Goal: Task Accomplishment & Management: Complete application form

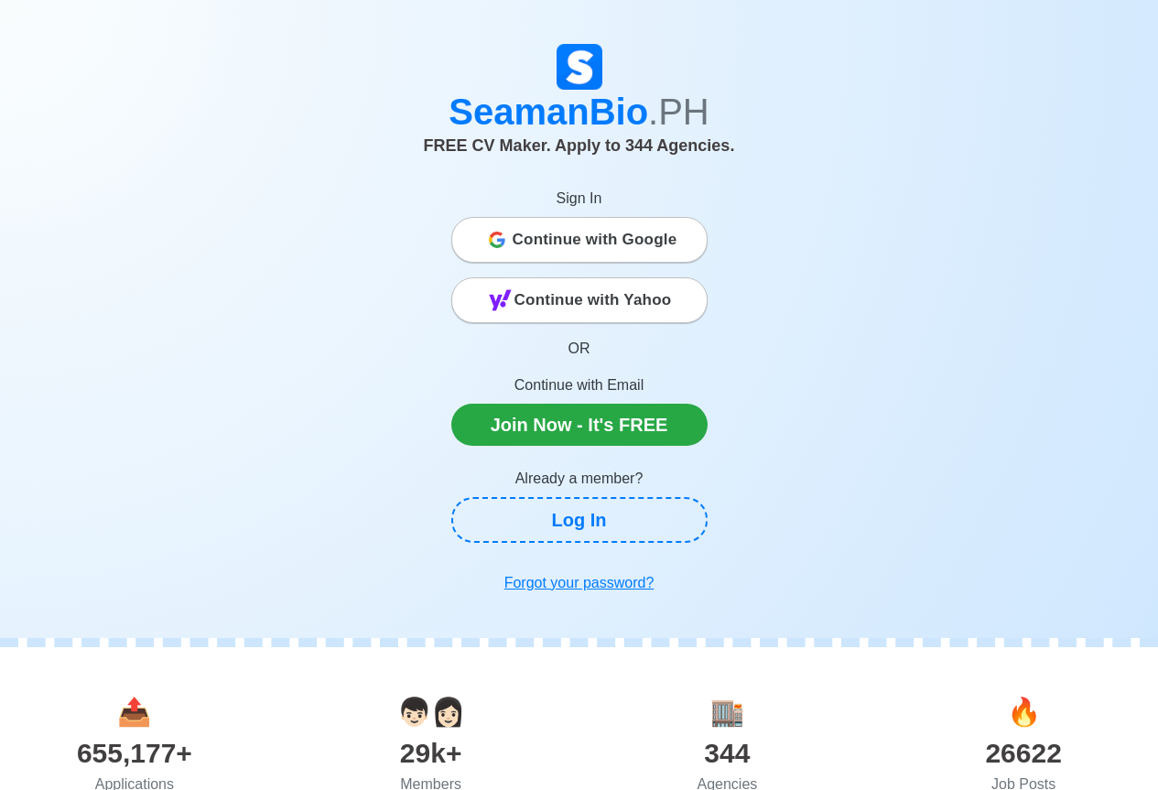
click at [595, 237] on span "Continue with Google" at bounding box center [595, 239] width 165 height 37
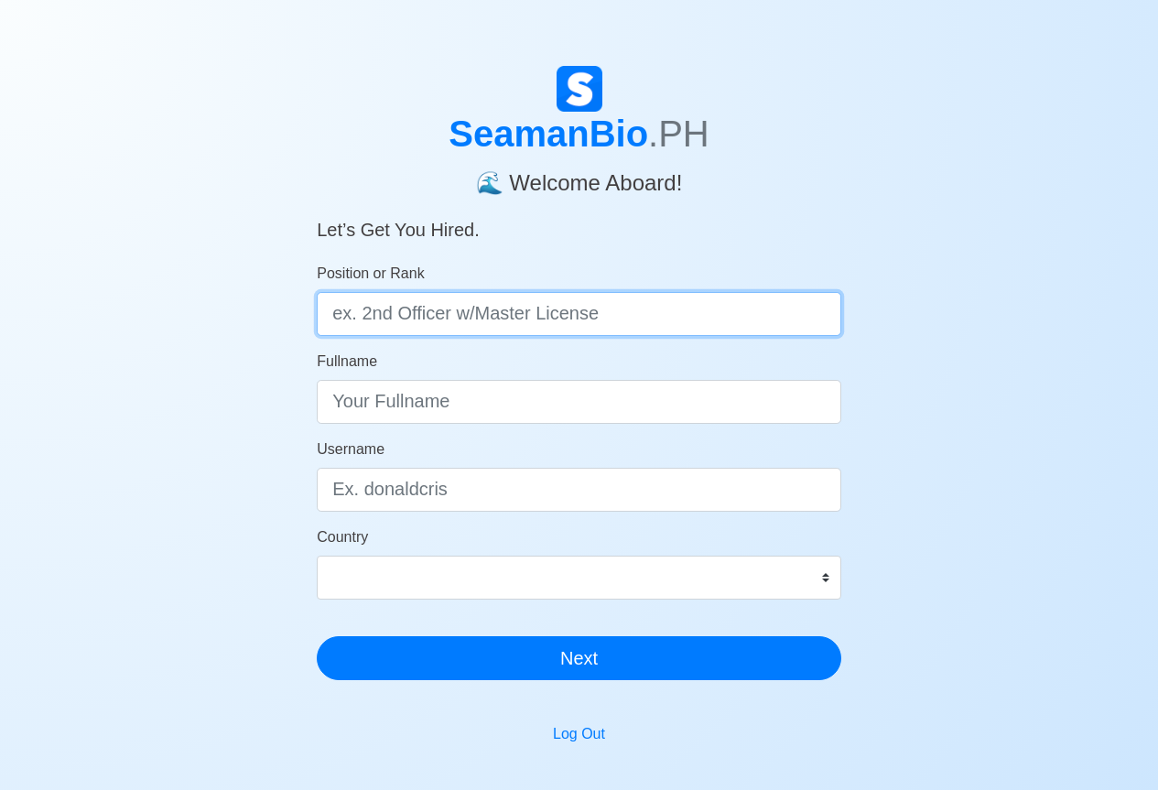
click at [471, 308] on input "Position or Rank" at bounding box center [579, 314] width 524 height 44
type input "Assistant Electrician"
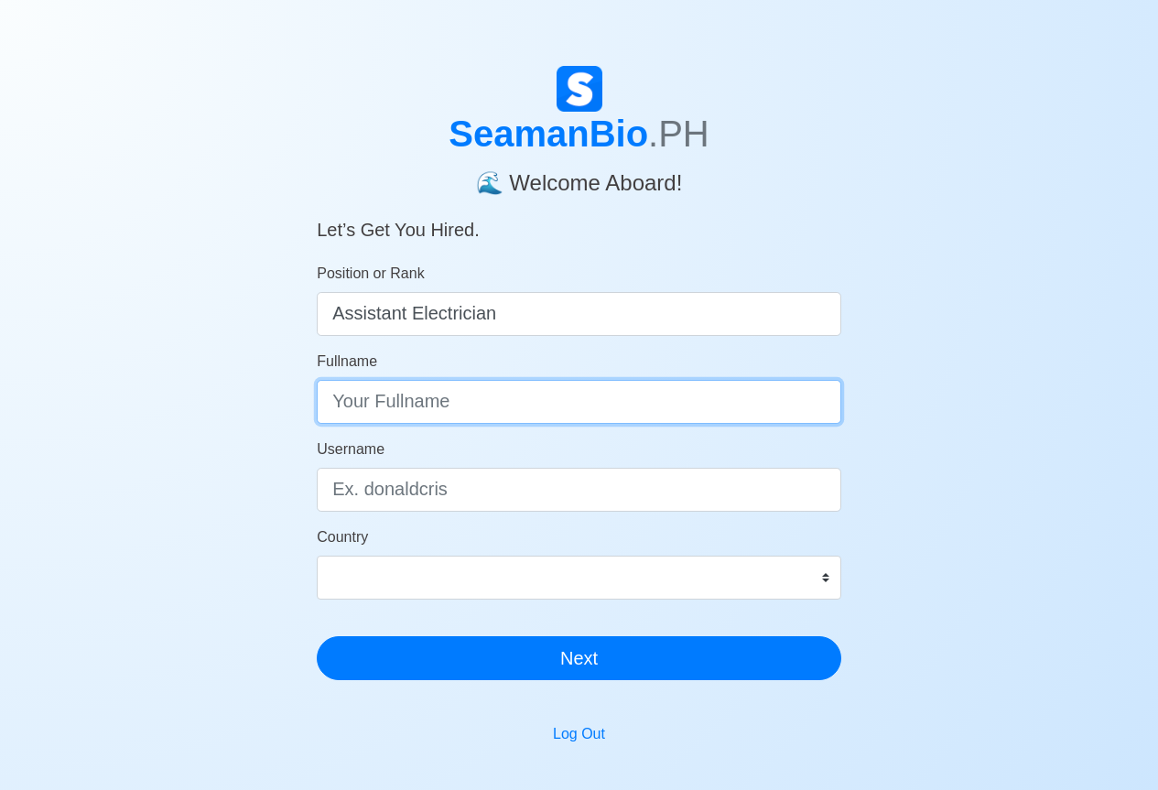
click at [463, 403] on input "Fullname" at bounding box center [579, 402] width 524 height 44
type input "Emmanuel E. Malinao"
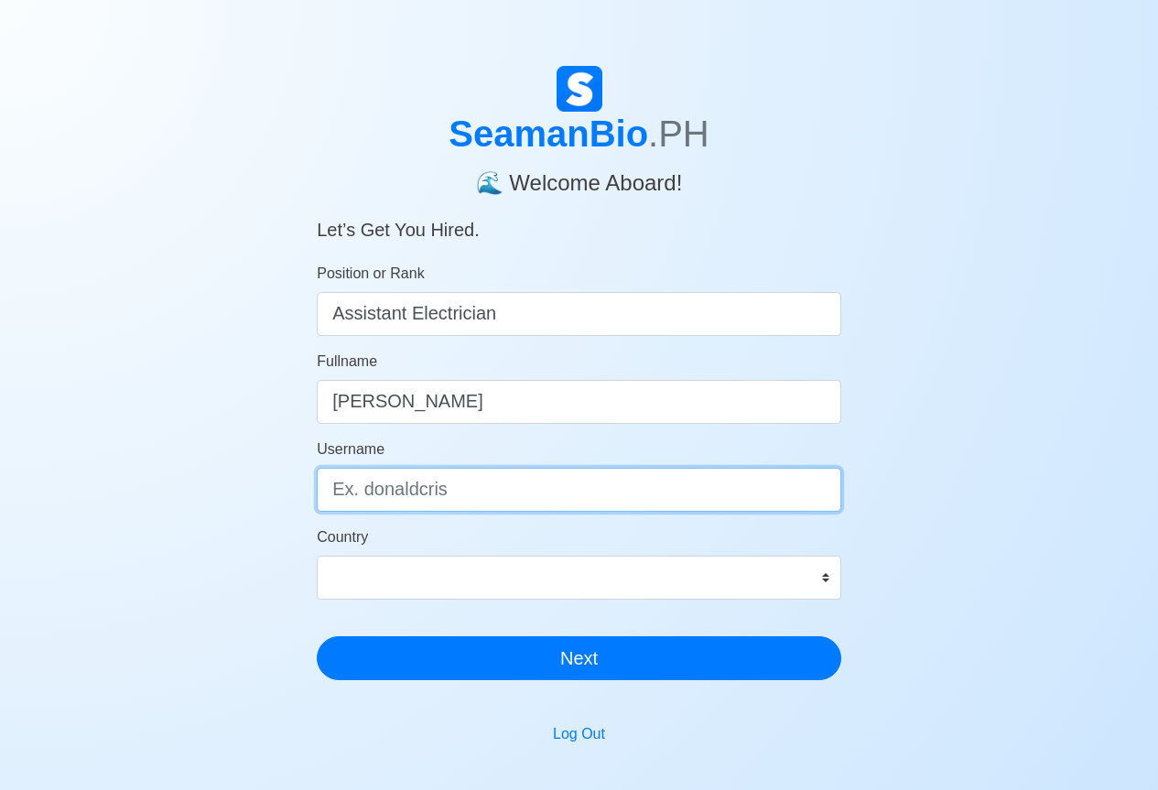
click at [441, 478] on input "Username" at bounding box center [579, 490] width 524 height 44
type input "Emman"
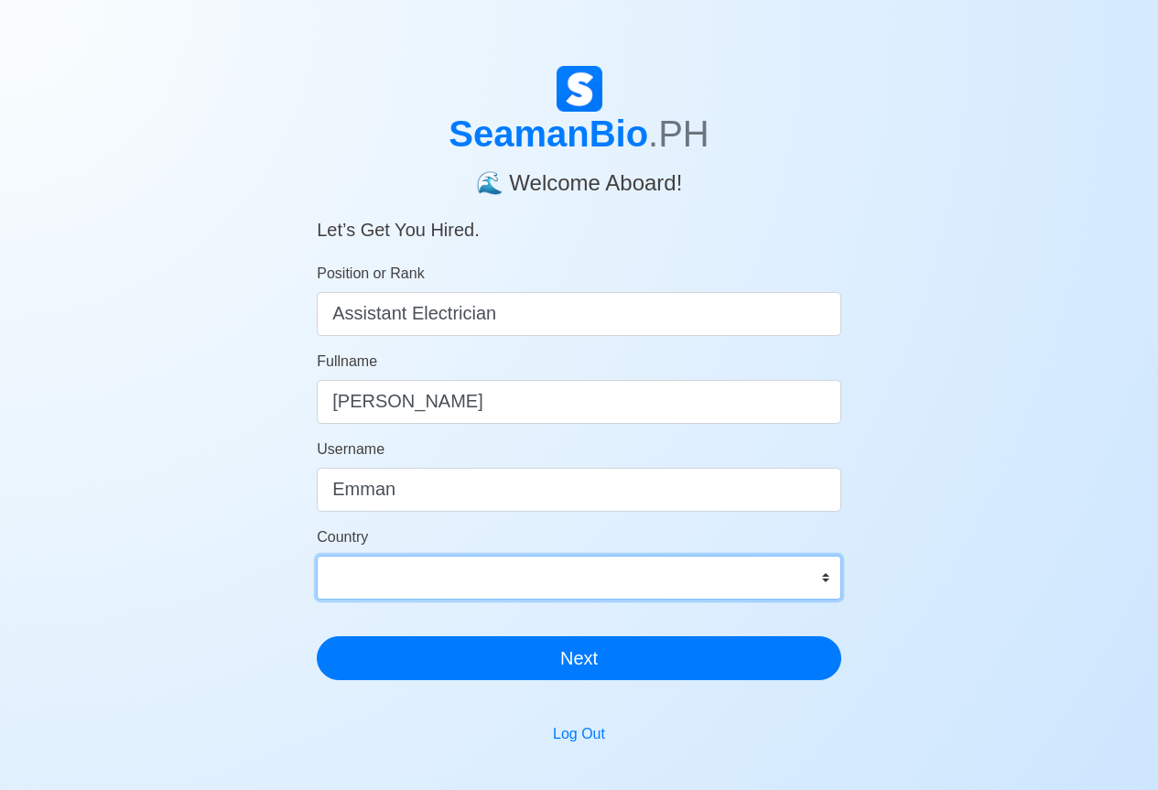
click at [556, 585] on select "Afghanistan Åland Islands Albania Algeria American Samoa Andorra Angola Anguill…" at bounding box center [579, 578] width 524 height 44
select select "PH"
click at [317, 556] on select "Afghanistan Åland Islands Albania Algeria American Samoa Andorra Angola Anguill…" at bounding box center [579, 578] width 524 height 44
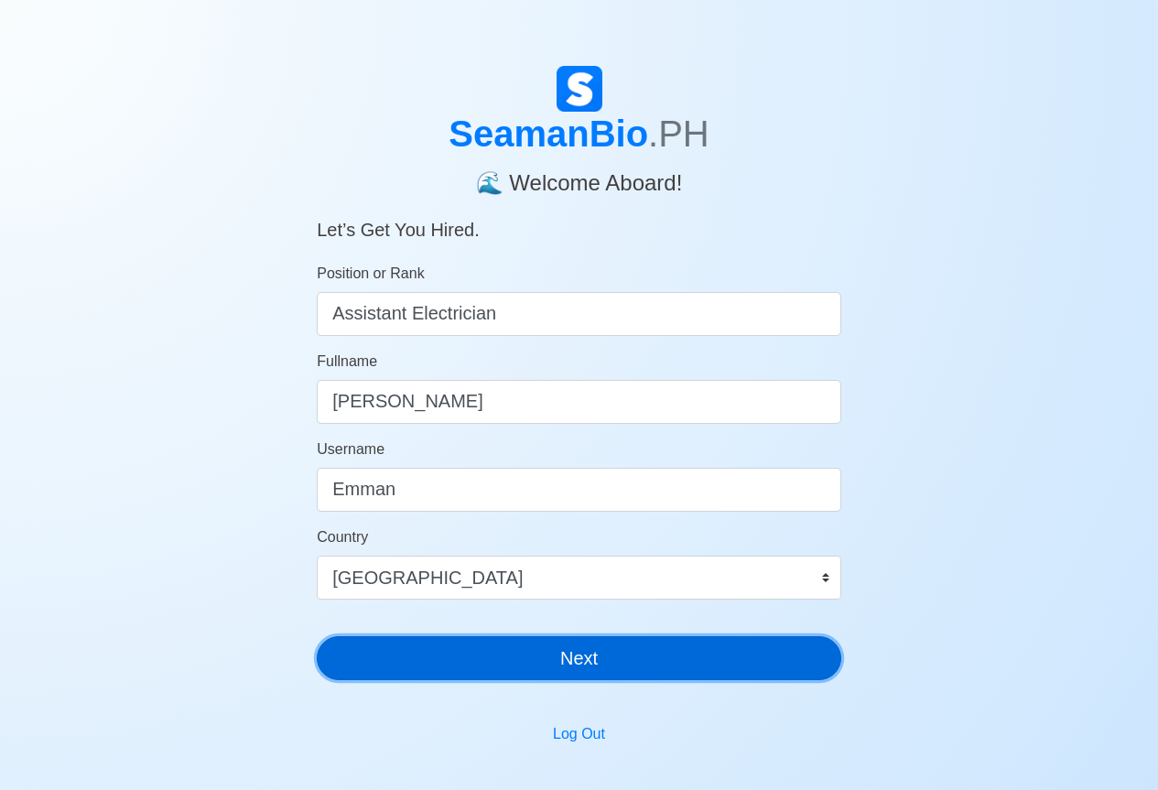
click at [530, 668] on button "Next" at bounding box center [579, 658] width 524 height 44
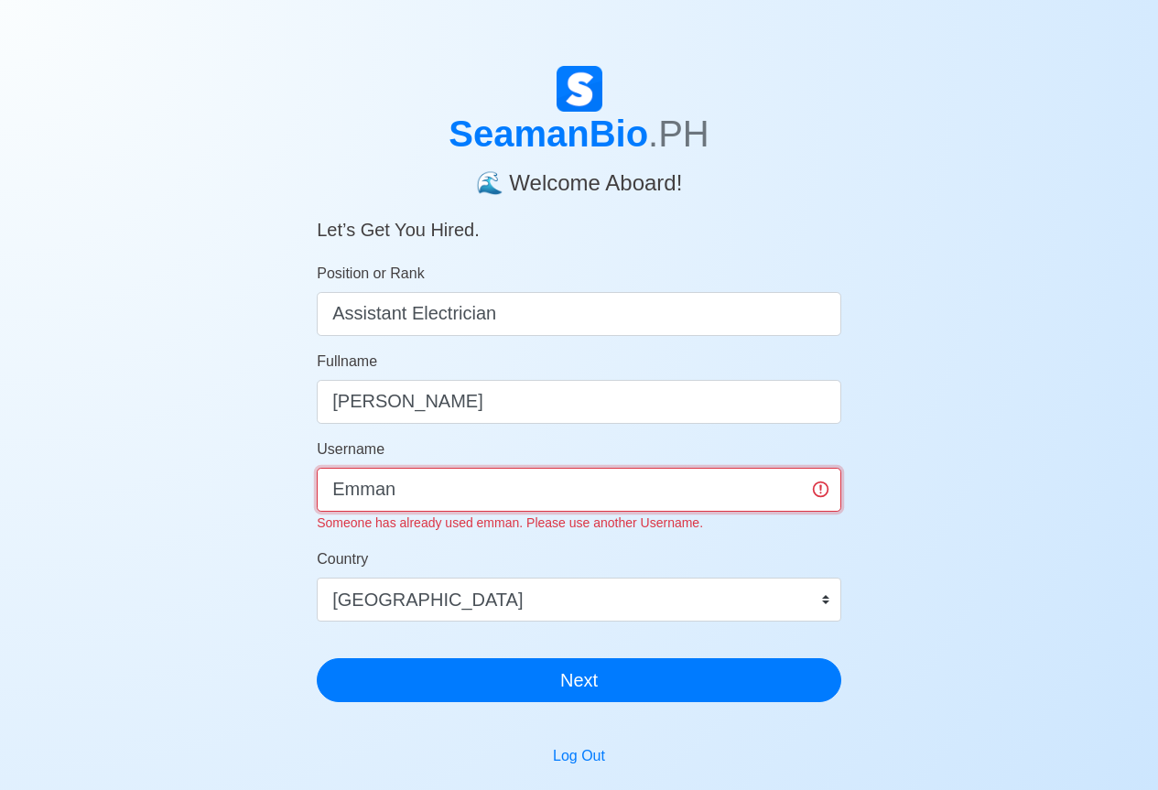
click at [427, 492] on input "Emman" at bounding box center [579, 490] width 524 height 44
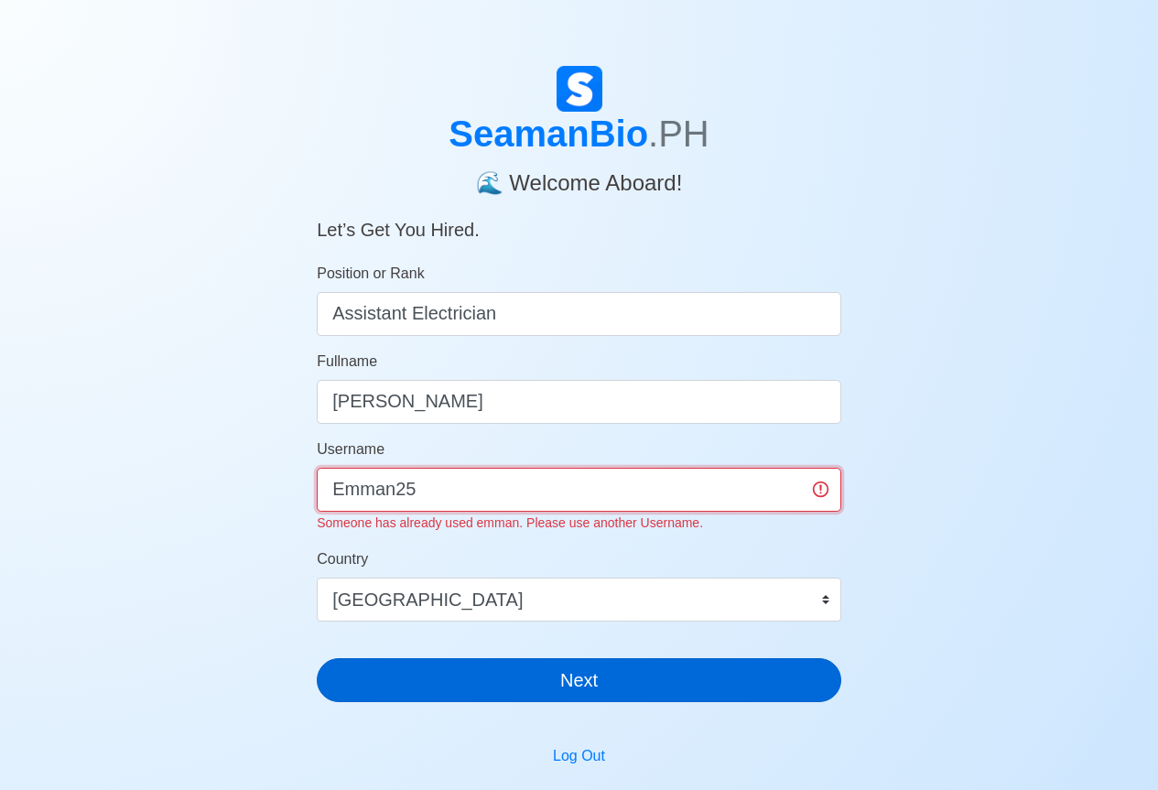
type input "Emman25"
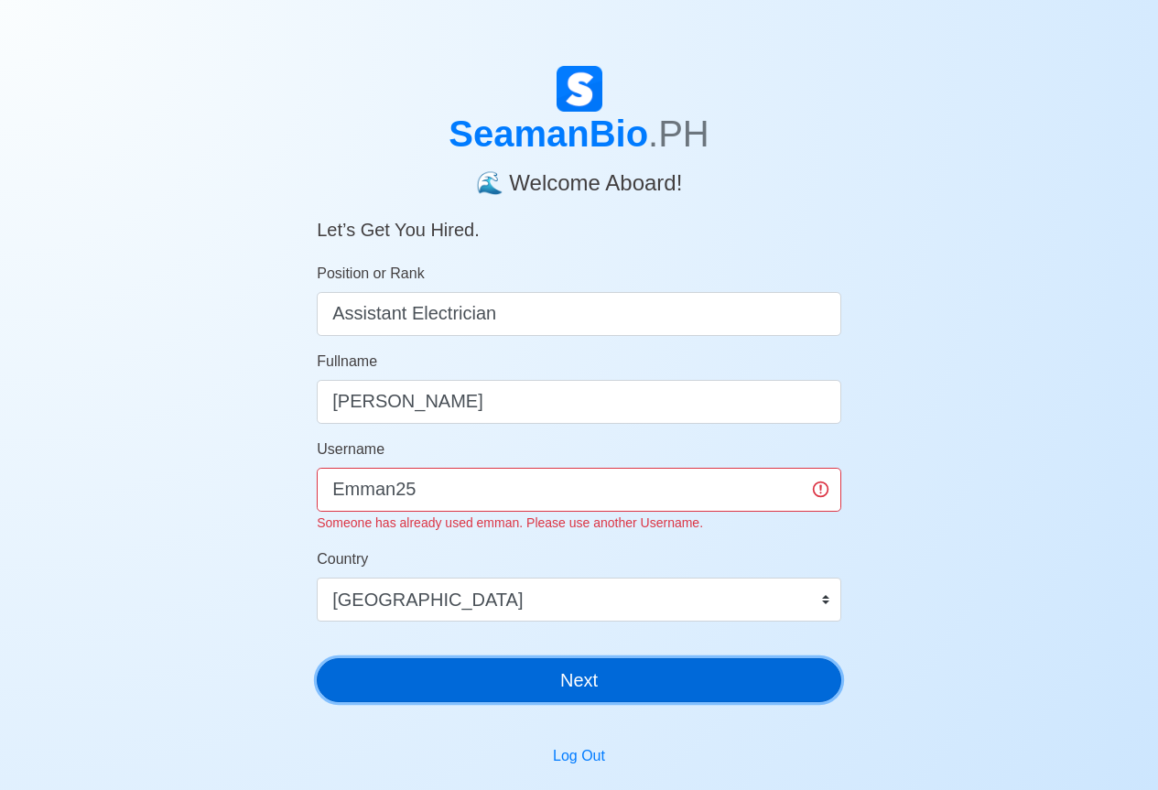
click at [567, 686] on div "SeamanBio .PH 🌊 Welcome Aboard! Let’s Get You Hired. Position or Rank Assistant…" at bounding box center [579, 391] width 524 height 651
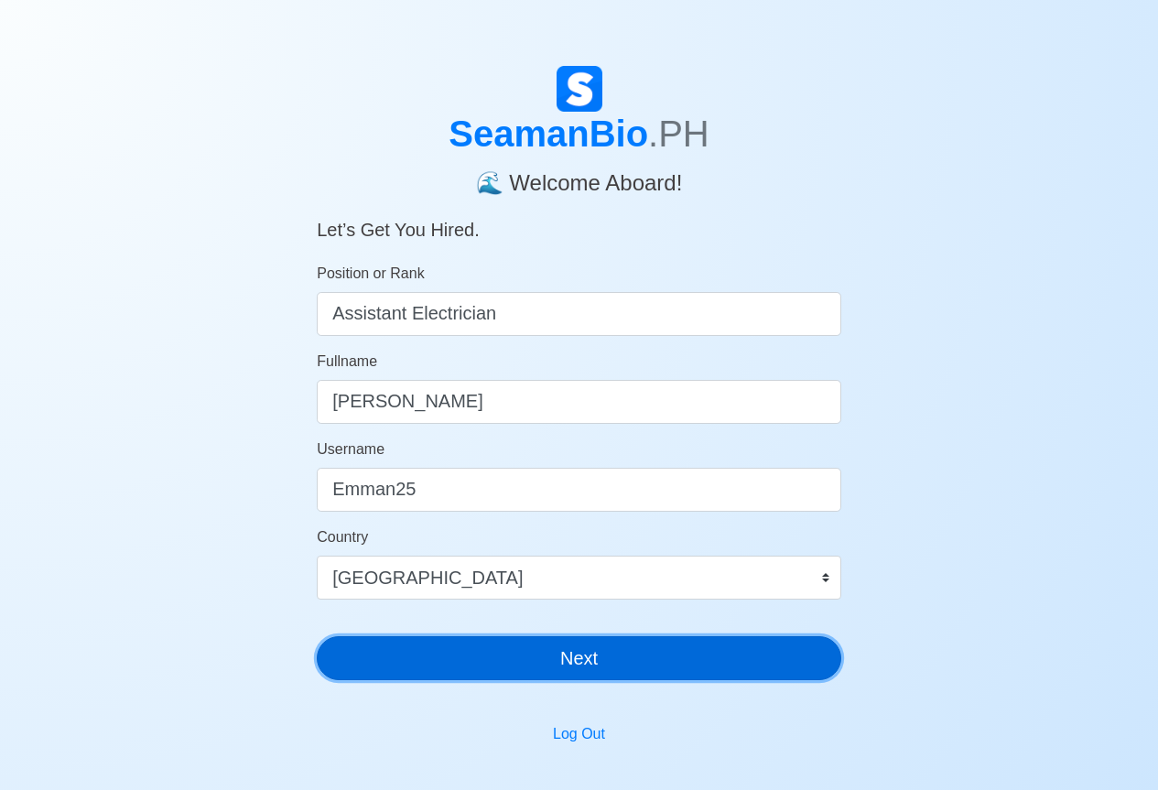
click at [574, 661] on button "Next" at bounding box center [579, 658] width 524 height 44
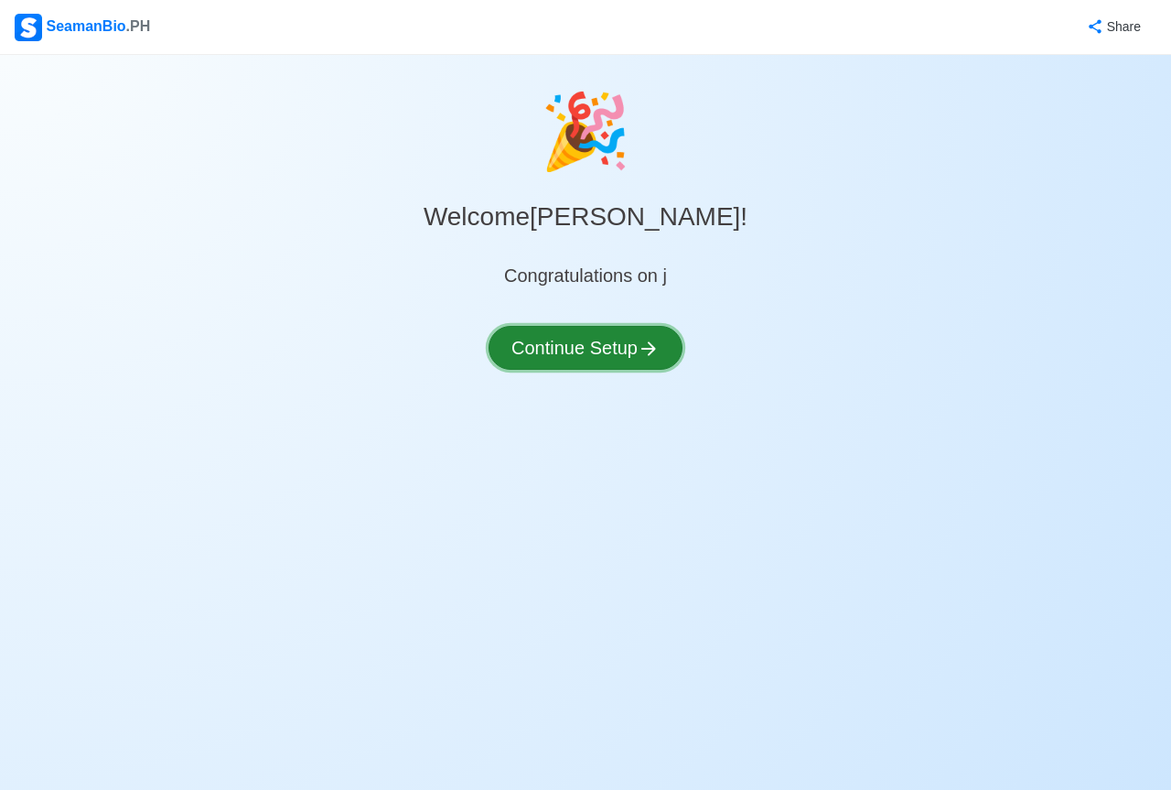
click at [622, 352] on button "Continue Setup" at bounding box center [586, 348] width 194 height 44
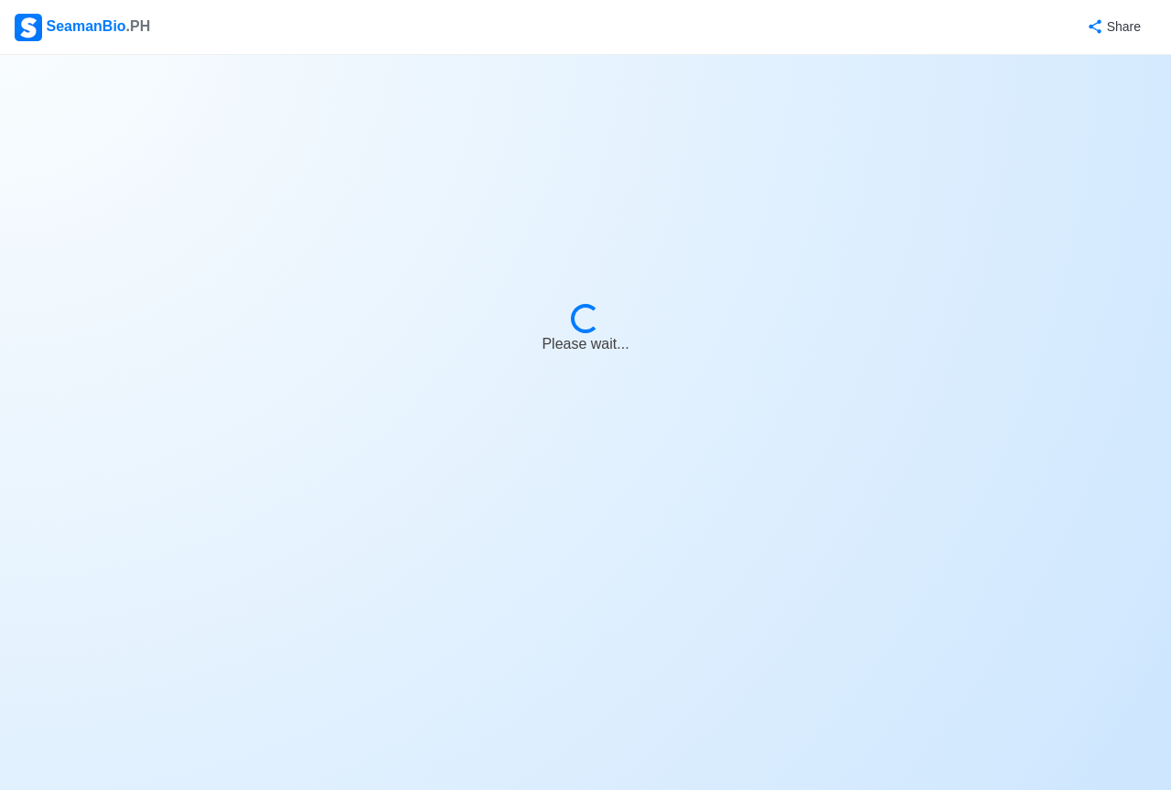
select select "Visible for Hiring"
select select "PH"
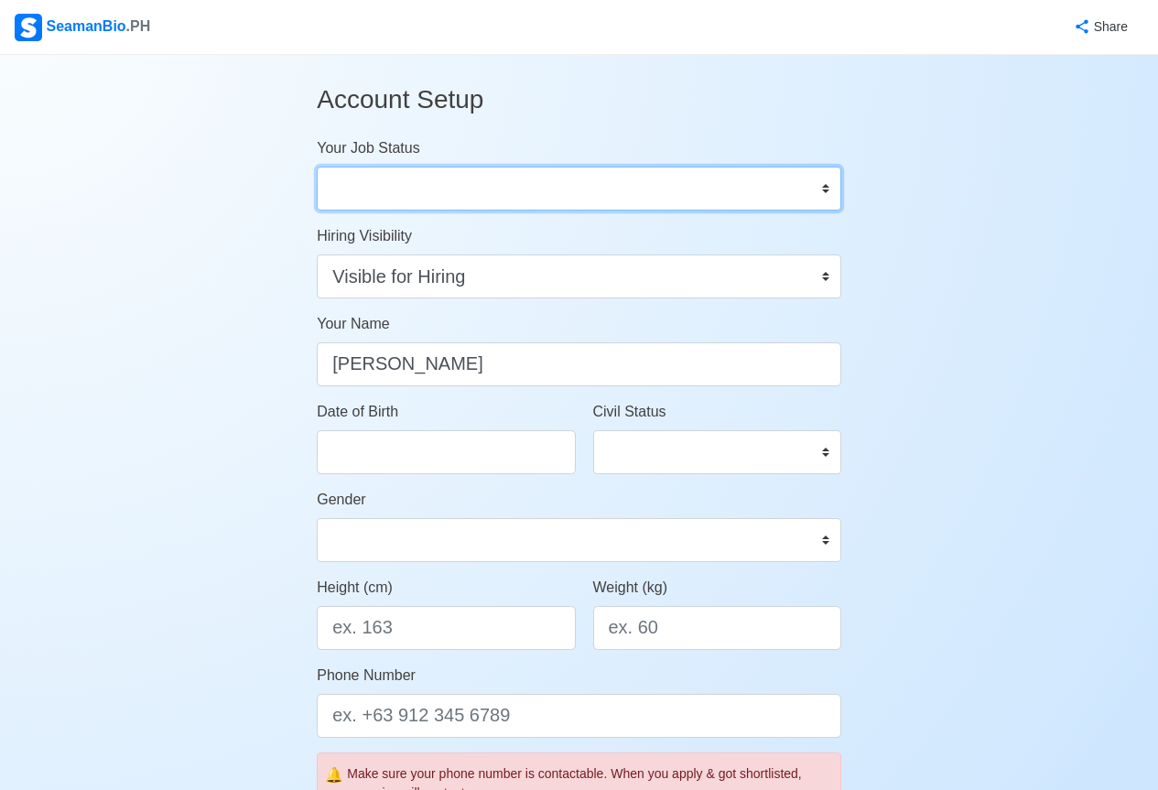
click at [398, 183] on select "Onboard Actively Looking for Job Not Looking for Job" at bounding box center [579, 189] width 524 height 44
select select "Actively Looking for Job"
click at [317, 167] on select "Onboard Actively Looking for Job Not Looking for Job" at bounding box center [579, 189] width 524 height 44
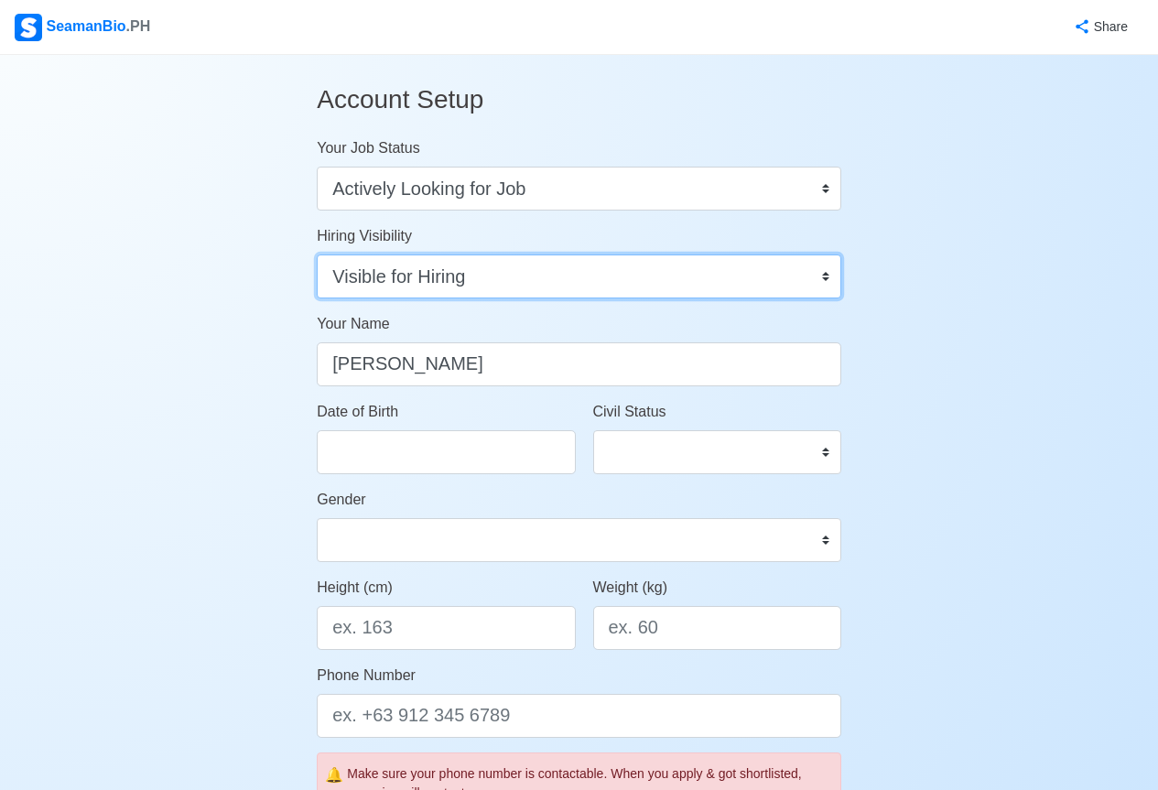
click at [596, 281] on select "Visible for Hiring Not Visible for Hiring" at bounding box center [579, 276] width 524 height 44
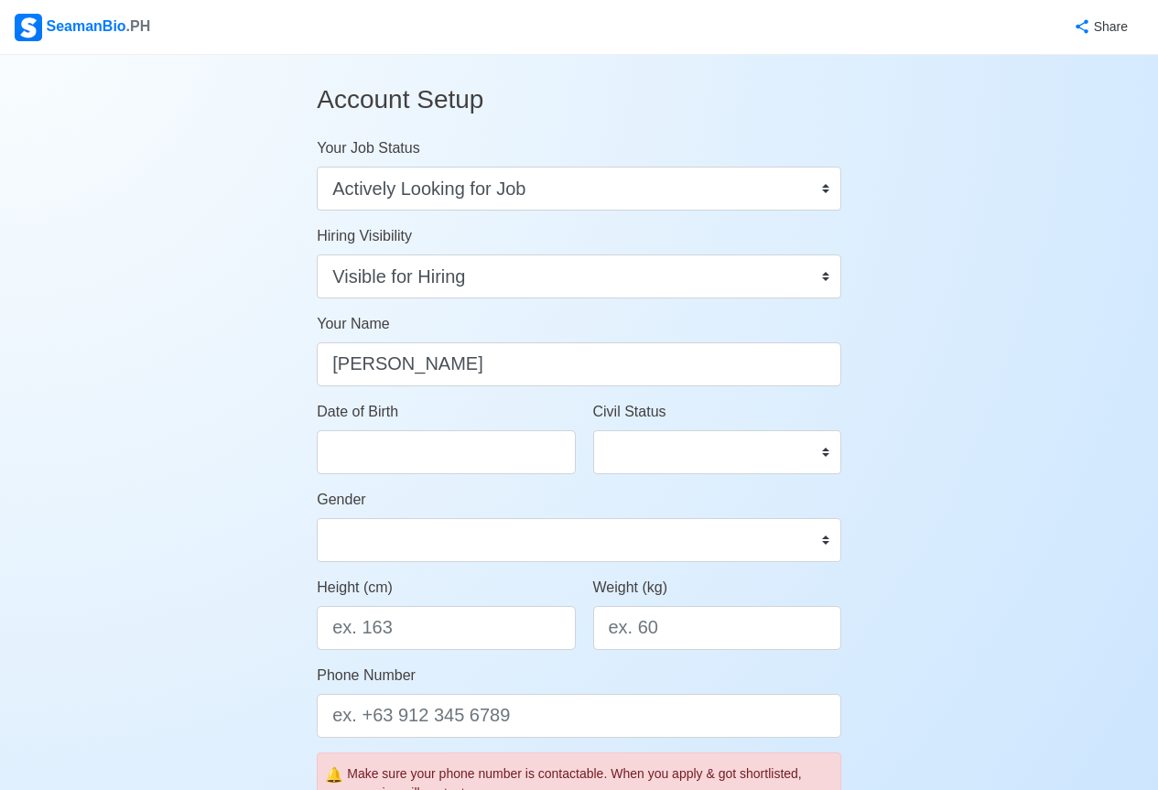
click at [417, 448] on input "Date of Birth" at bounding box center [446, 452] width 258 height 44
select select "****"
select select "*********"
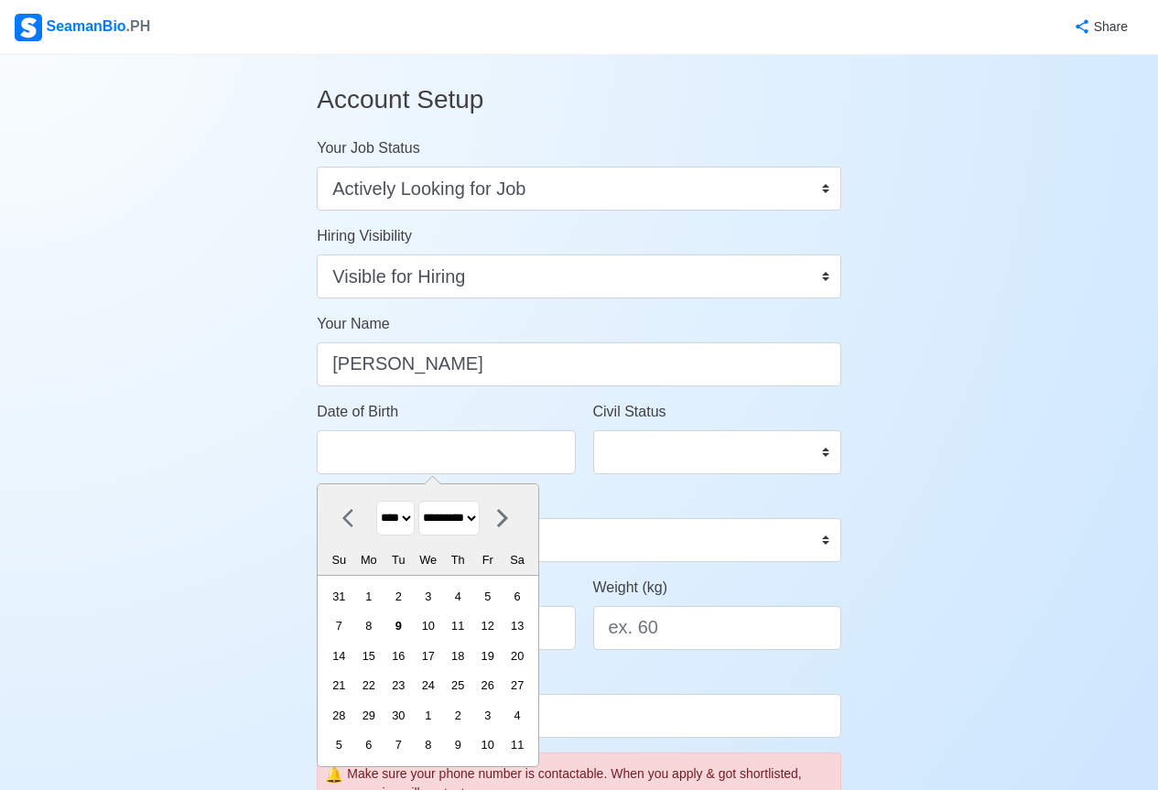
click at [401, 519] on select "**** **** **** **** **** **** **** **** **** **** **** **** **** **** **** ****…" at bounding box center [395, 519] width 38 height 36
select select "****"
click at [376, 501] on select "**** **** **** **** **** **** **** **** **** **** **** **** **** **** **** ****…" at bounding box center [395, 519] width 38 height 36
click at [478, 517] on select "******* ******** ***** ***** *** **** **** ****** ********* ******* ******** **…" at bounding box center [448, 519] width 61 height 36
select select "******"
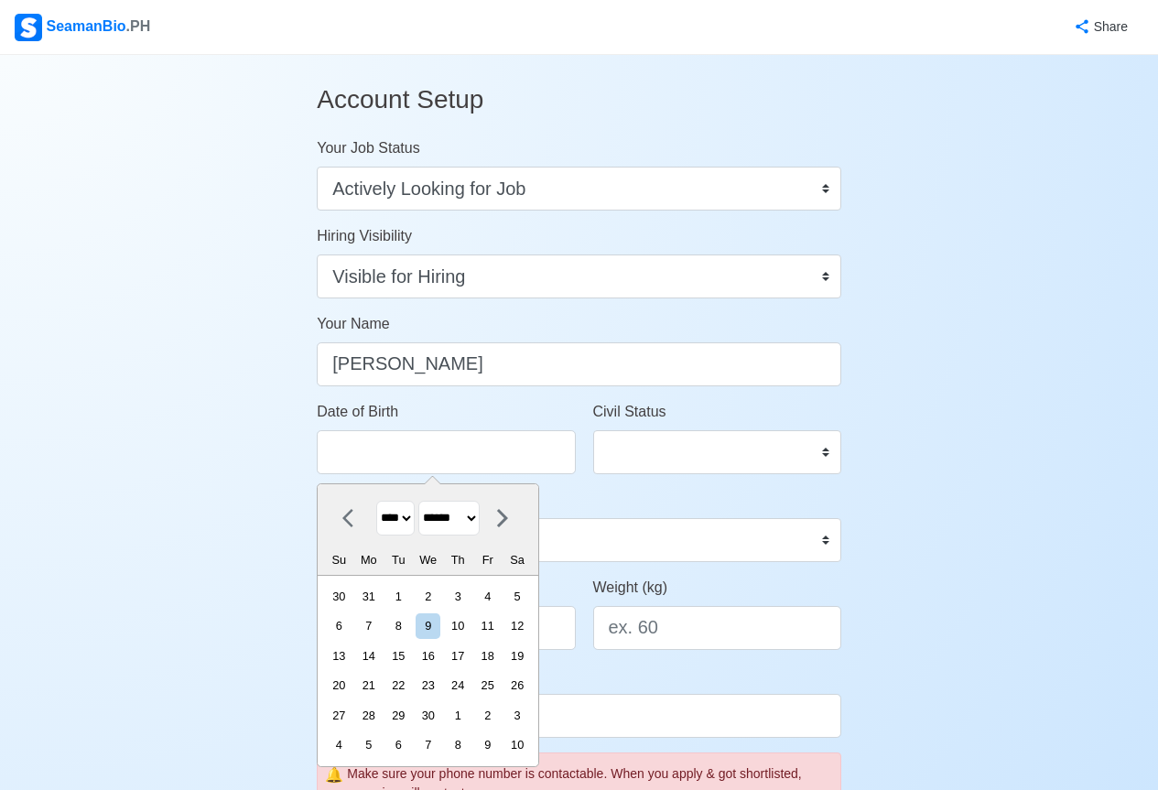
click at [426, 501] on select "******* ******** ***** ***** *** **** **** ****** ********* ******* ******** **…" at bounding box center [448, 519] width 61 height 36
click at [411, 712] on div "25" at bounding box center [398, 715] width 25 height 25
type input "08/25/1981"
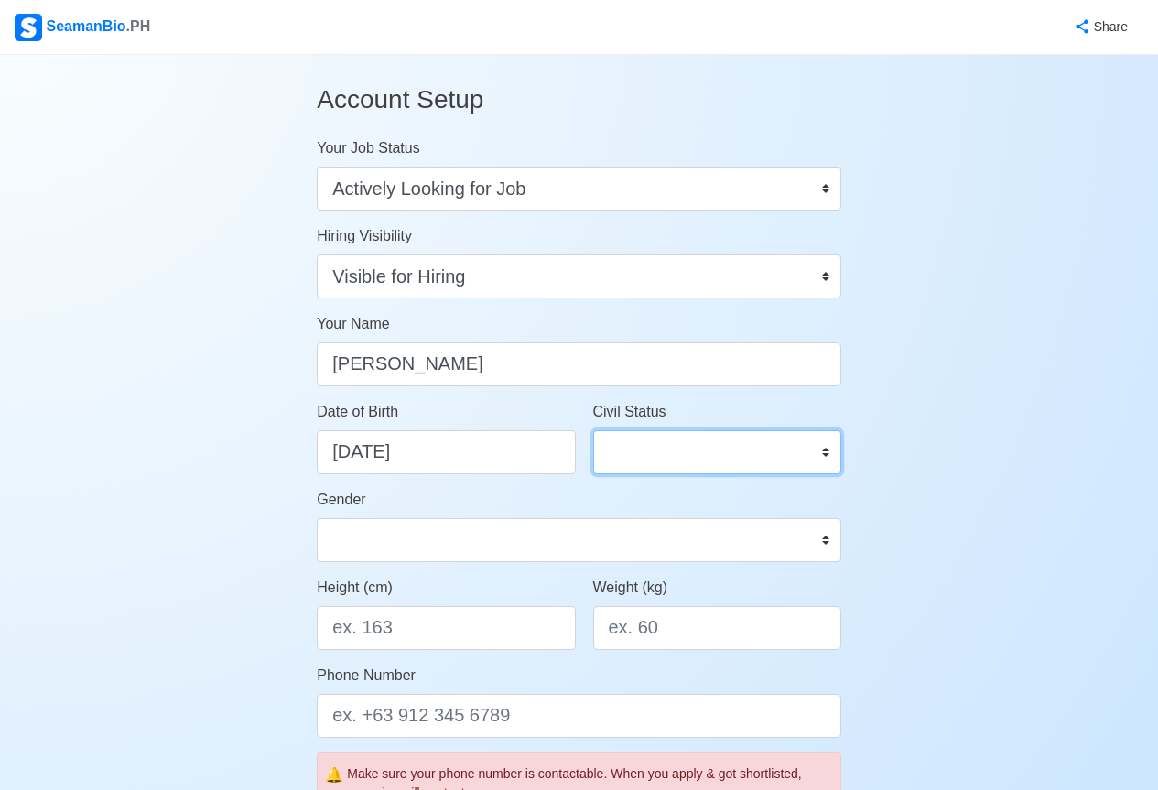
click at [827, 459] on select "Single Married Widowed Separated" at bounding box center [717, 452] width 248 height 44
select select "Single"
click at [593, 430] on select "Single Married Widowed Separated" at bounding box center [717, 452] width 248 height 44
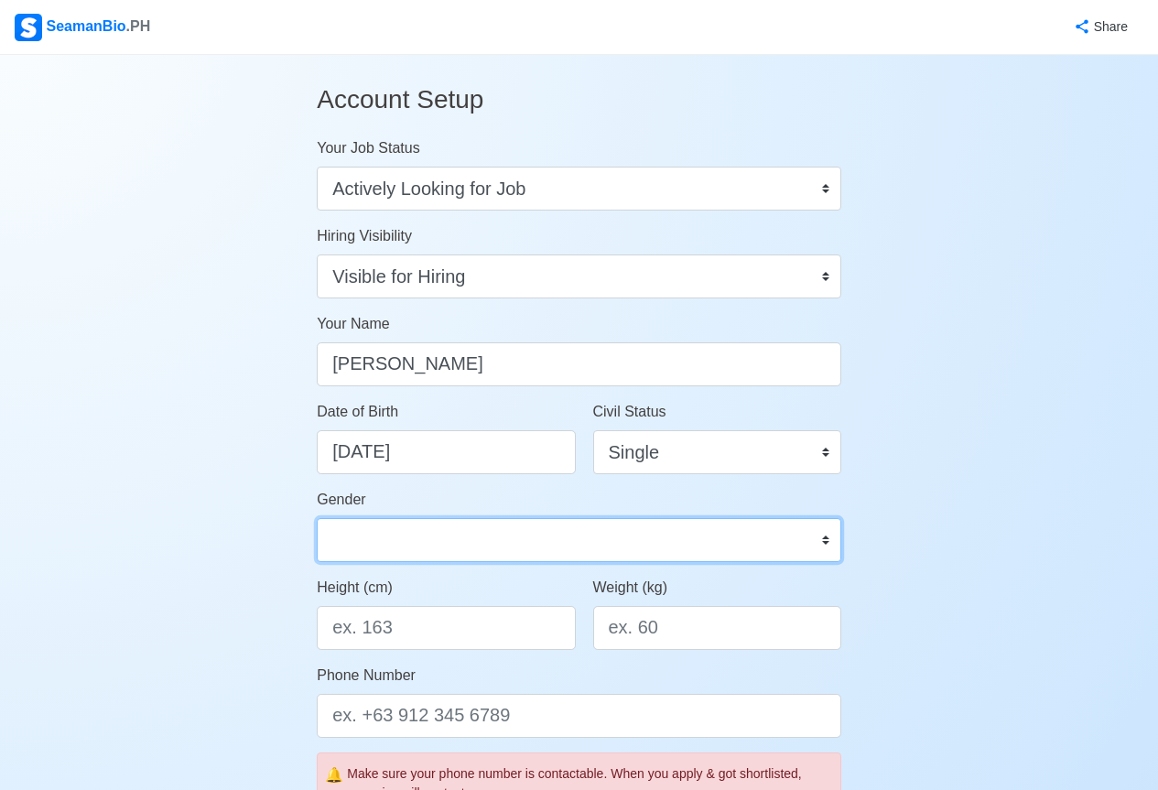
click at [669, 547] on select "Male Female" at bounding box center [579, 540] width 524 height 44
select select "Male"
click at [317, 518] on select "Male Female" at bounding box center [579, 540] width 524 height 44
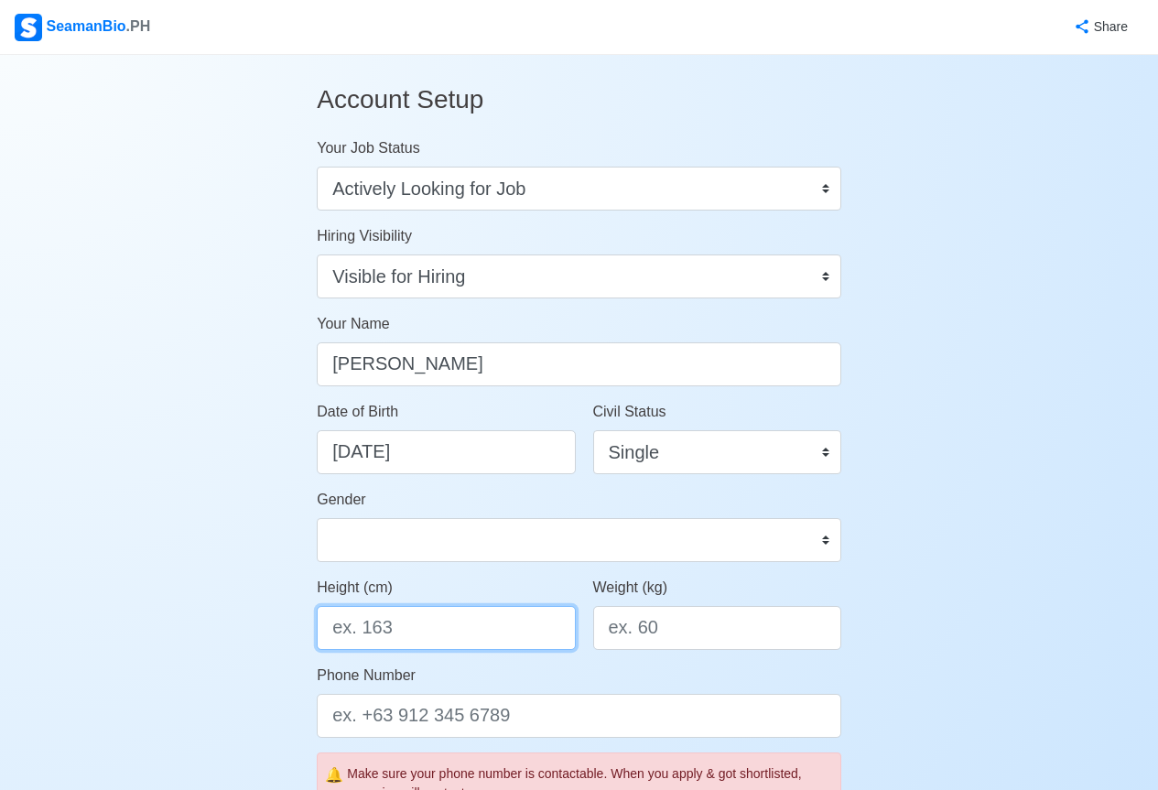
click at [406, 632] on input "Height (cm)" at bounding box center [446, 628] width 258 height 44
type input "173"
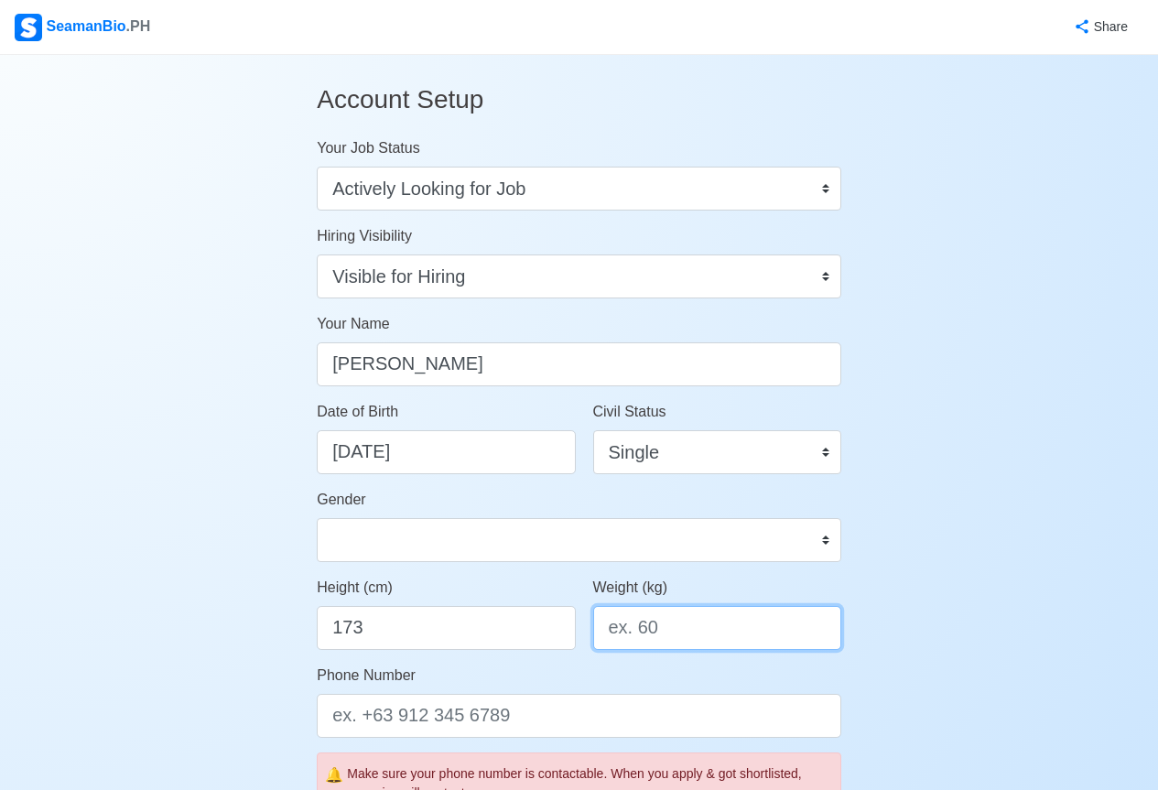
click at [673, 628] on input "Weight (kg)" at bounding box center [717, 628] width 248 height 44
click at [669, 632] on input "Weight (kg)" at bounding box center [717, 628] width 248 height 44
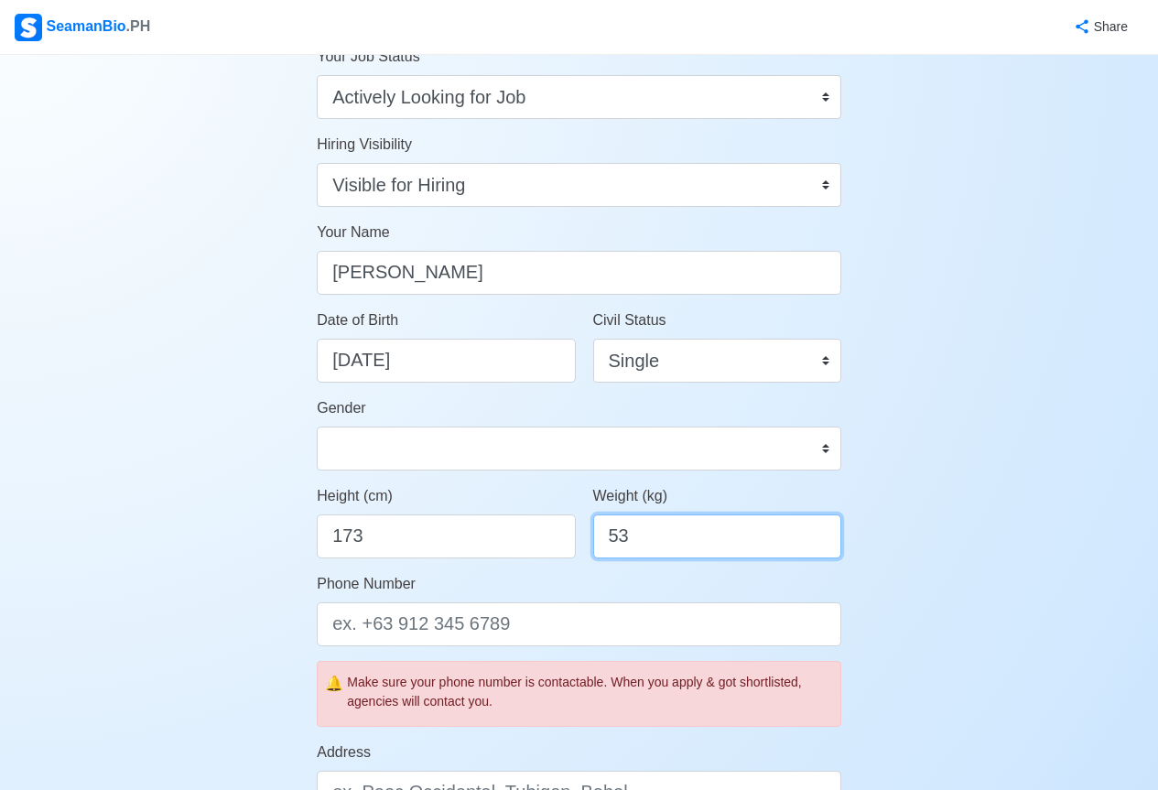
type input "53"
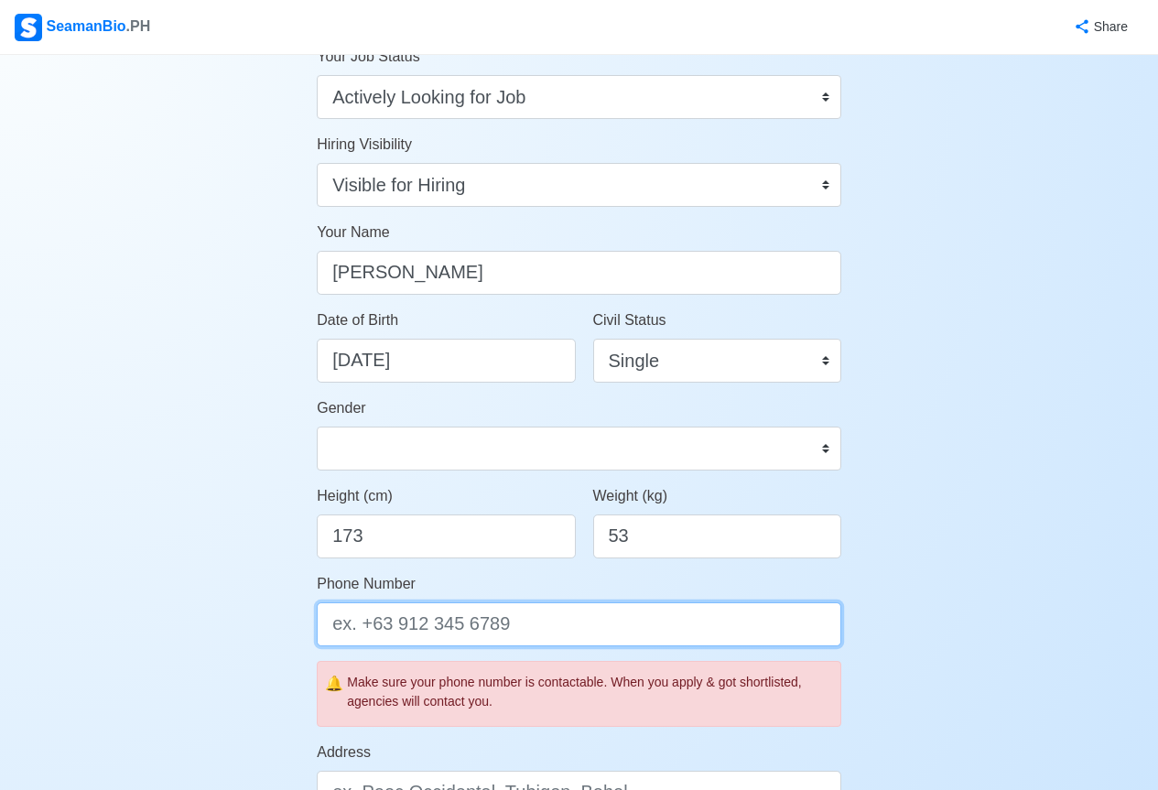
click at [404, 627] on input "Phone Number" at bounding box center [579, 624] width 524 height 44
click at [419, 625] on input "Phone Number" at bounding box center [579, 624] width 524 height 44
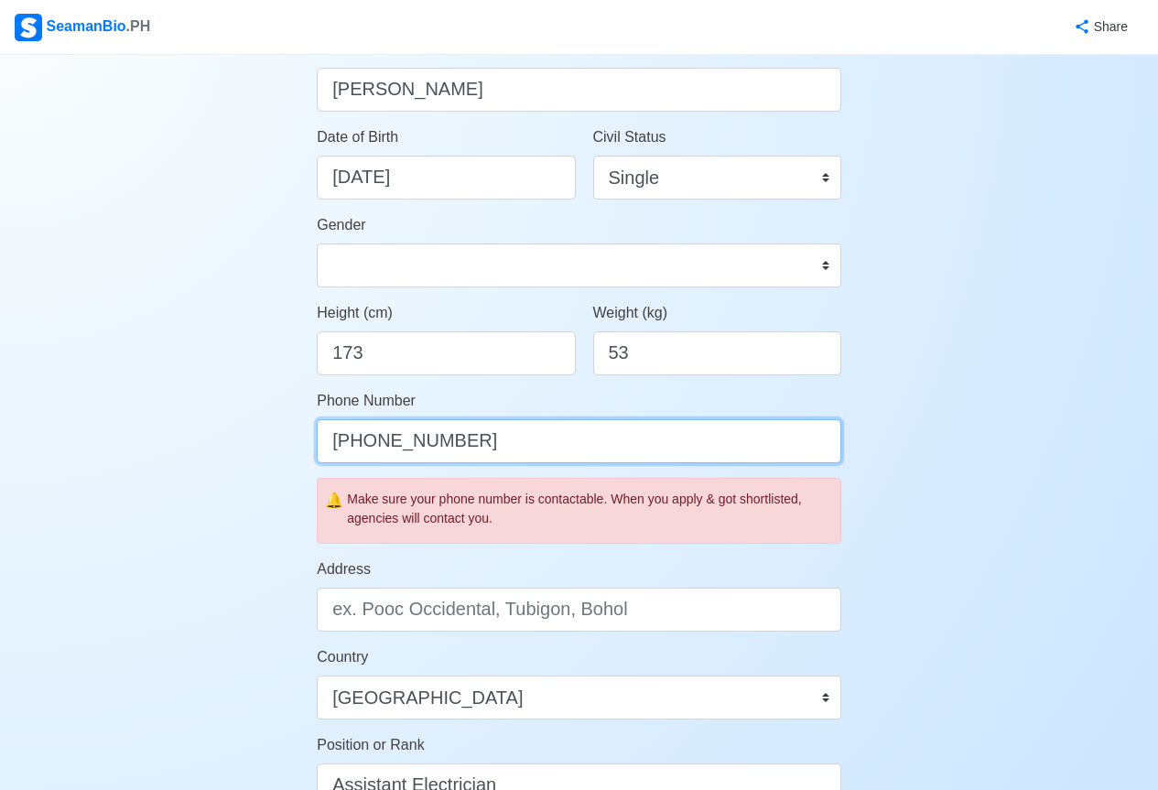
type input "+63 950 464 5874"
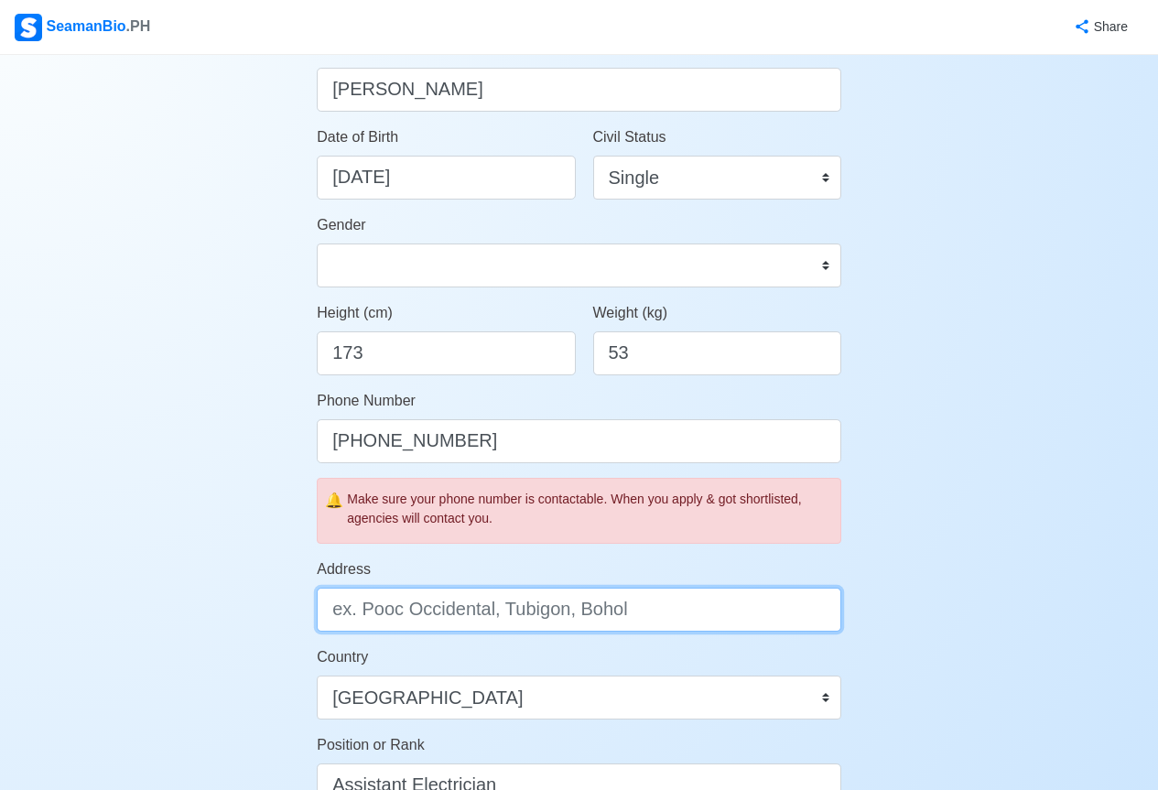
click at [498, 609] on input "Address" at bounding box center [579, 610] width 524 height 44
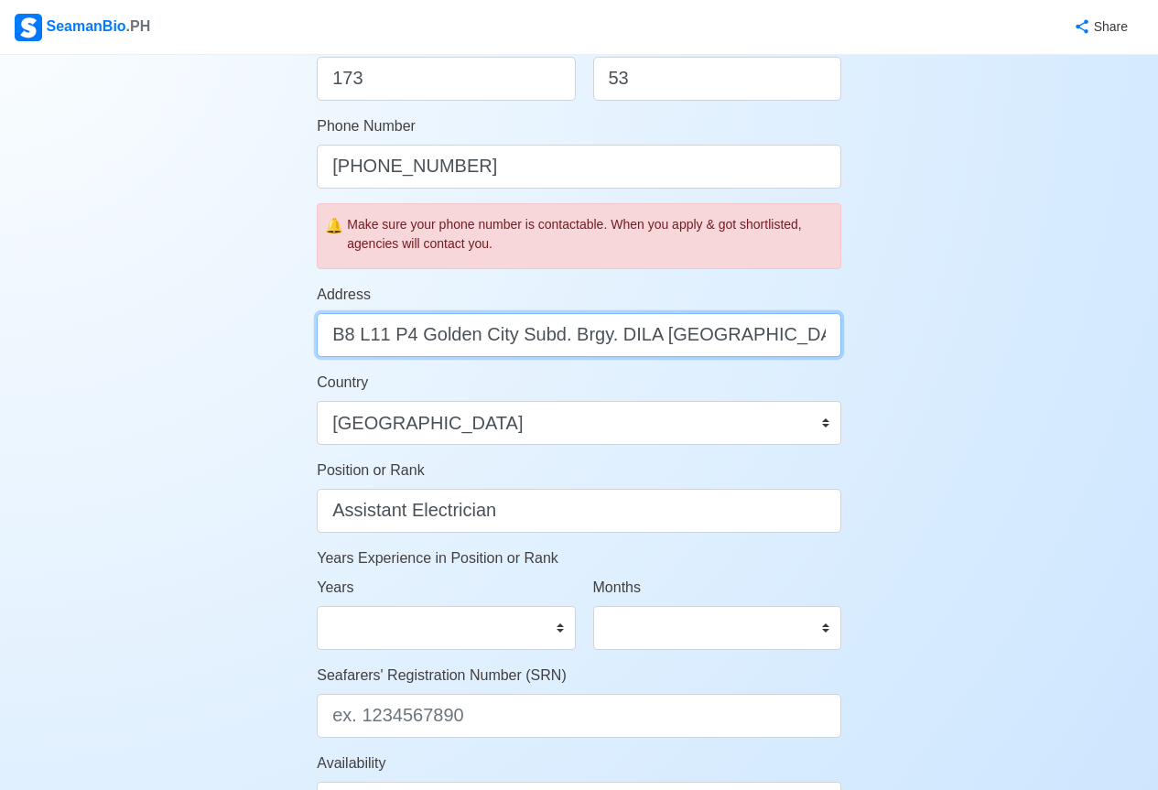
scroll to position [641, 0]
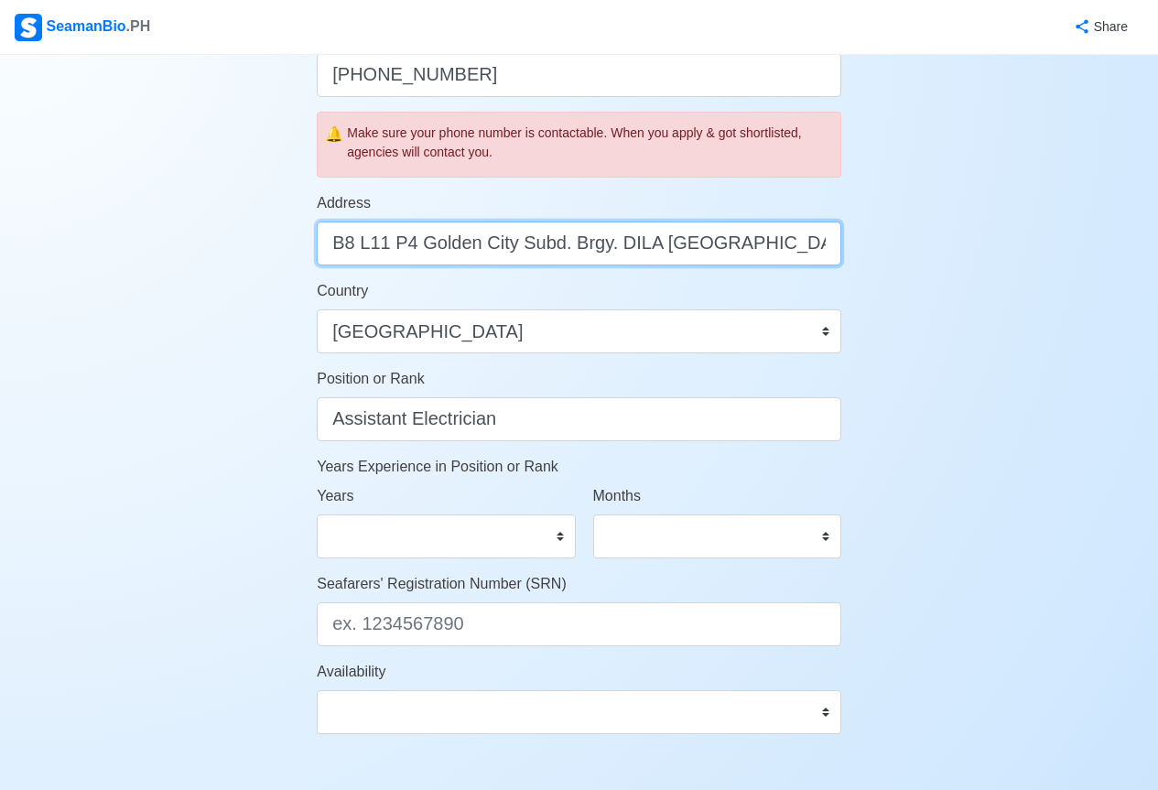
type input "B8 L11 P4 Golden City Subd. Brgy. DILA Santa Rosa Laguna"
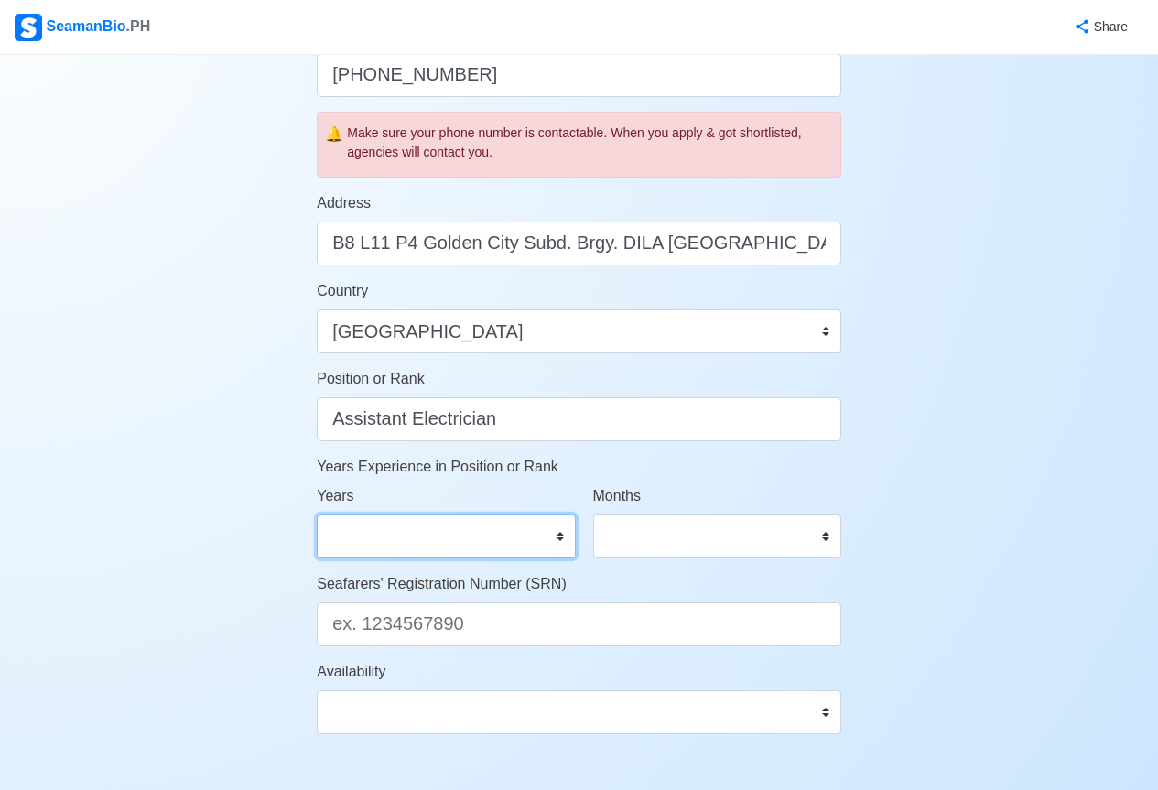
click at [428, 533] on select "0 1 2 3 4 5 6 7 8 9 10 11 12 13 14 15 16 17 18 19 20 21 22 23 24 25 26 27 28 29…" at bounding box center [446, 536] width 258 height 44
select select "1"
click at [317, 514] on select "0 1 2 3 4 5 6 7 8 9 10 11 12 13 14 15 16 17 18 19 20 21 22 23 24 25 26 27 28 29…" at bounding box center [446, 536] width 258 height 44
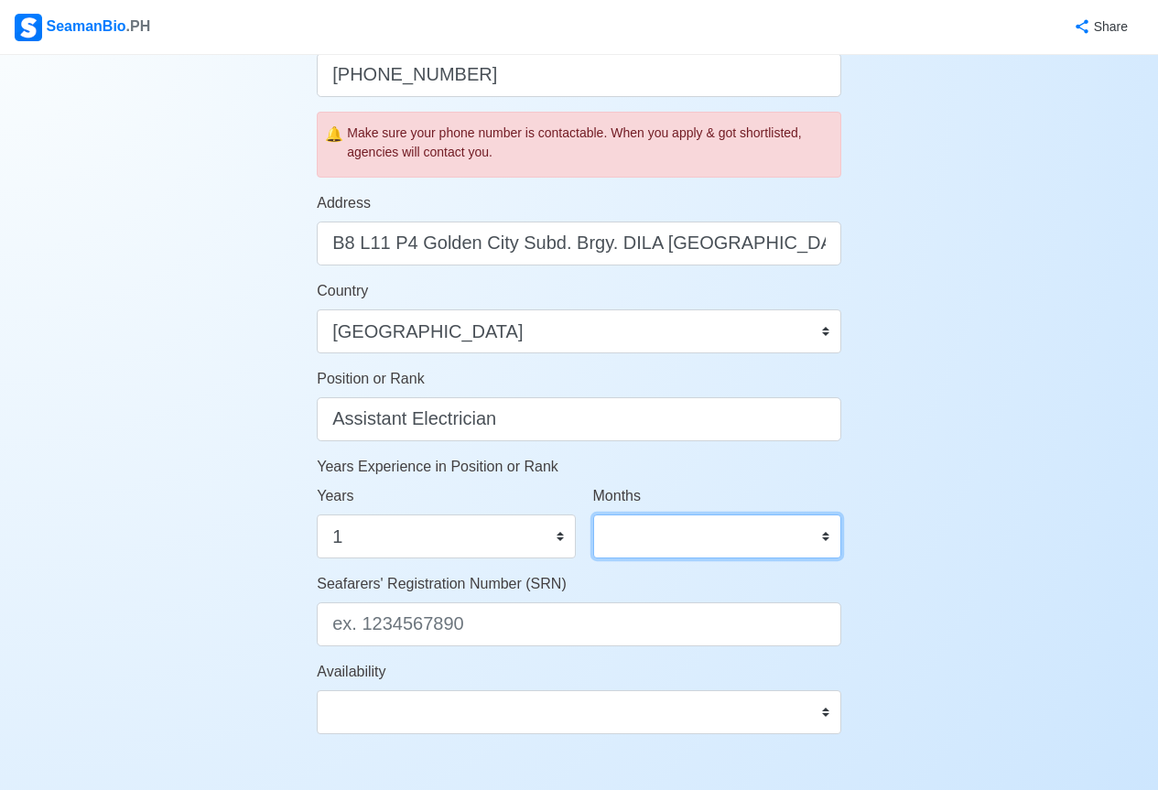
click at [681, 530] on select "0 1 2 3 4 5 6 7 8 9 10 11" at bounding box center [717, 536] width 248 height 44
select select "3"
click at [593, 514] on select "0 1 2 3 4 5 6 7 8 9 10 11" at bounding box center [717, 536] width 248 height 44
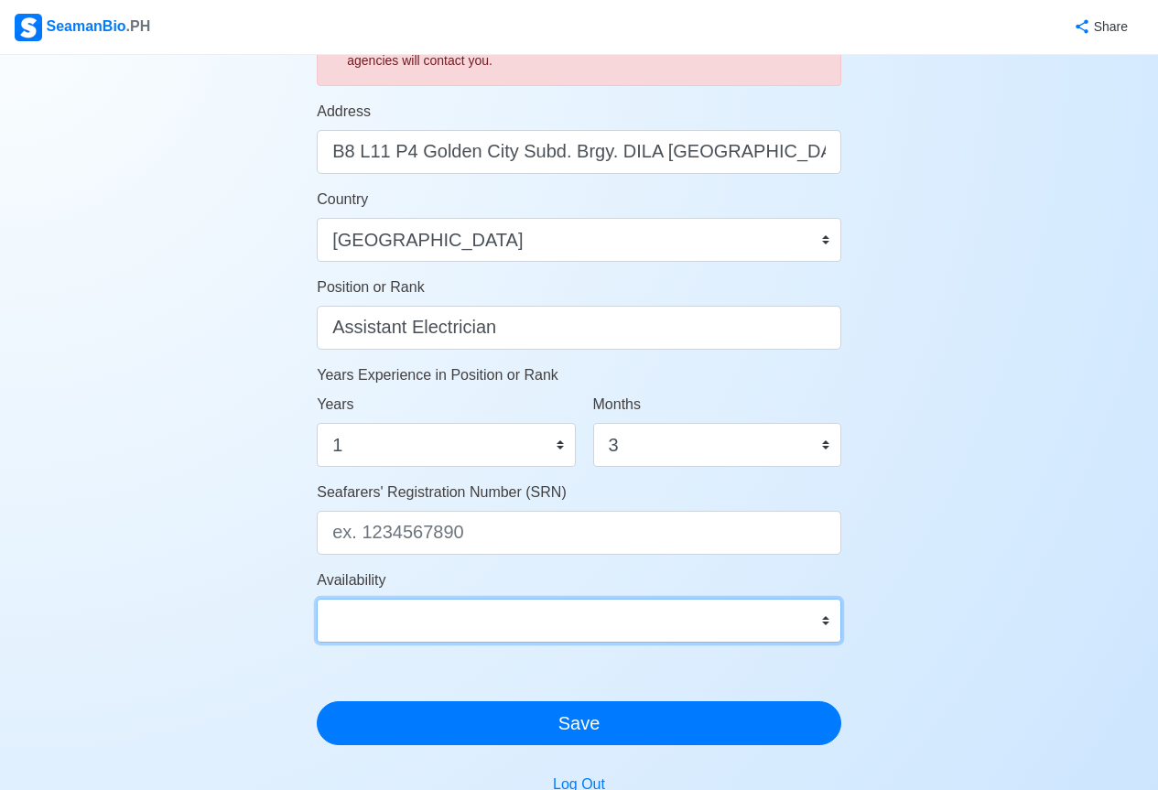
click at [417, 630] on select "Immediate Oct 2025 Nov 2025 Dec 2025 Jan 2026 Feb 2026 Mar 2026 Apr 2026 May 20…" at bounding box center [579, 621] width 524 height 44
select select "1759248000000"
click at [317, 599] on select "Immediate Oct 2025 Nov 2025 Dec 2025 Jan 2026 Feb 2026 Mar 2026 Apr 2026 May 20…" at bounding box center [579, 621] width 524 height 44
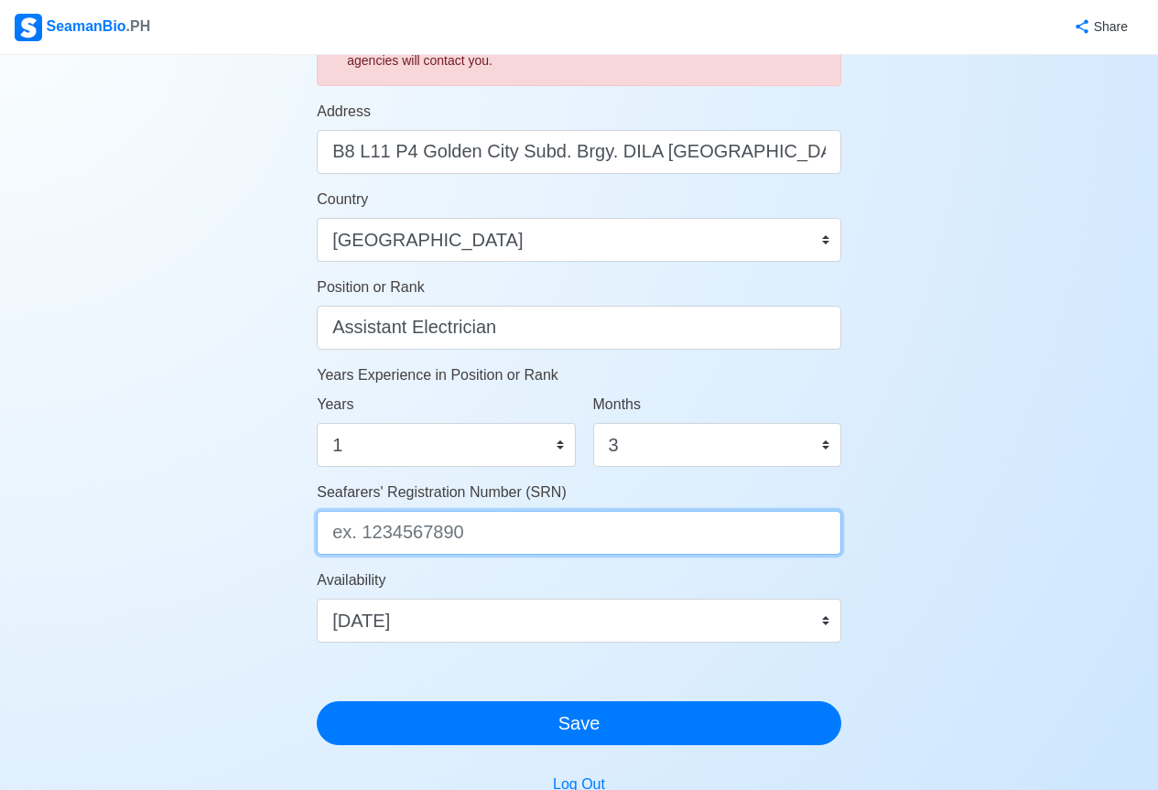
click at [451, 532] on input "Seafarers' Registration Number (SRN)" at bounding box center [579, 533] width 524 height 44
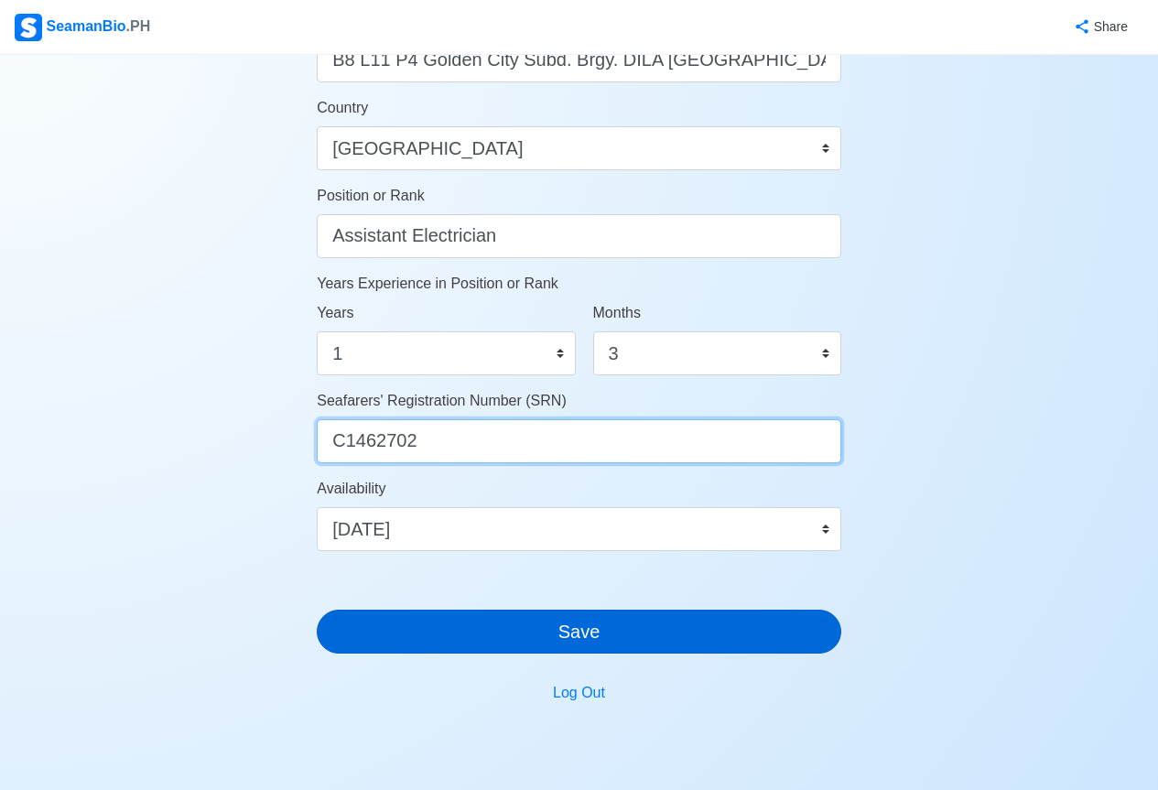
type input "C1462702"
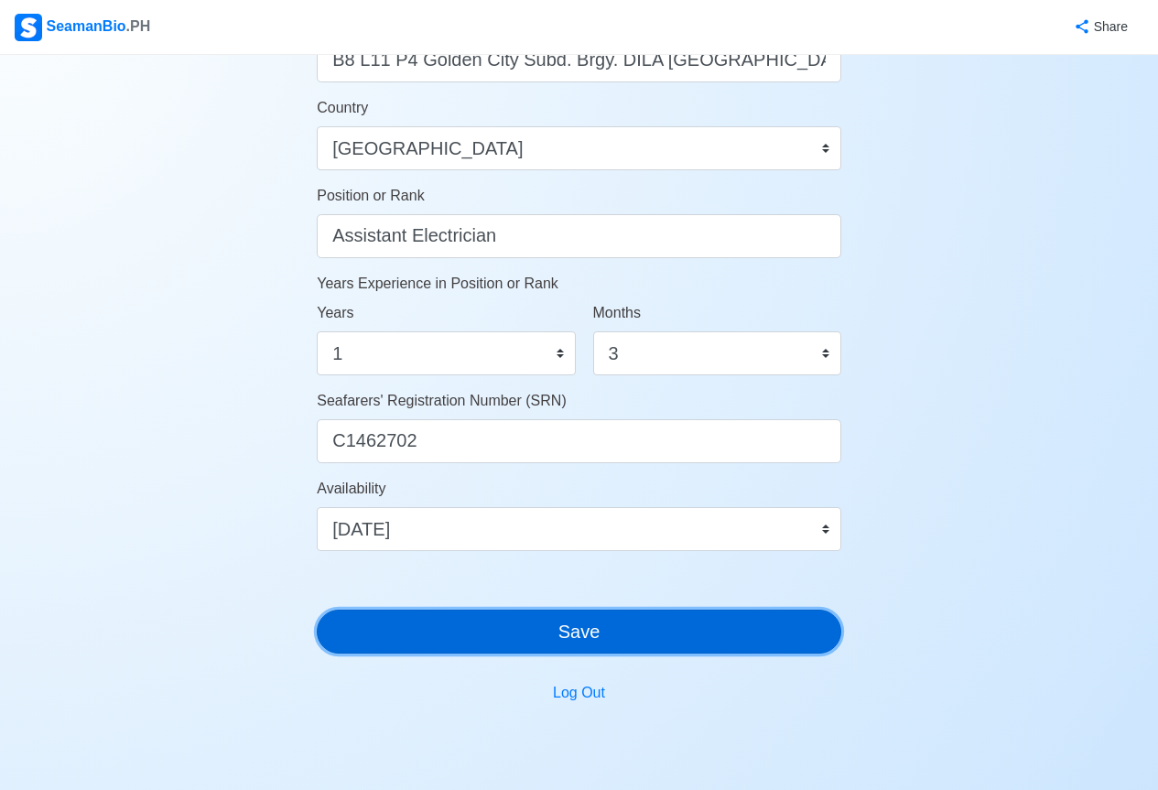
click at [586, 636] on button "Save" at bounding box center [579, 632] width 524 height 44
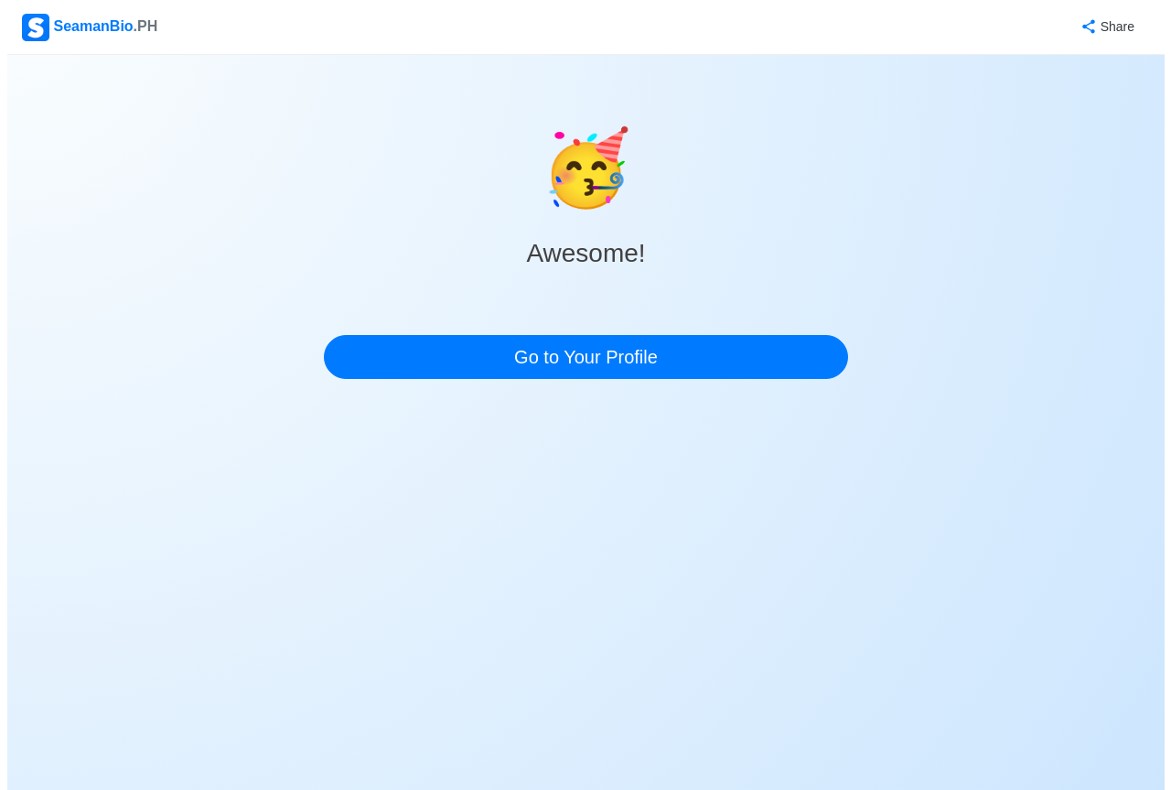
scroll to position [0, 0]
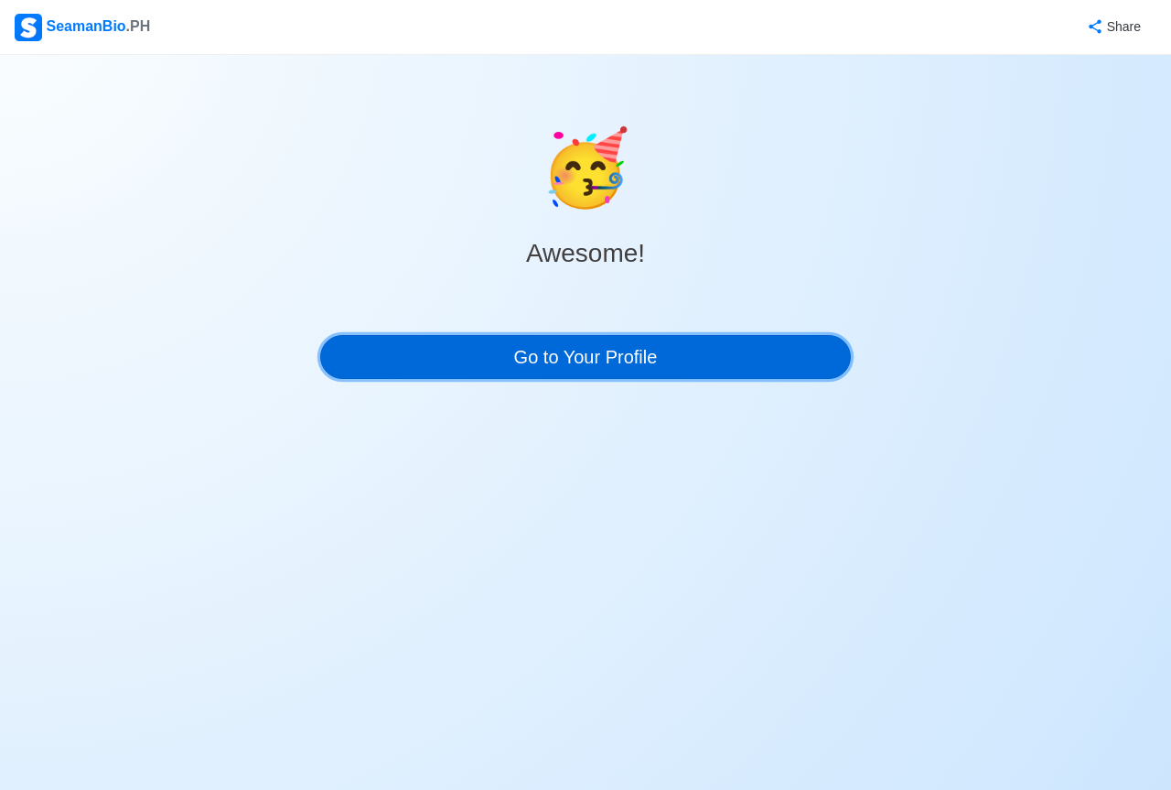
click at [523, 356] on link "Go to Your Profile" at bounding box center [585, 357] width 531 height 44
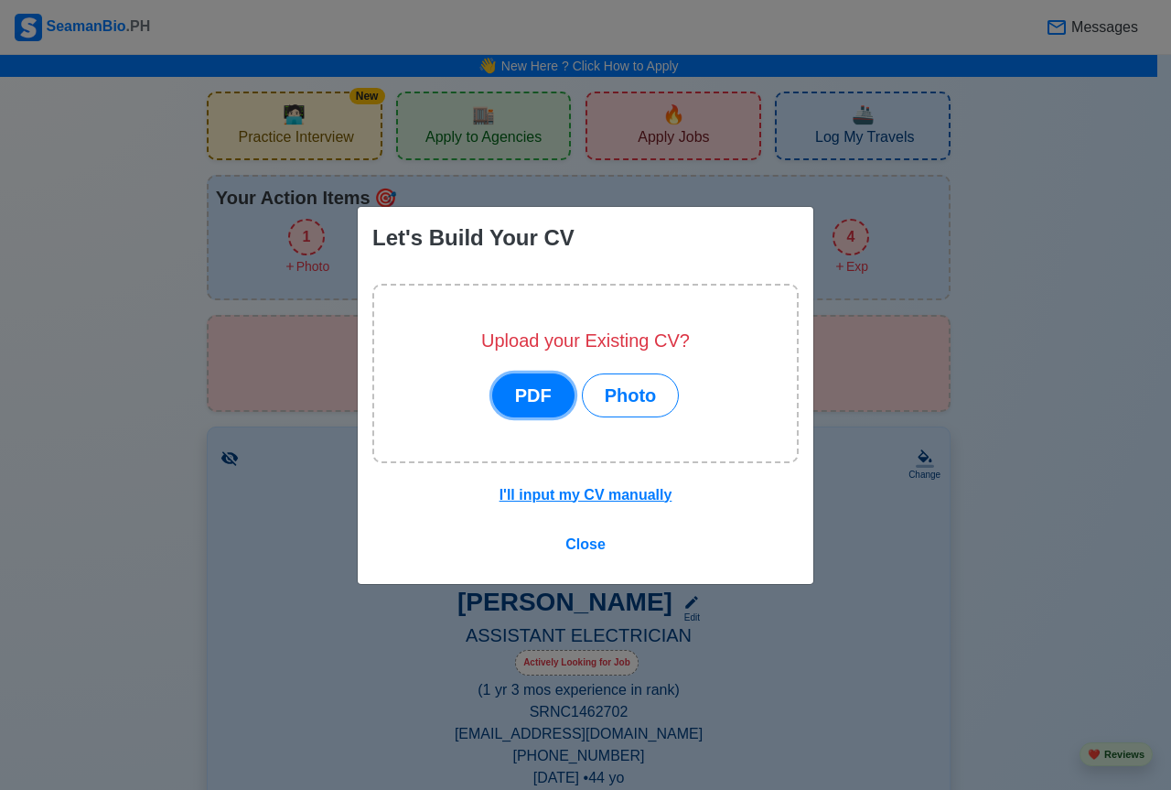
click at [524, 395] on button "PDF" at bounding box center [533, 395] width 82 height 44
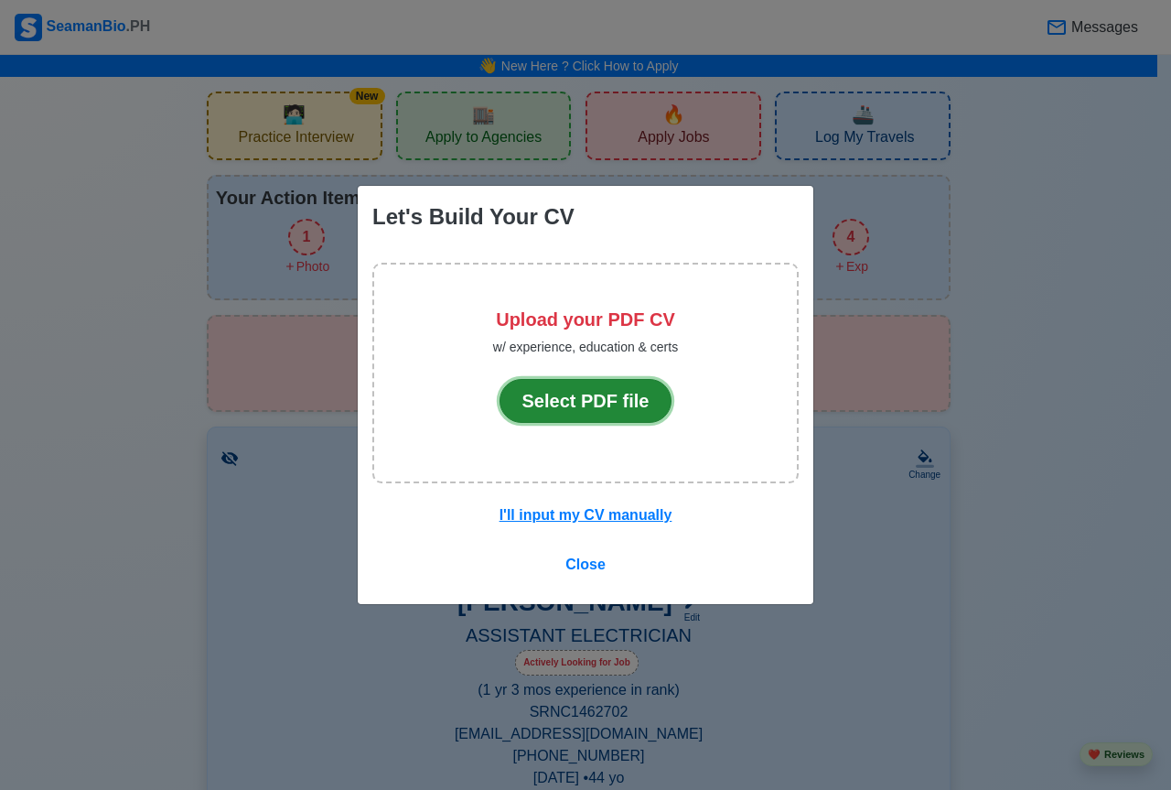
click at [584, 401] on button "Select PDF file" at bounding box center [586, 401] width 173 height 44
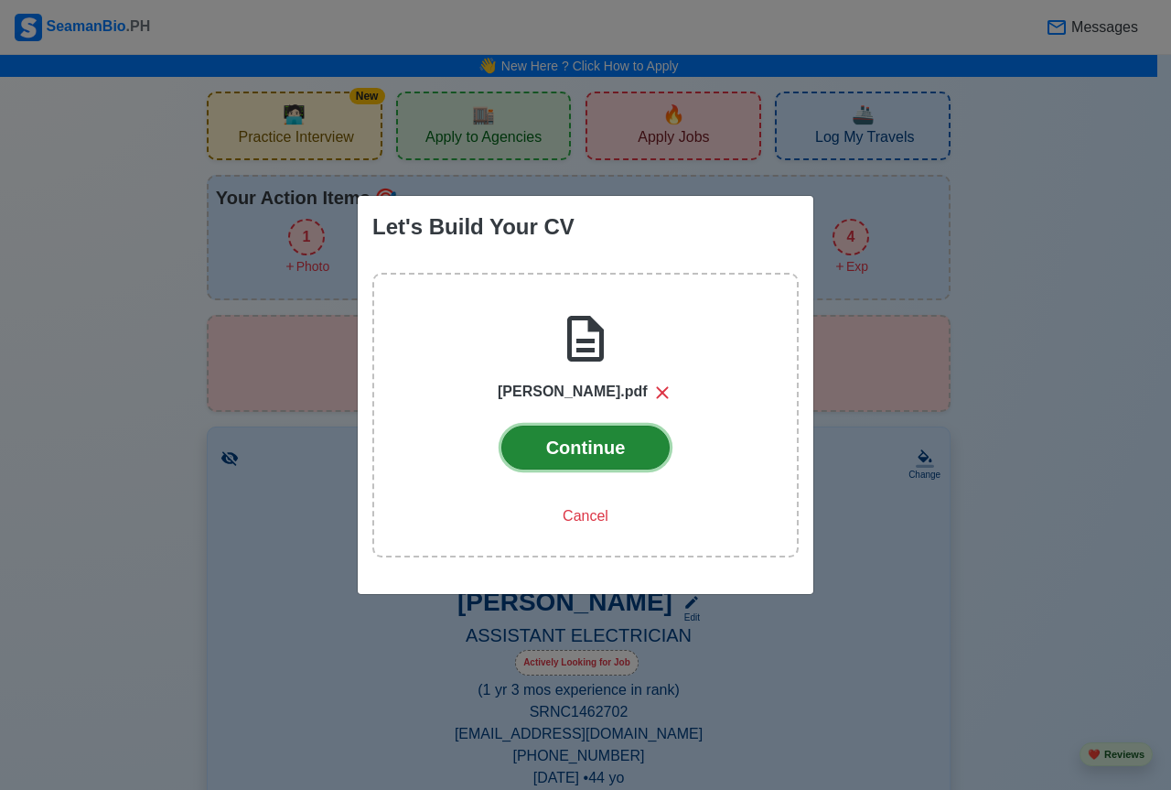
click at [568, 447] on button "Continue" at bounding box center [586, 448] width 169 height 44
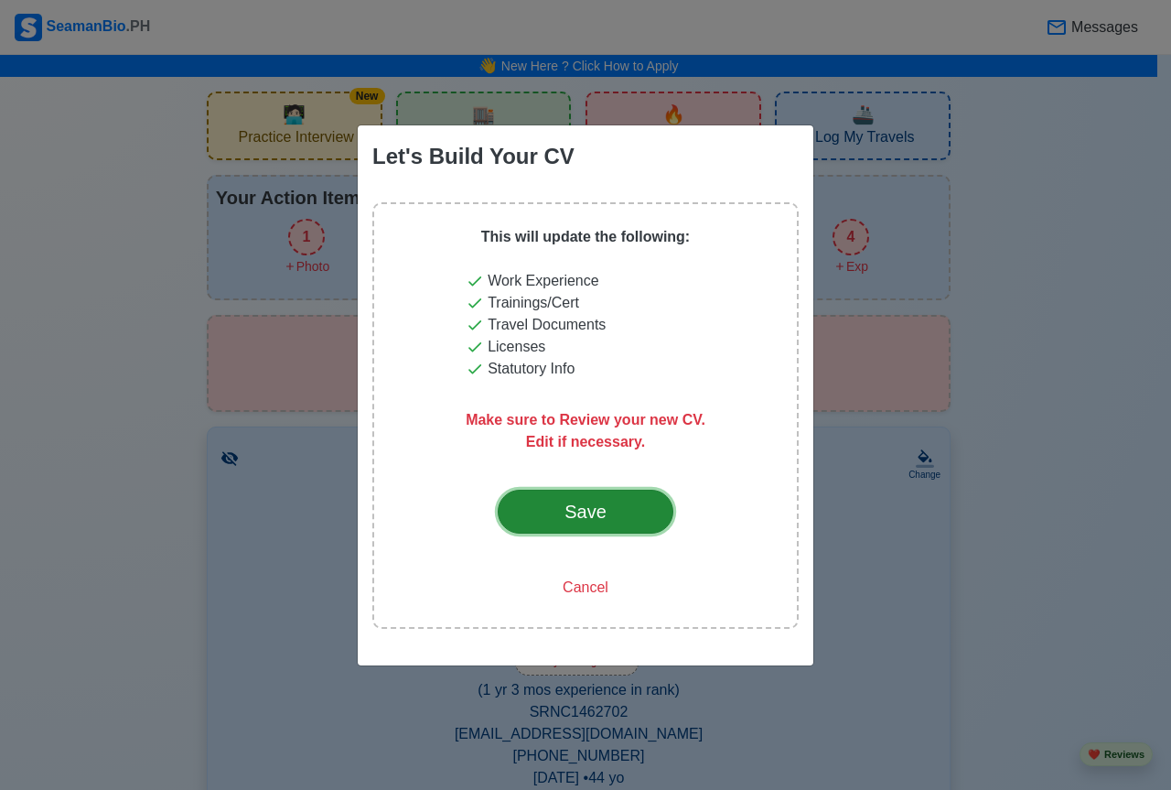
click at [581, 511] on div "Save" at bounding box center [586, 511] width 86 height 27
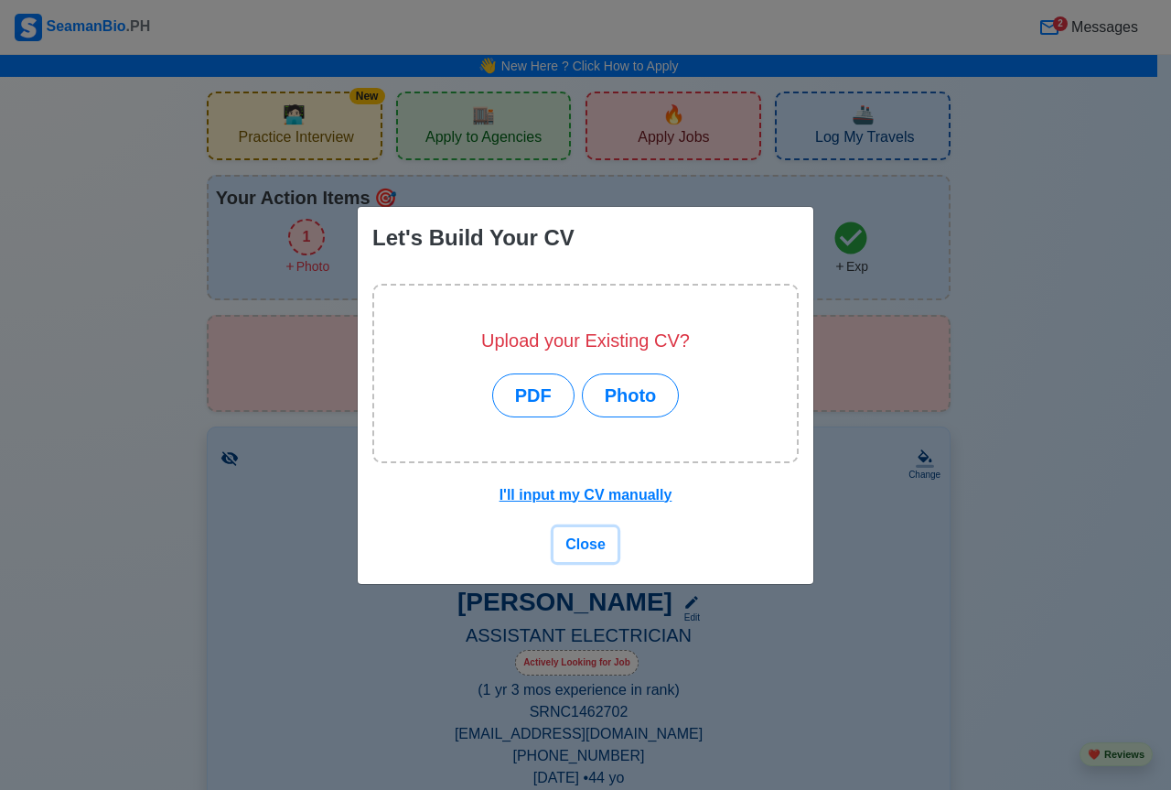
click at [580, 541] on span "Close" at bounding box center [586, 544] width 40 height 16
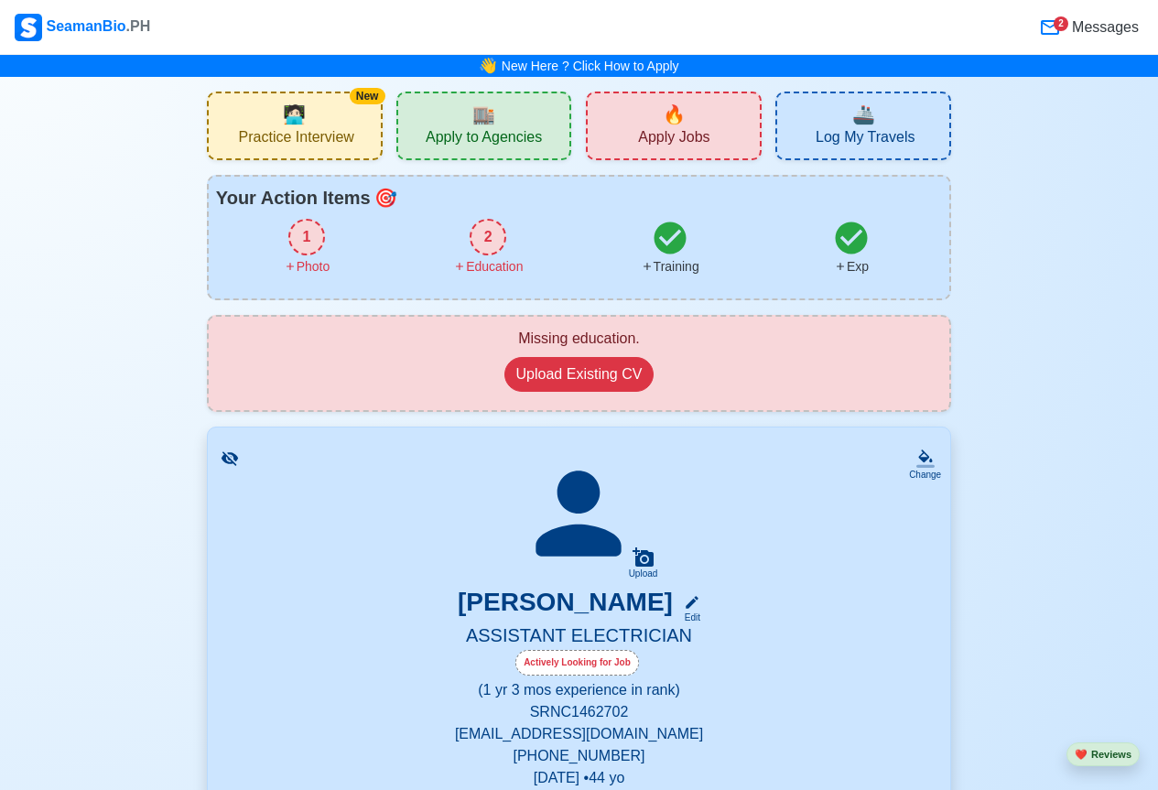
scroll to position [275, 0]
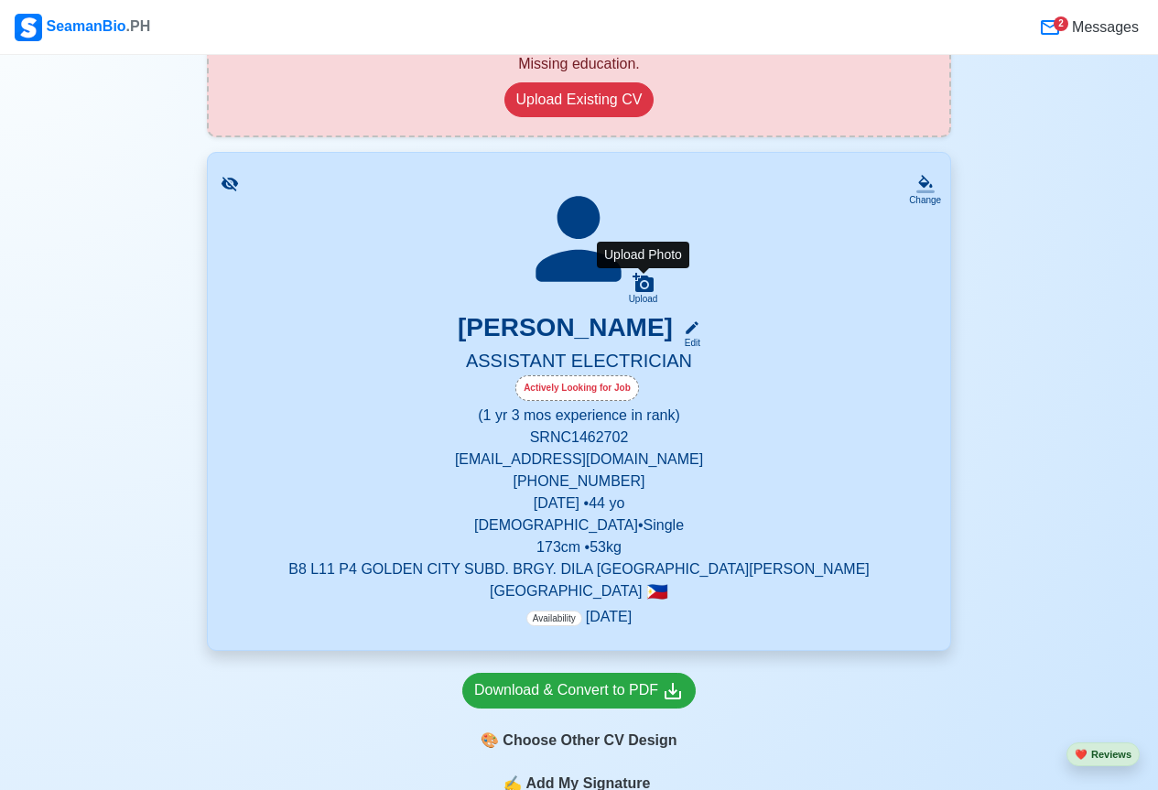
click at [638, 285] on icon at bounding box center [642, 282] width 21 height 19
click at [0, 0] on input "Upload" at bounding box center [0, 0] width 0 height 0
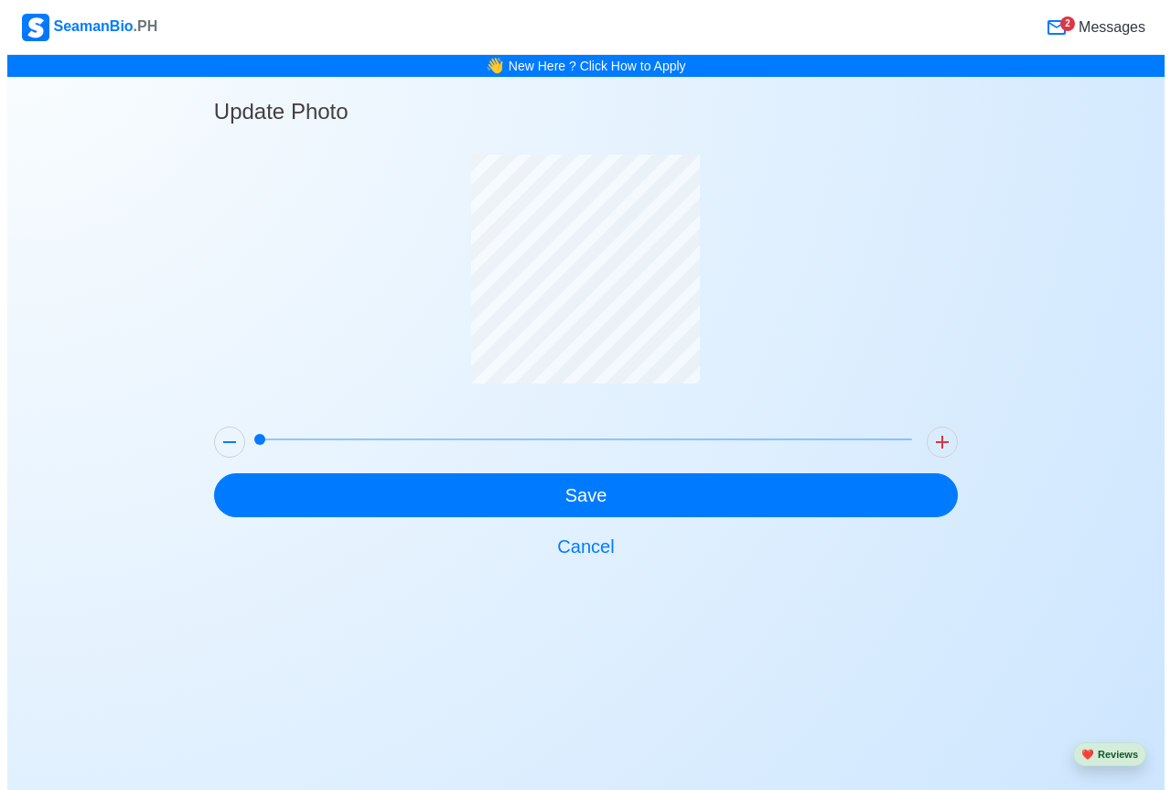
scroll to position [0, 0]
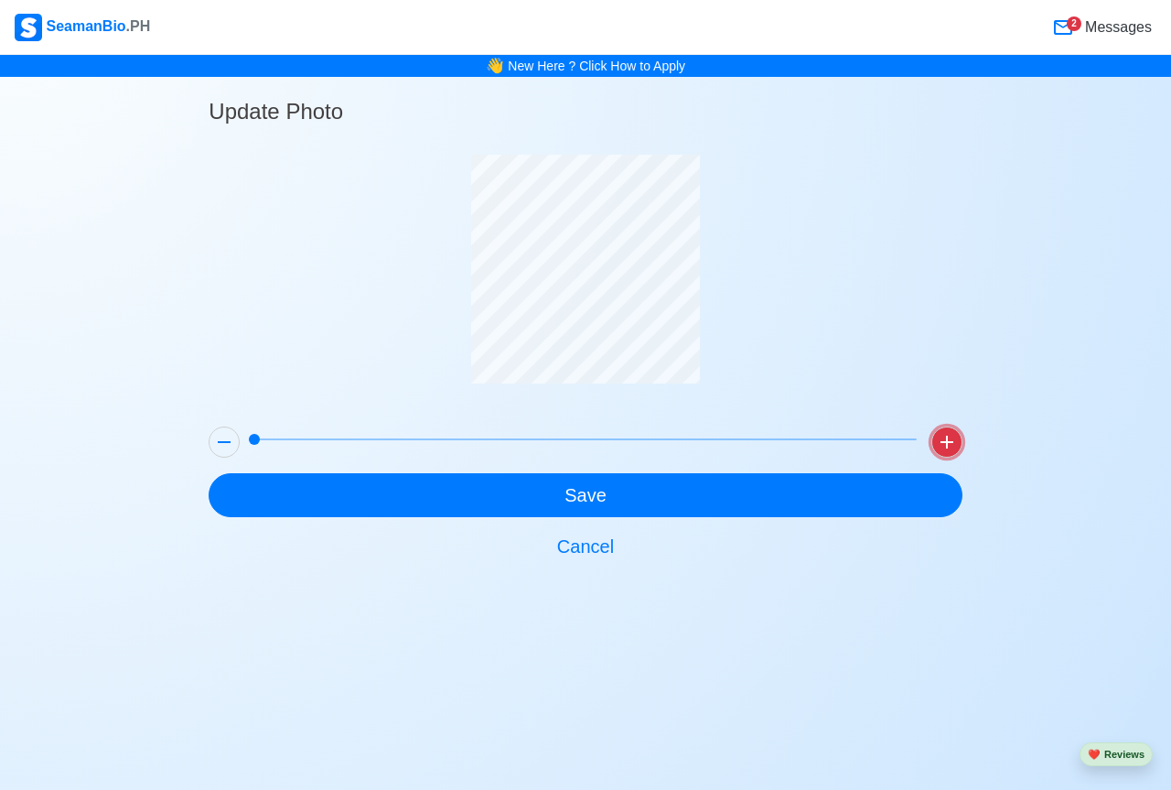
click at [947, 442] on icon at bounding box center [947, 442] width 13 height 13
click at [211, 441] on button at bounding box center [224, 441] width 31 height 31
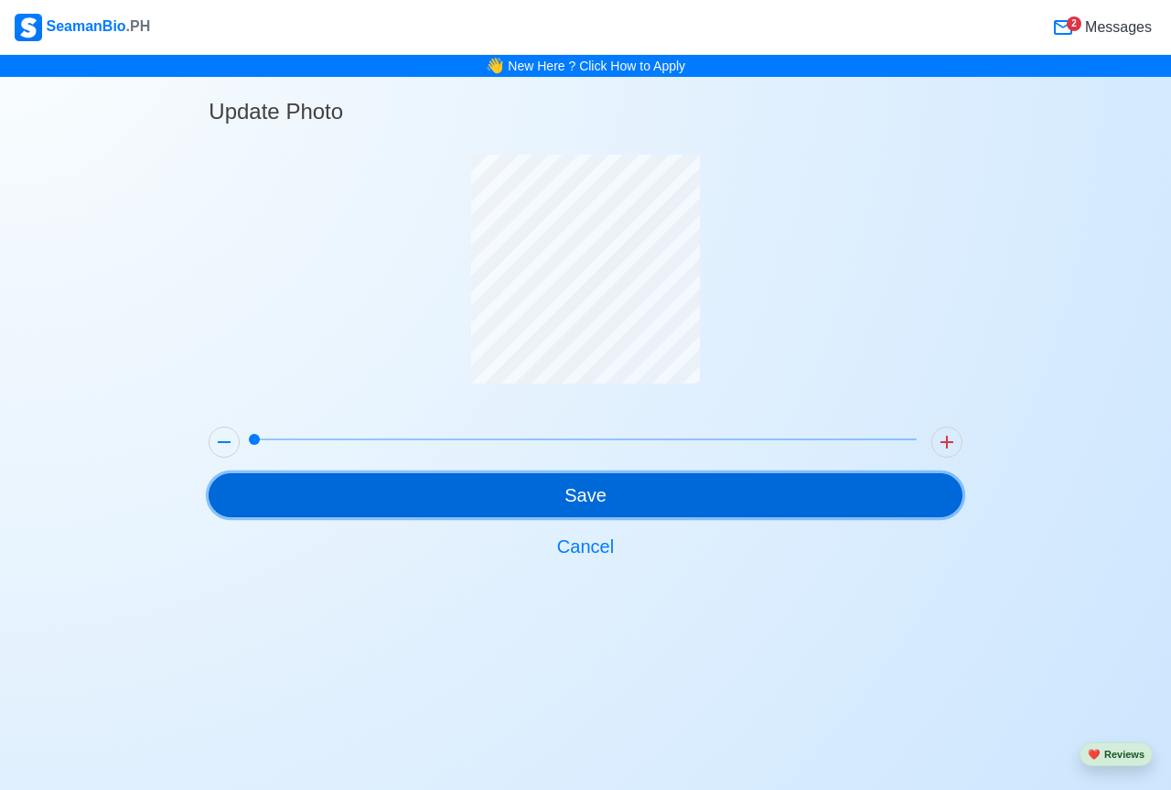
click at [572, 492] on button "Save" at bounding box center [585, 495] width 753 height 44
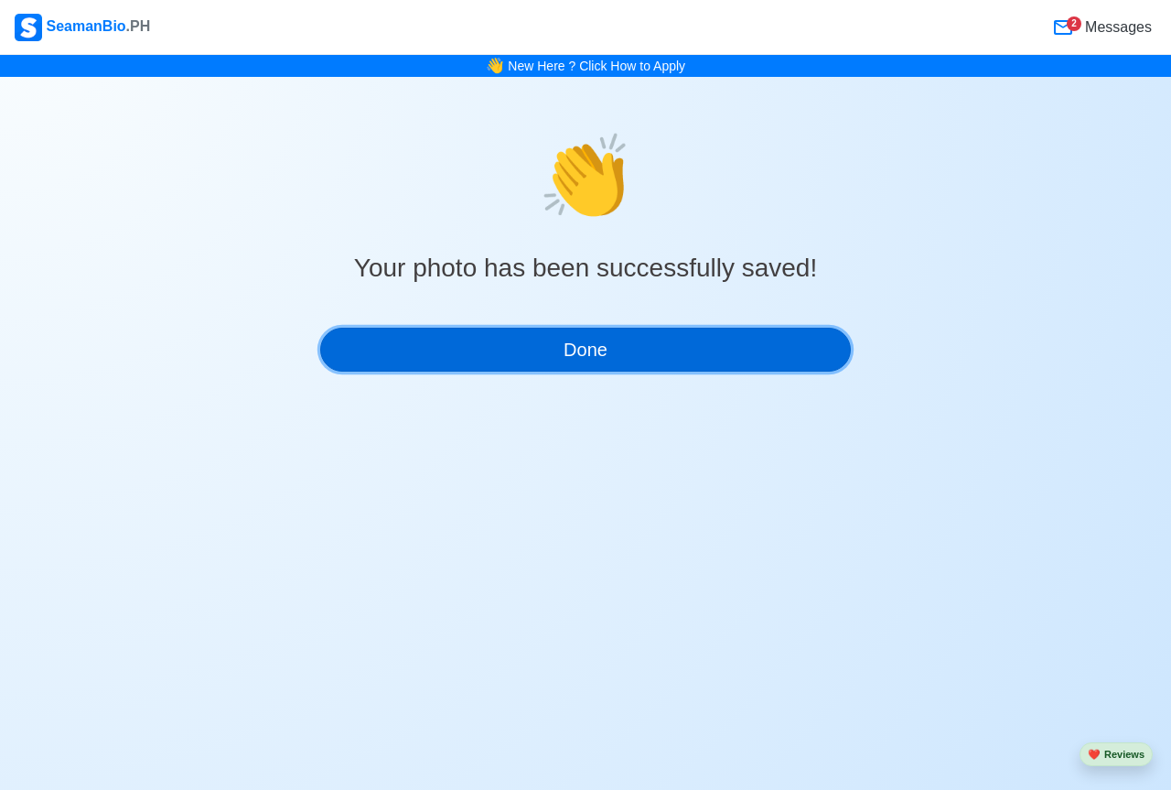
click at [588, 346] on button "Done" at bounding box center [585, 350] width 531 height 44
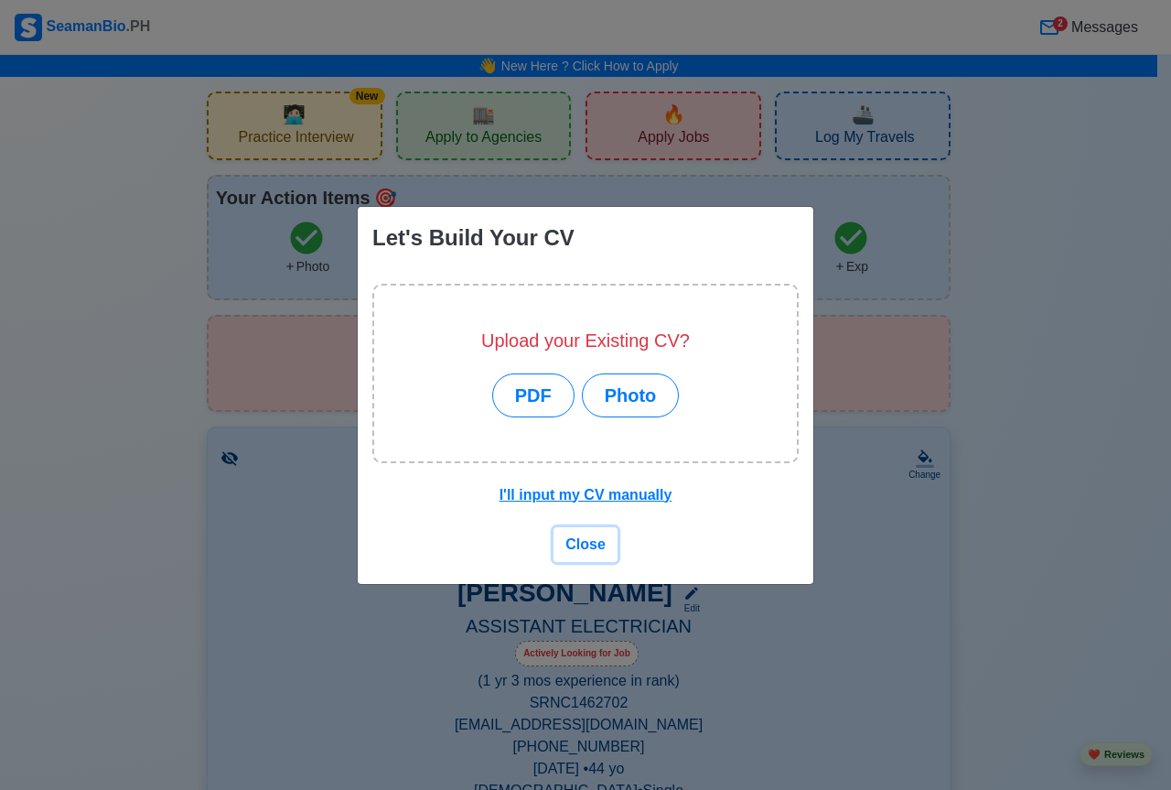
click at [589, 544] on span "Close" at bounding box center [586, 544] width 40 height 16
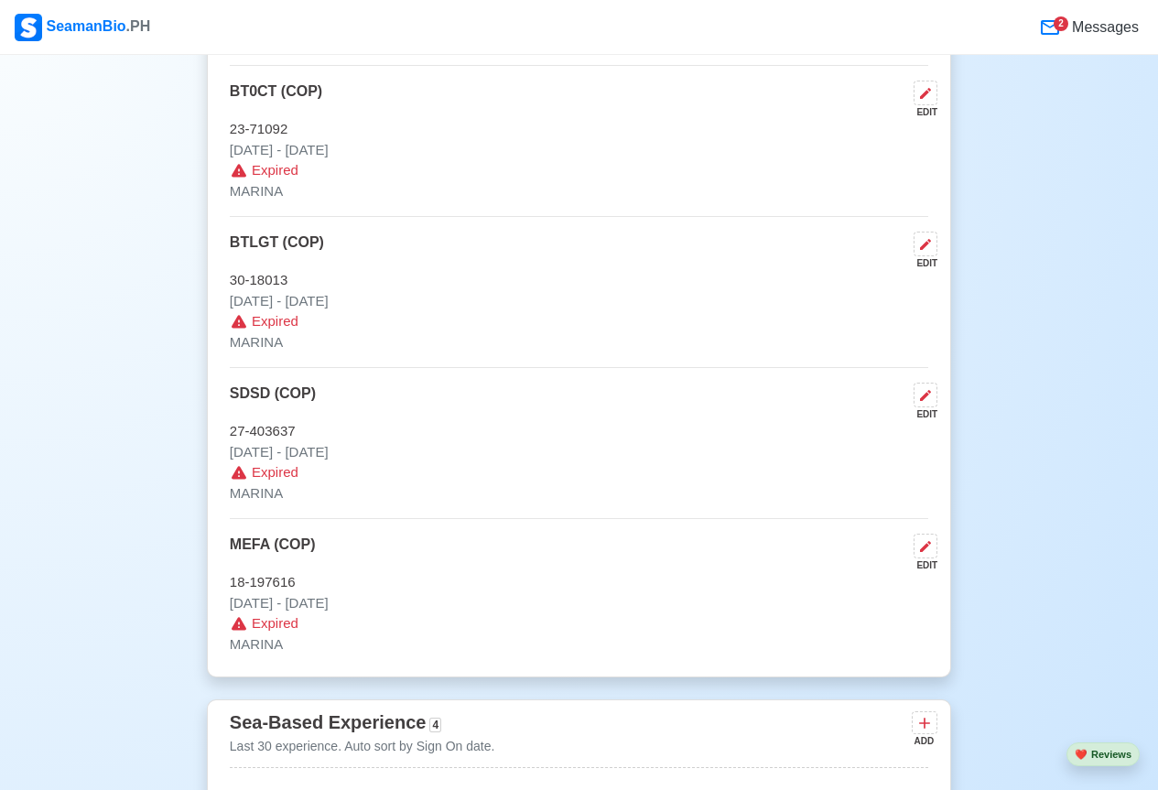
scroll to position [3661, 0]
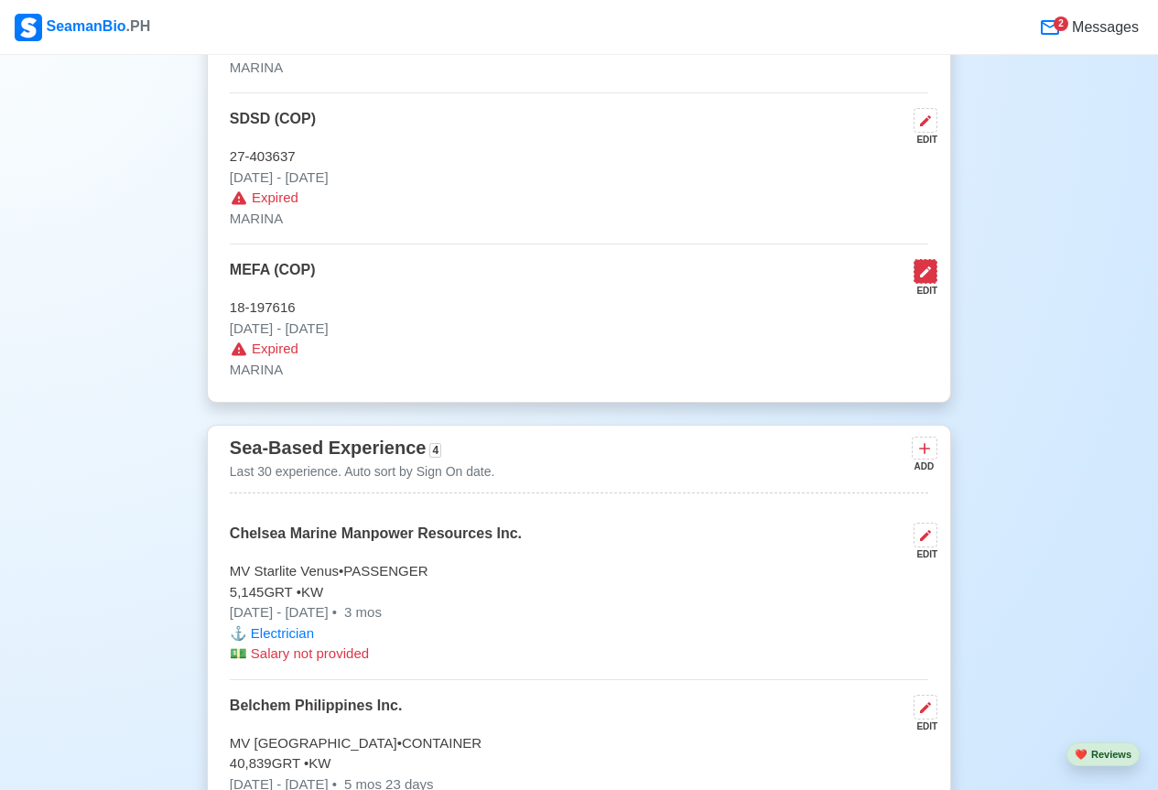
click at [923, 277] on icon at bounding box center [925, 271] width 15 height 15
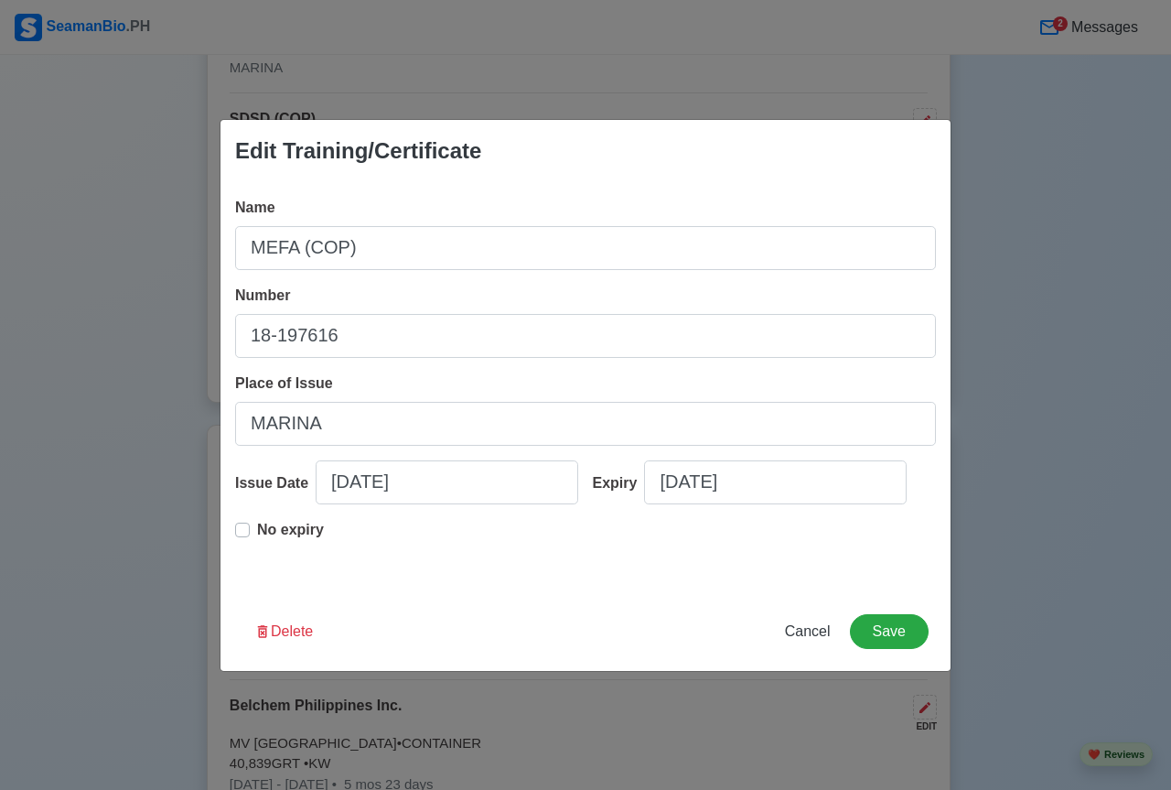
click at [257, 533] on label "No expiry" at bounding box center [290, 537] width 67 height 37
type input "08/06/2015"
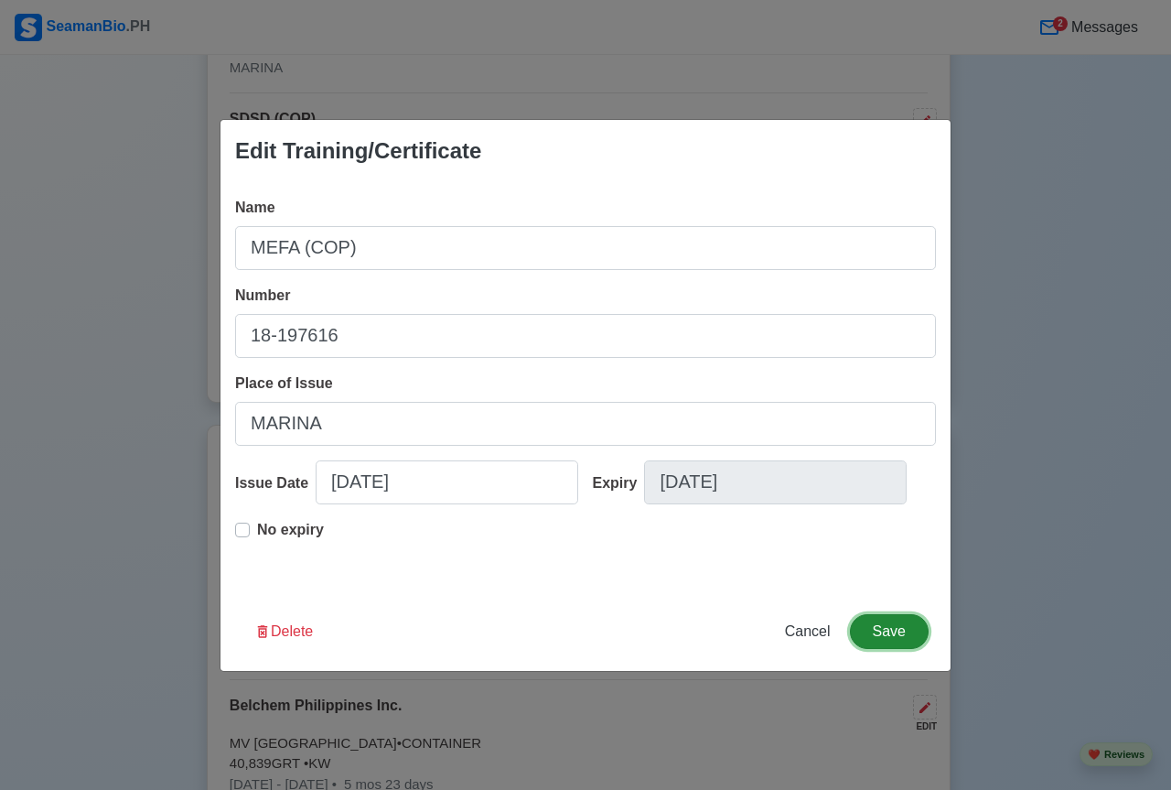
click at [879, 629] on button "Save" at bounding box center [889, 631] width 79 height 35
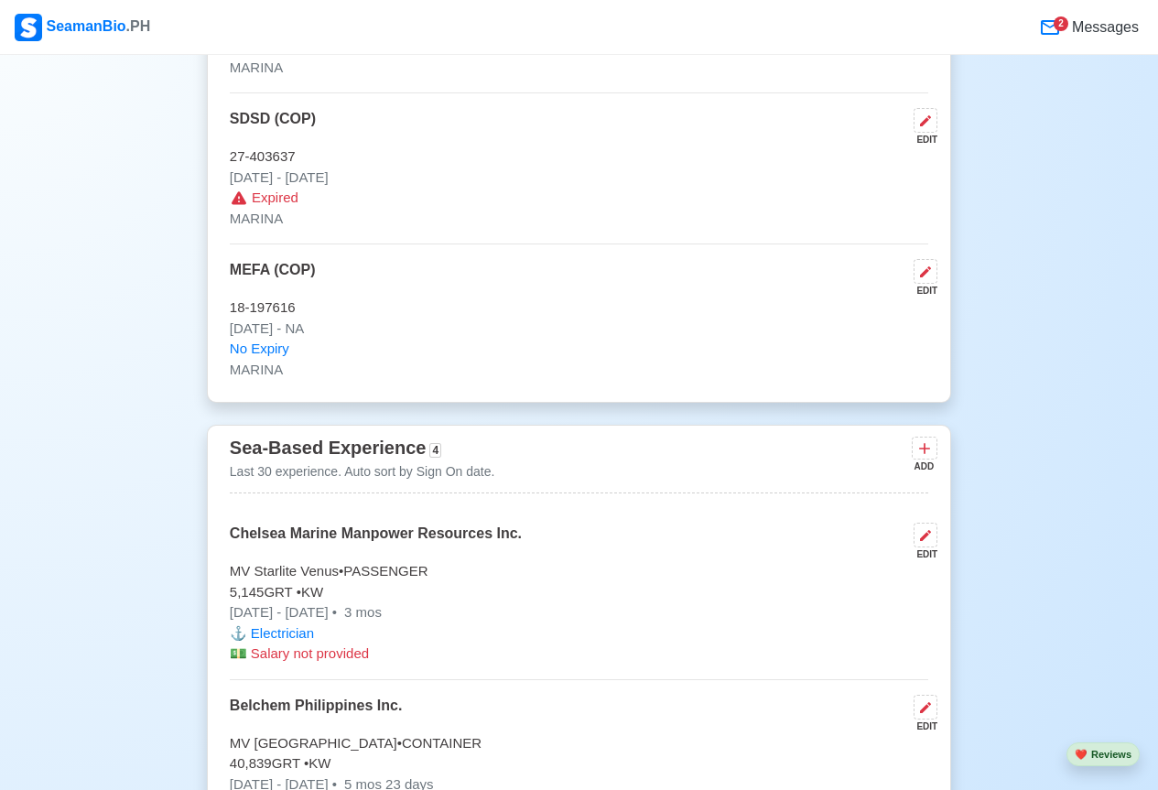
scroll to position [3569, 0]
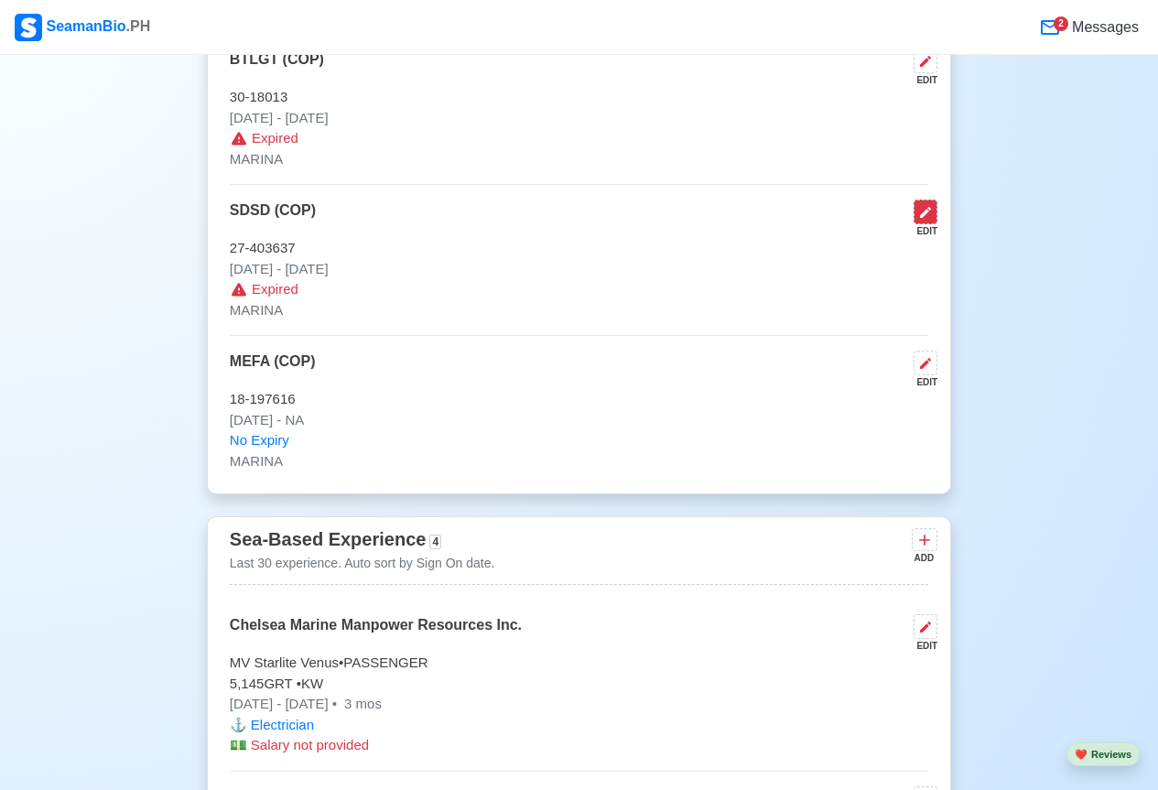
click at [925, 220] on icon at bounding box center [925, 212] width 15 height 15
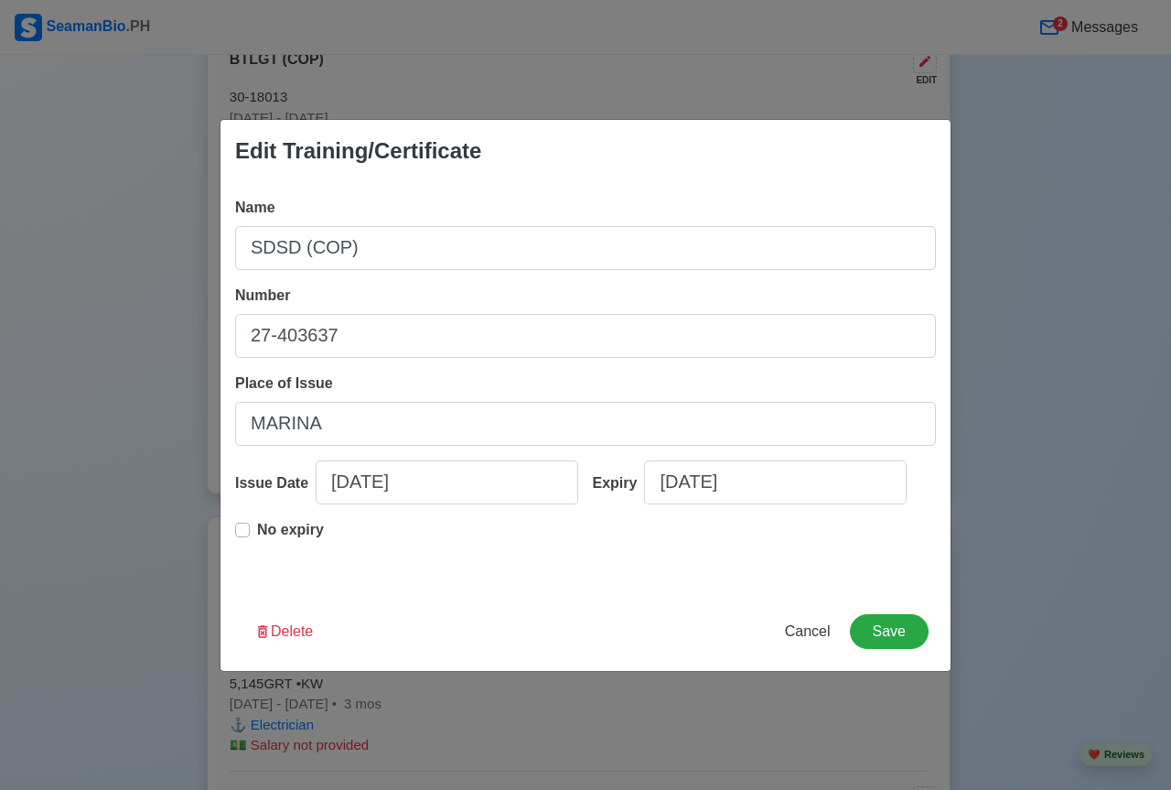
drag, startPoint x: 249, startPoint y: 525, endPoint x: 297, endPoint y: 545, distance: 51.3
click at [257, 526] on label "No expiry" at bounding box center [290, 537] width 67 height 37
type input "08/06/2015"
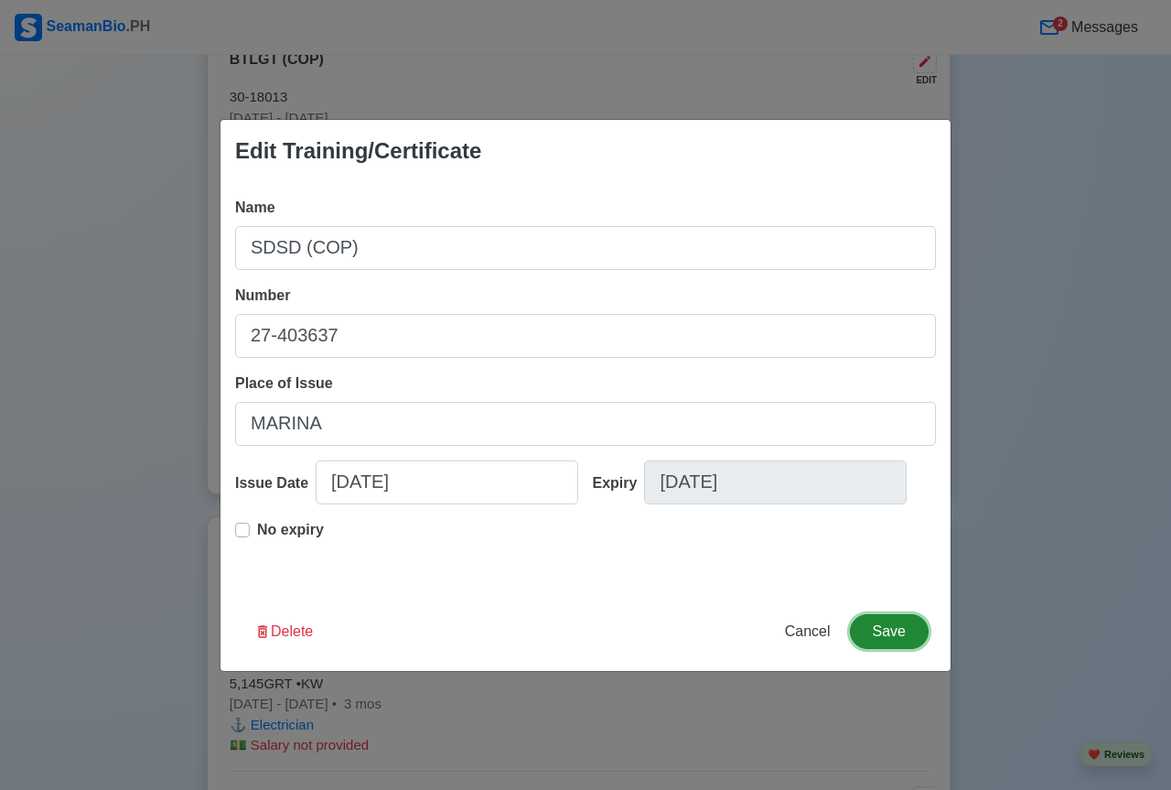
click at [878, 631] on button "Save" at bounding box center [889, 631] width 79 height 35
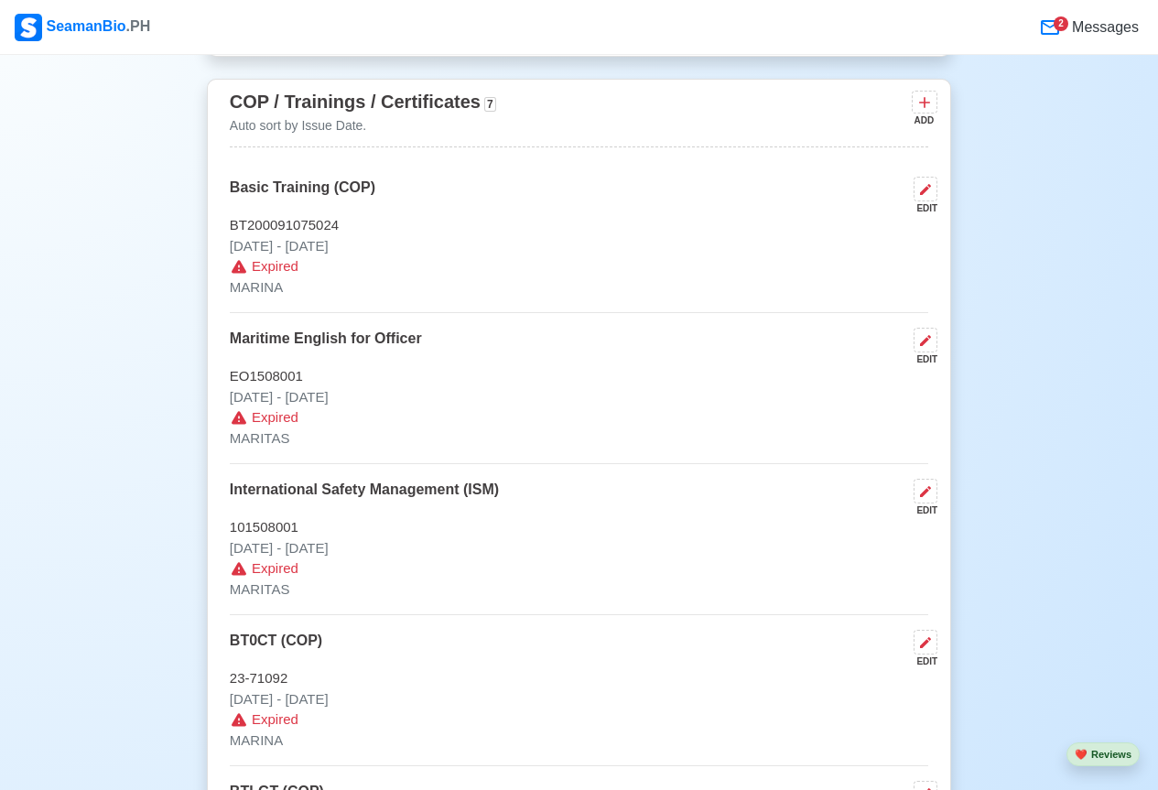
scroll to position [2746, 0]
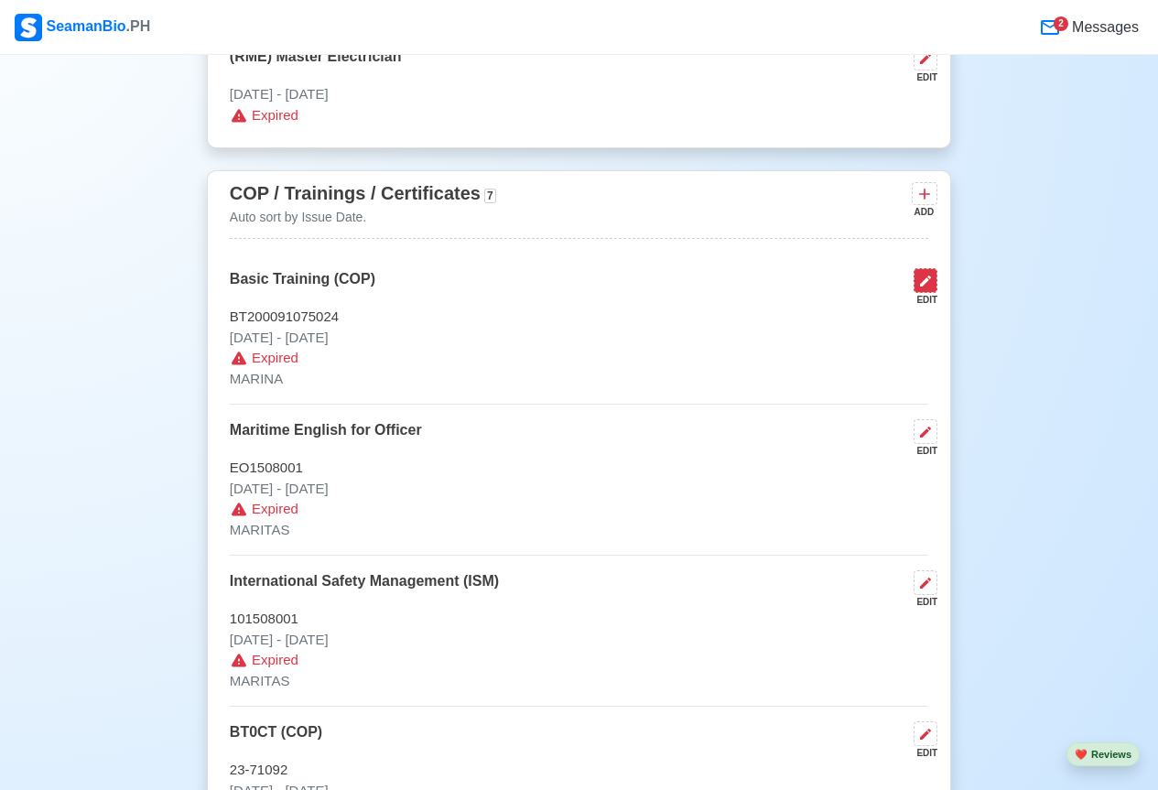
click at [928, 288] on icon at bounding box center [925, 281] width 15 height 15
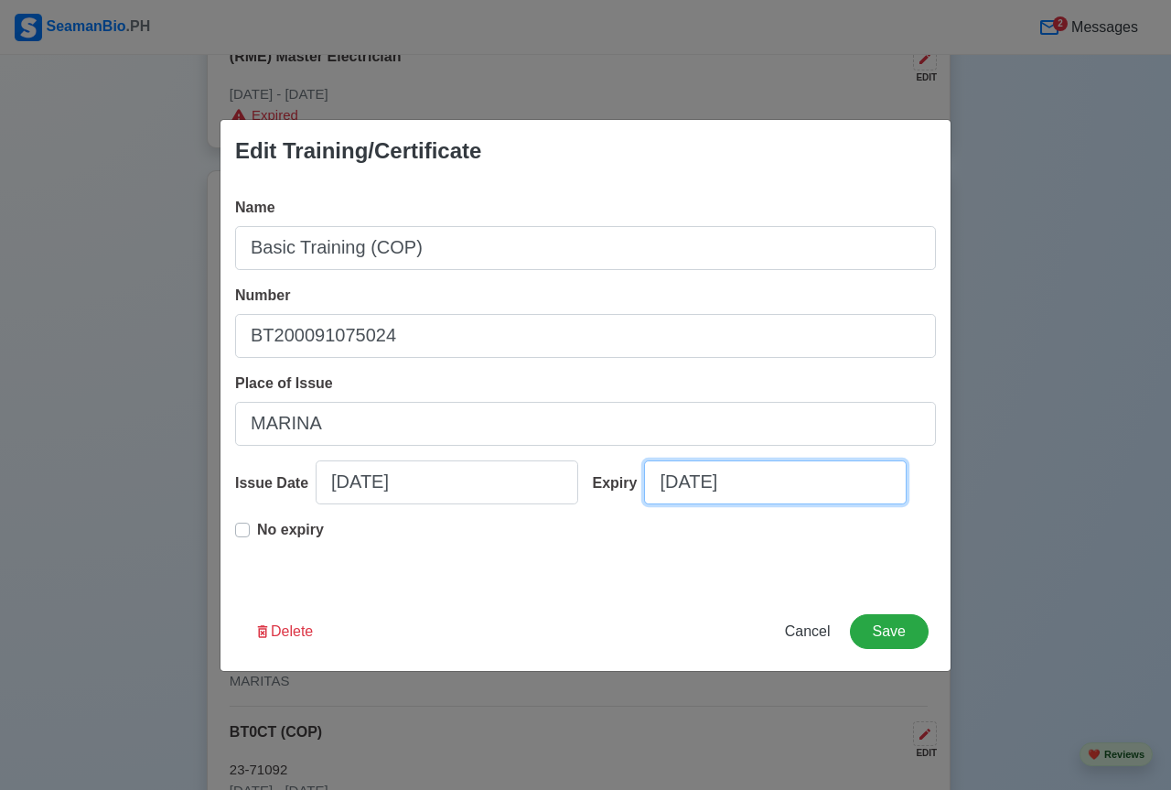
click at [703, 487] on input "09/09/2025" at bounding box center [775, 482] width 263 height 44
select select "****"
select select "*********"
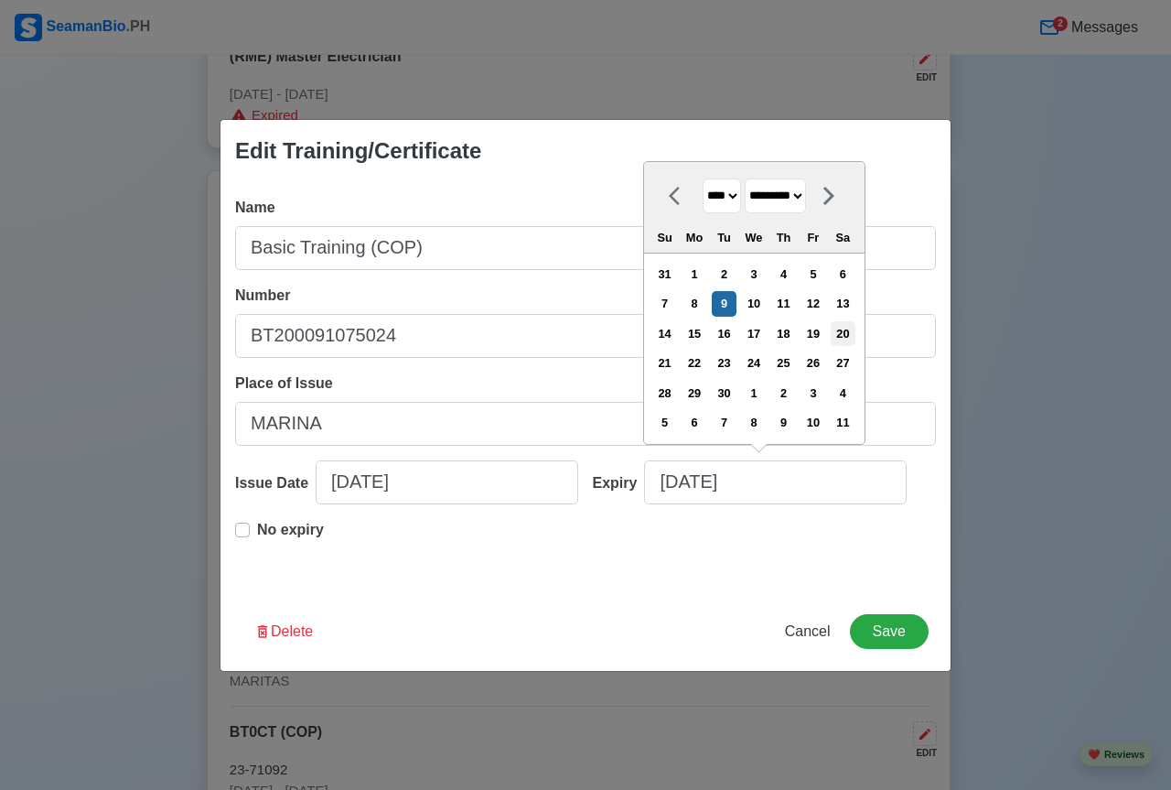
click at [856, 331] on div "20" at bounding box center [843, 333] width 25 height 25
type input "09/20/2025"
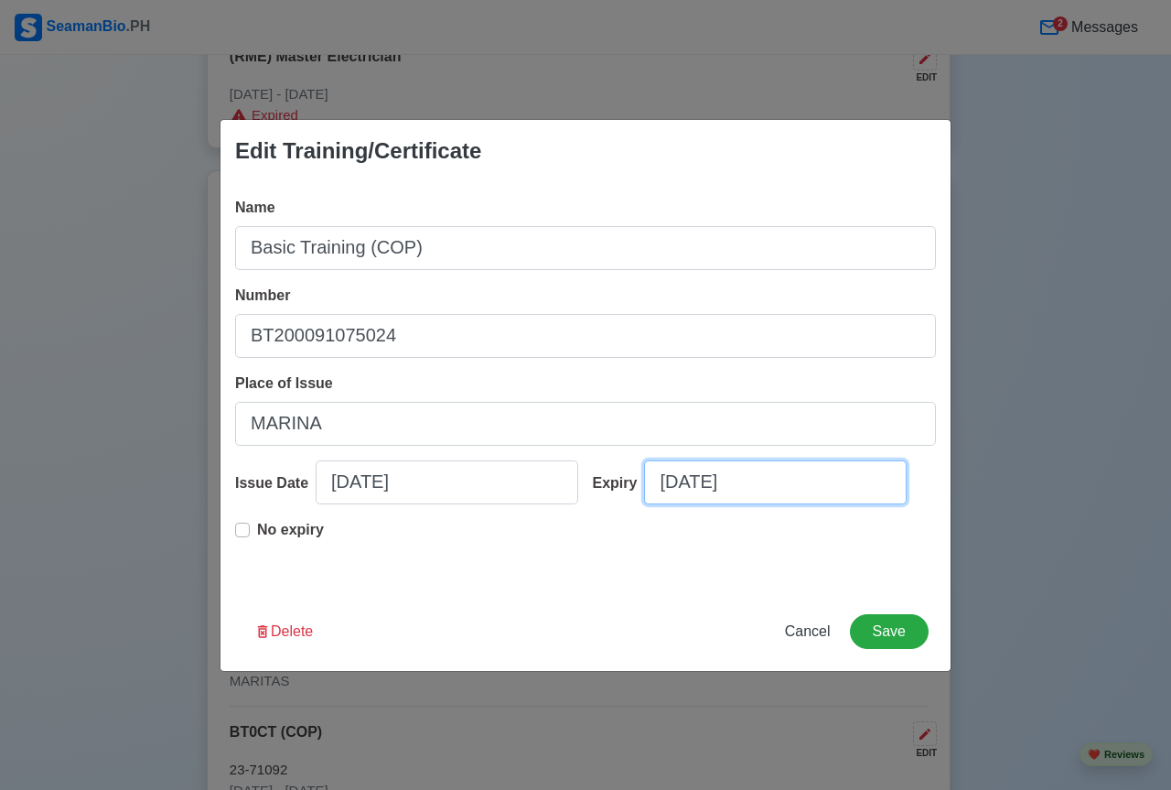
click at [767, 480] on input "09/20/2025" at bounding box center [775, 482] width 263 height 44
select select "****"
select select "*********"
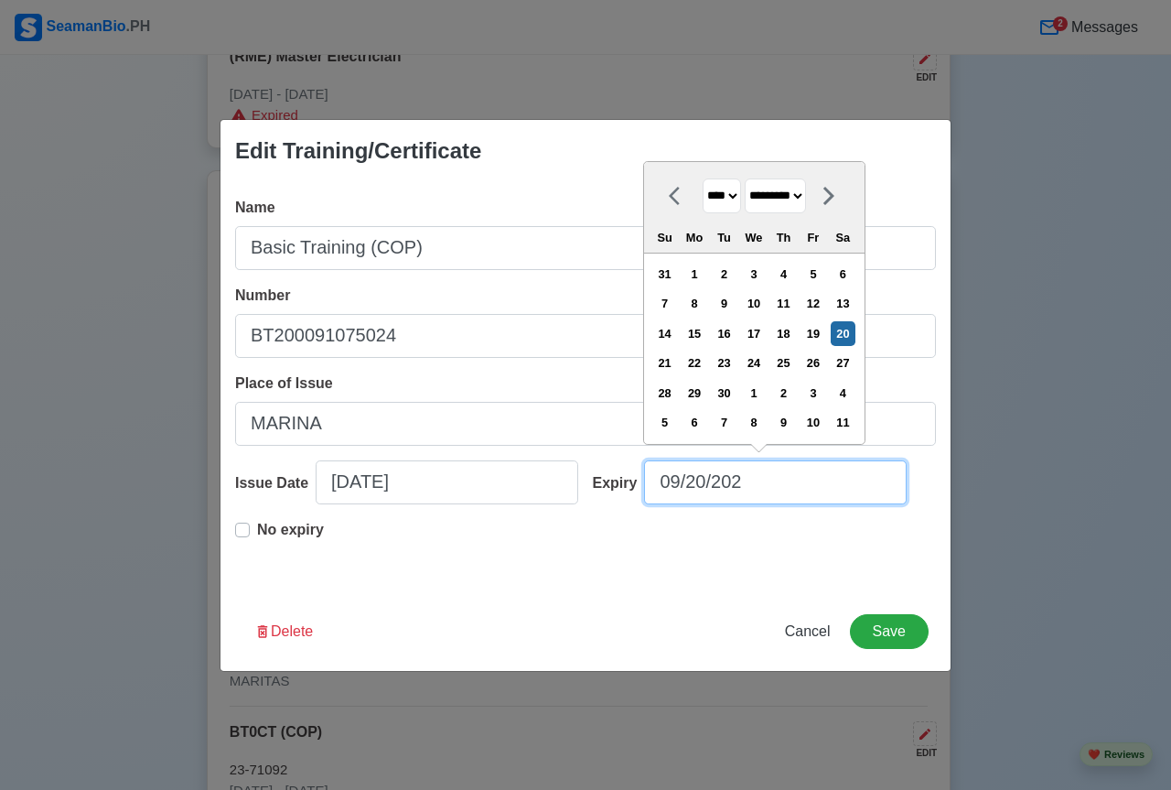
type input "09/20/2029"
select select "****"
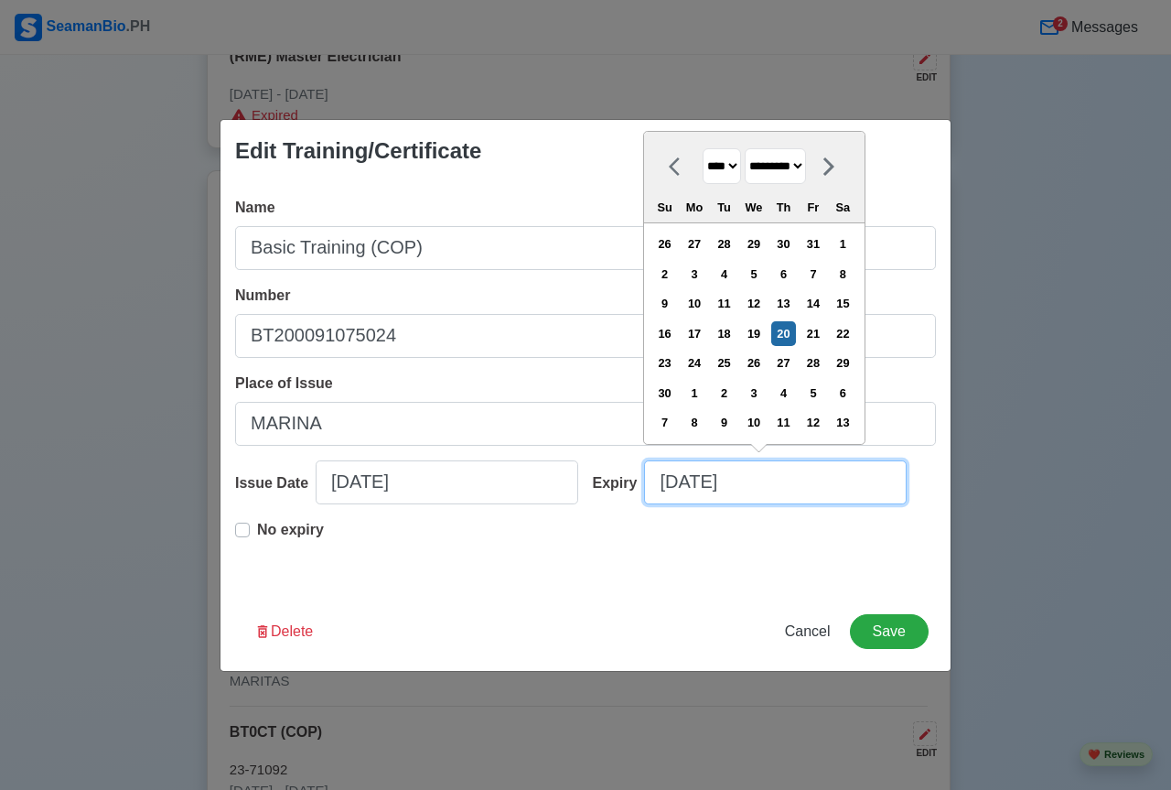
type input "09/20/2029"
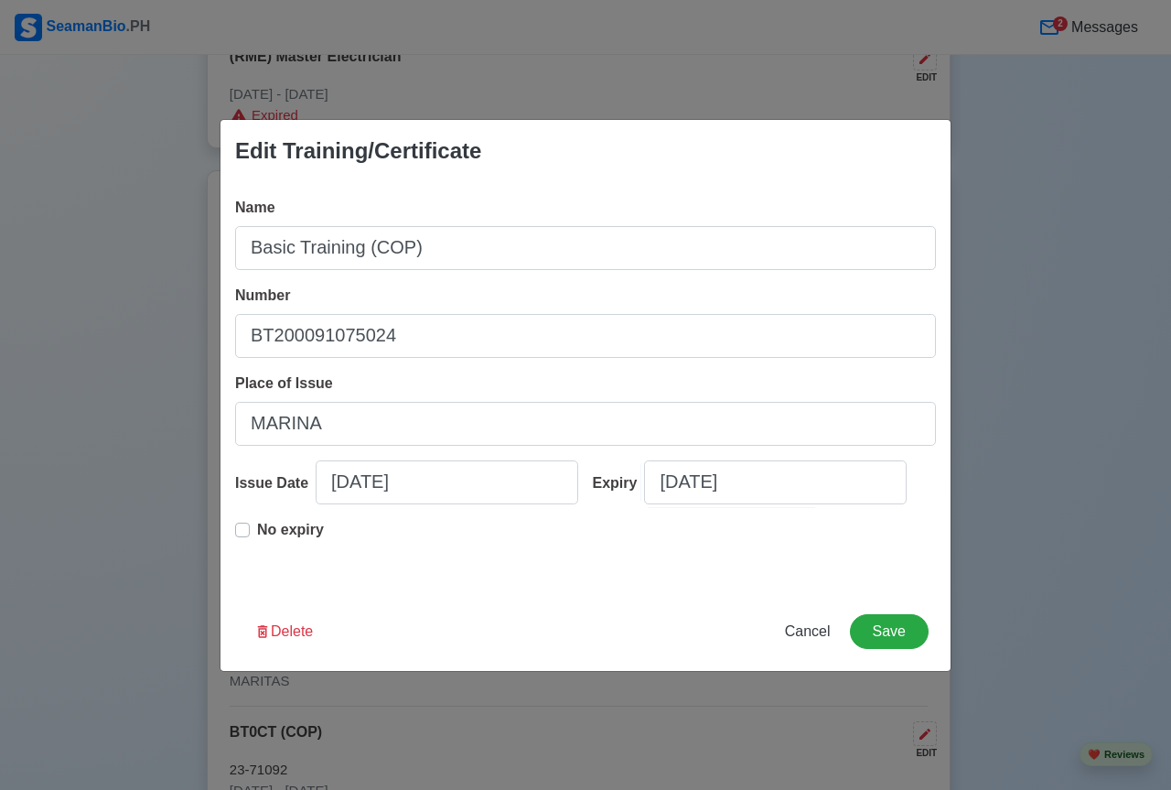
click at [663, 559] on div "No expiry" at bounding box center [585, 548] width 701 height 59
click at [891, 624] on button "Save" at bounding box center [889, 631] width 79 height 35
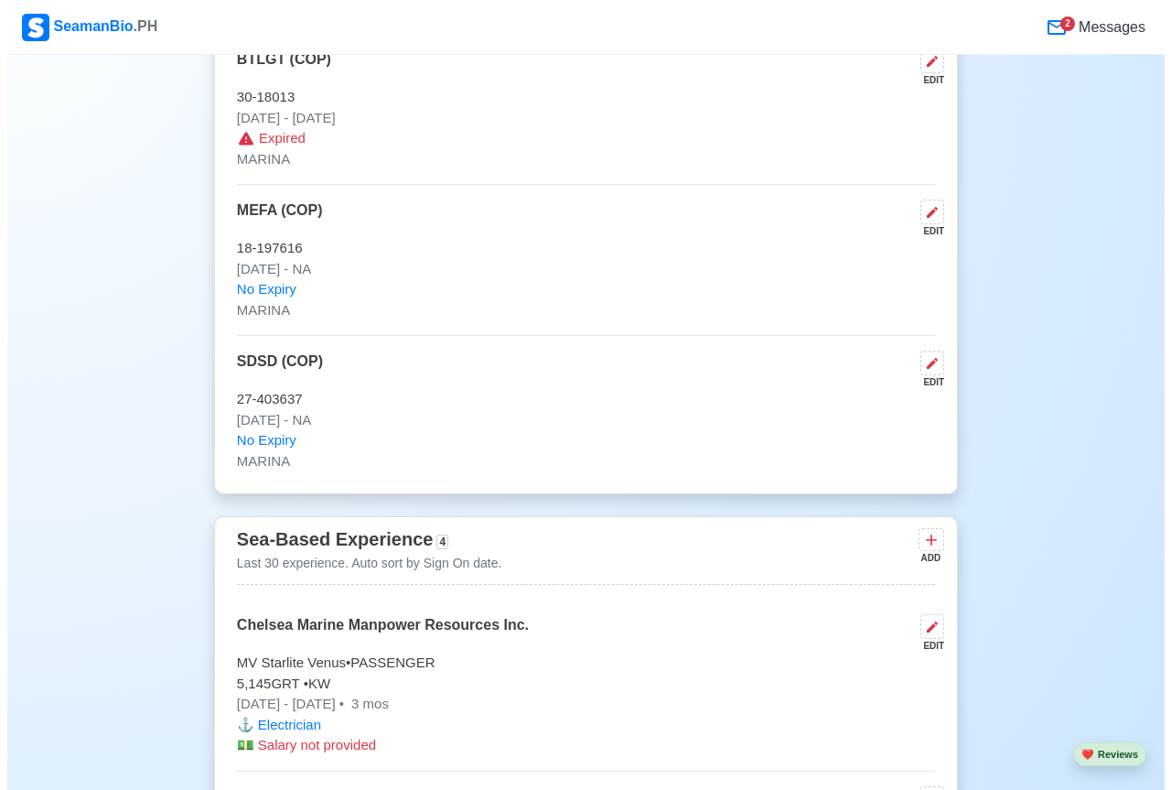
scroll to position [3844, 0]
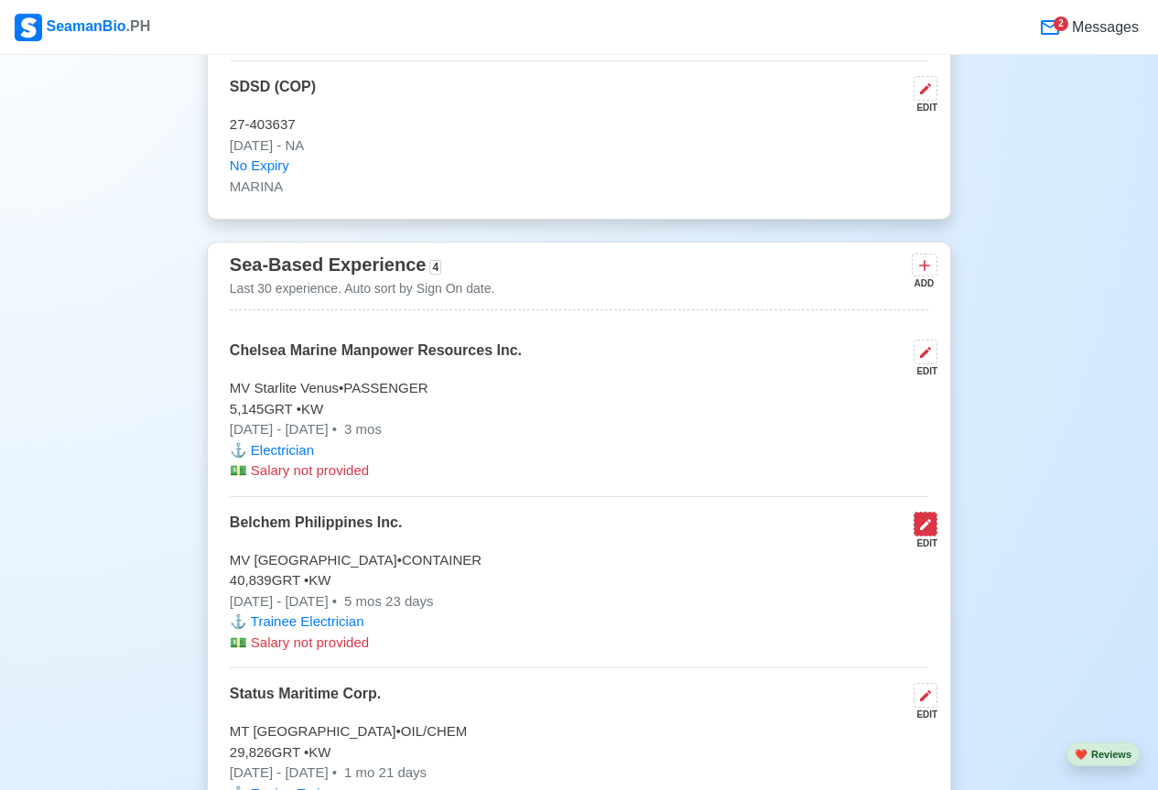
click at [923, 532] on icon at bounding box center [925, 524] width 15 height 15
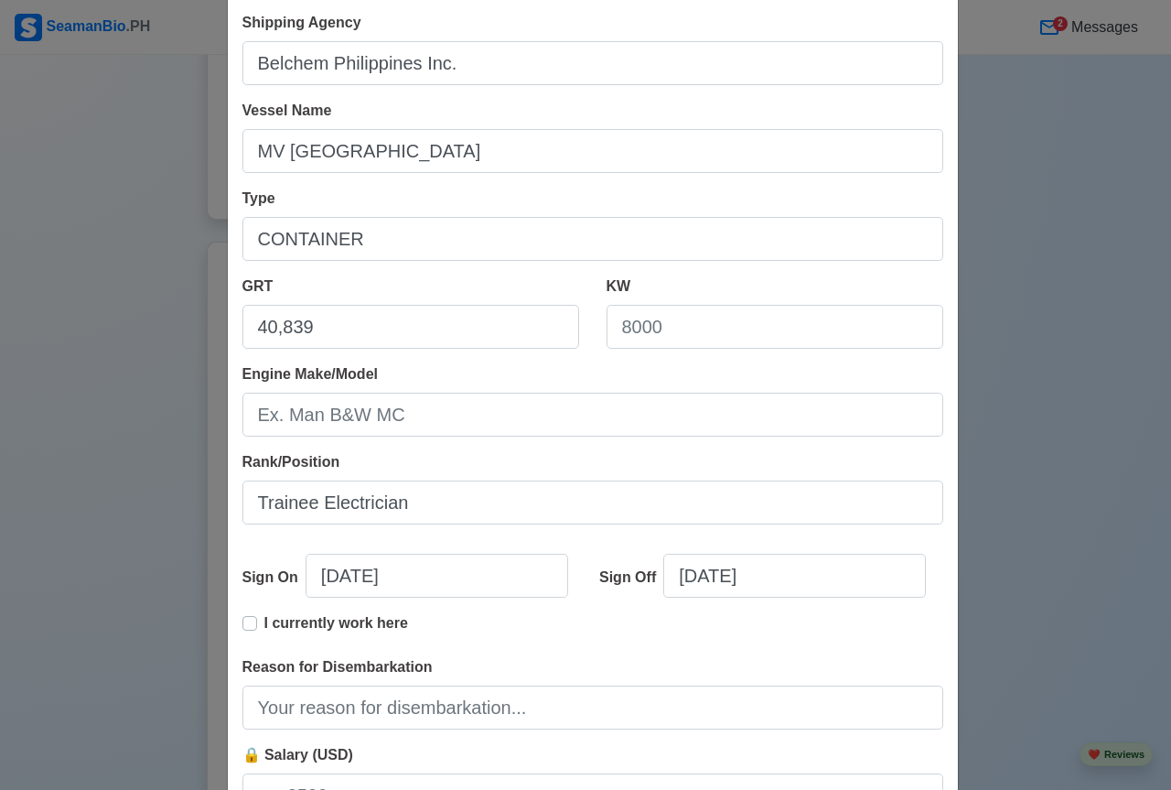
scroll to position [254, 0]
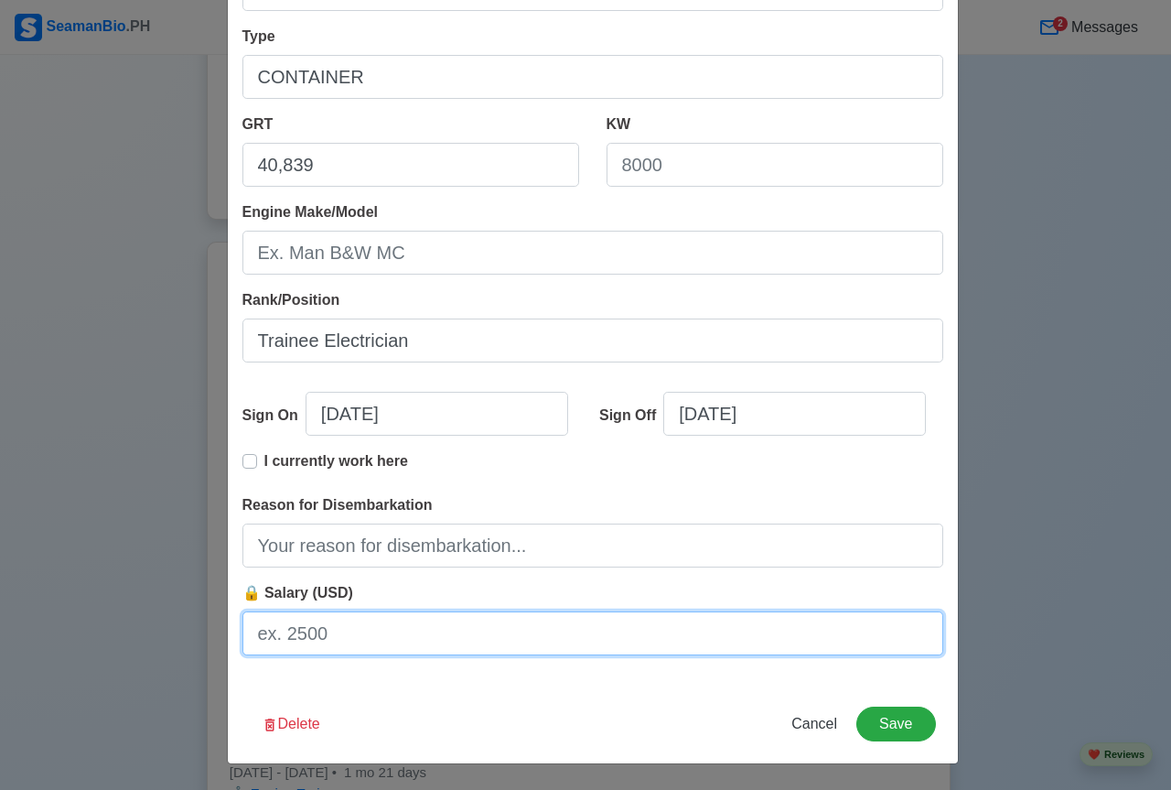
click at [386, 632] on input "🔒 Salary (USD)" at bounding box center [593, 633] width 701 height 44
type input "478"
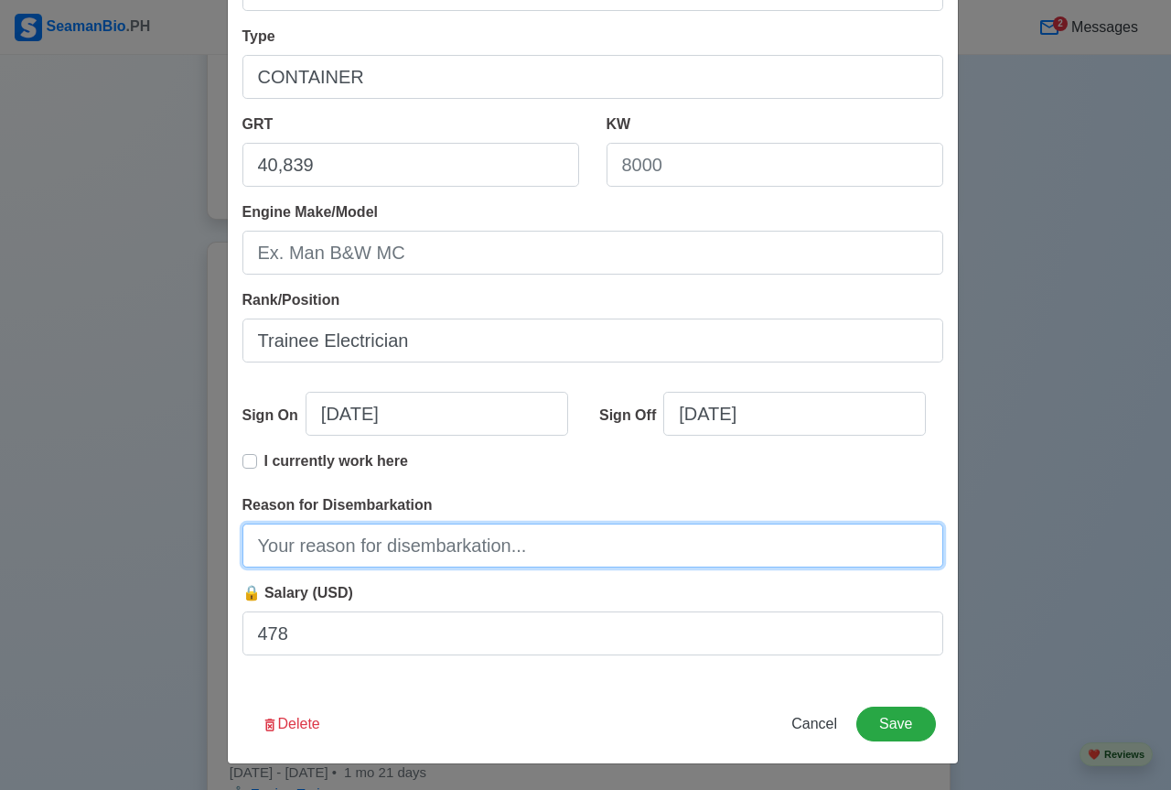
click at [506, 546] on input "Reason for Disembarkation" at bounding box center [593, 546] width 701 height 44
type input "Change Crew"
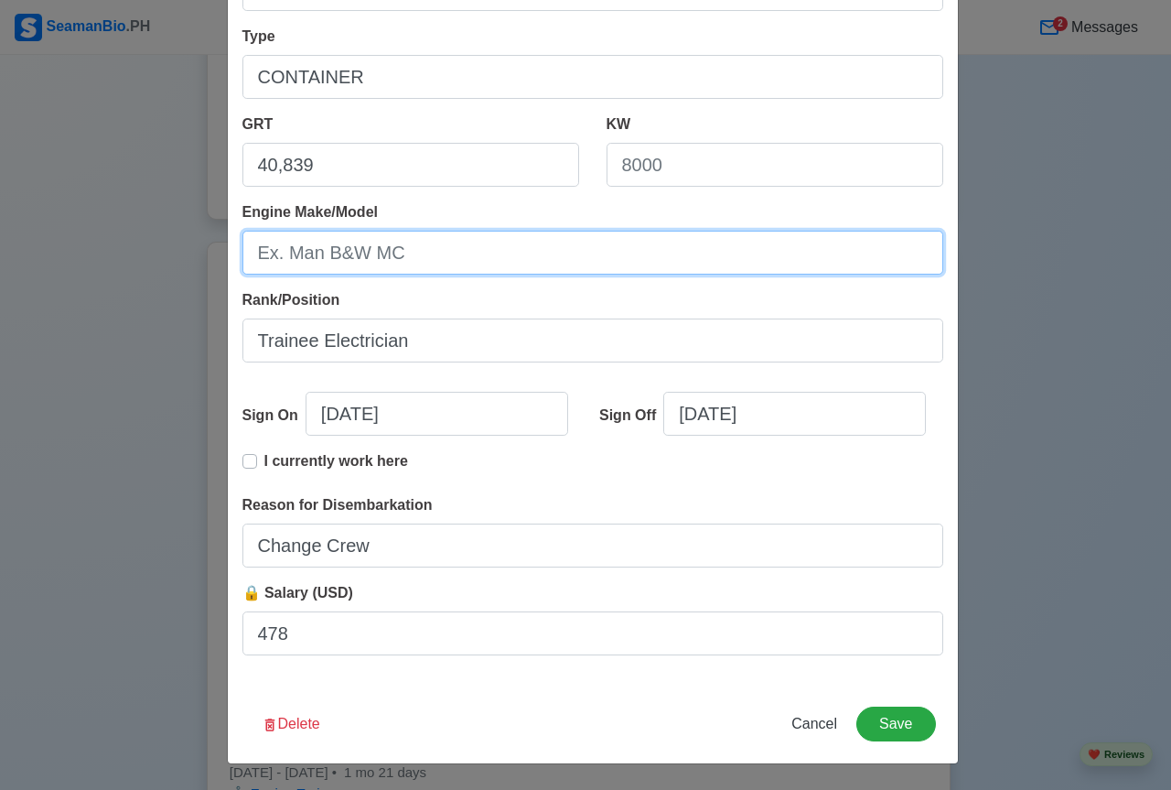
click at [368, 253] on input "Engine Make/Model" at bounding box center [593, 253] width 701 height 44
type input "Hyundai 8RT-FLEX82C"
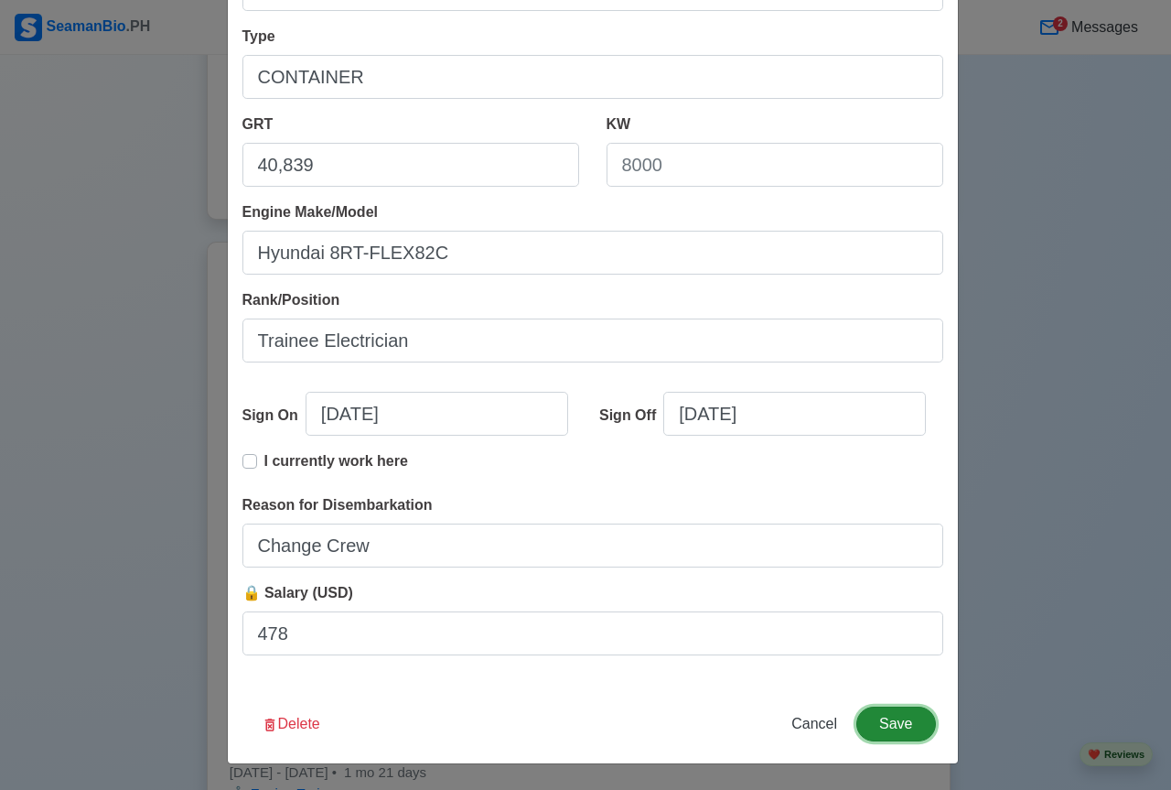
click at [884, 720] on button "Save" at bounding box center [896, 724] width 79 height 35
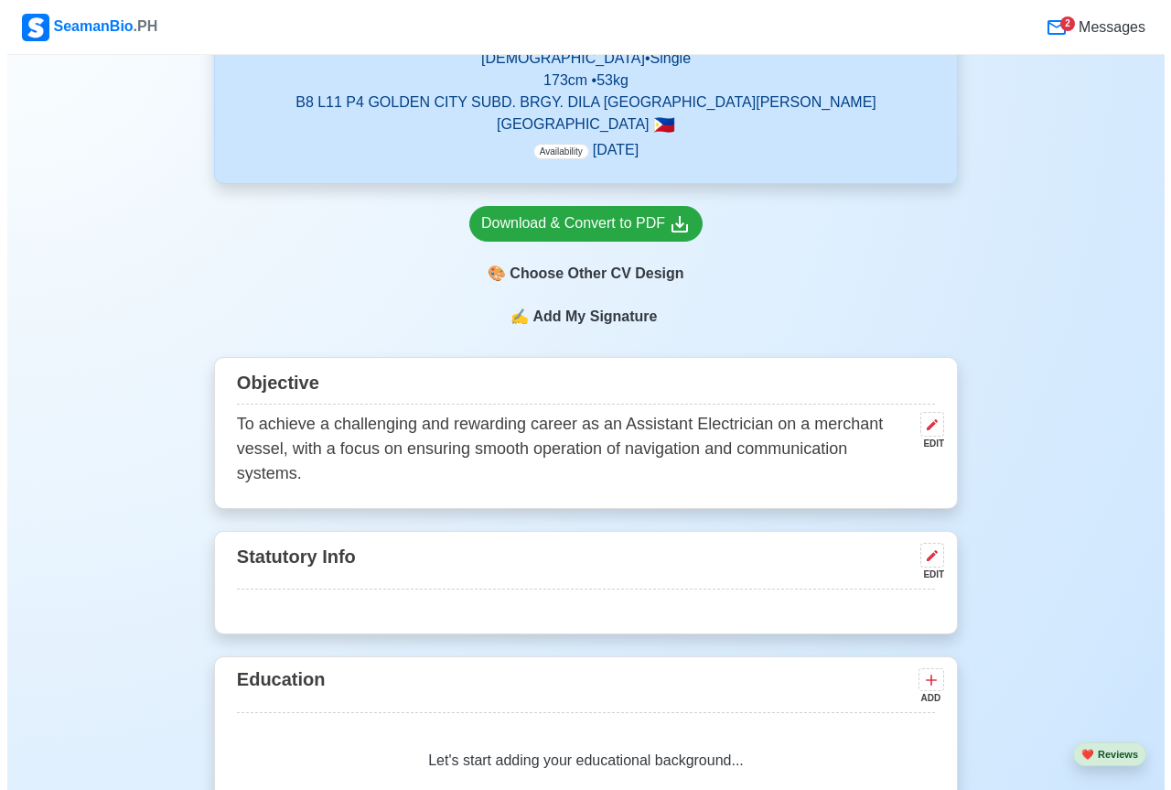
scroll to position [1098, 0]
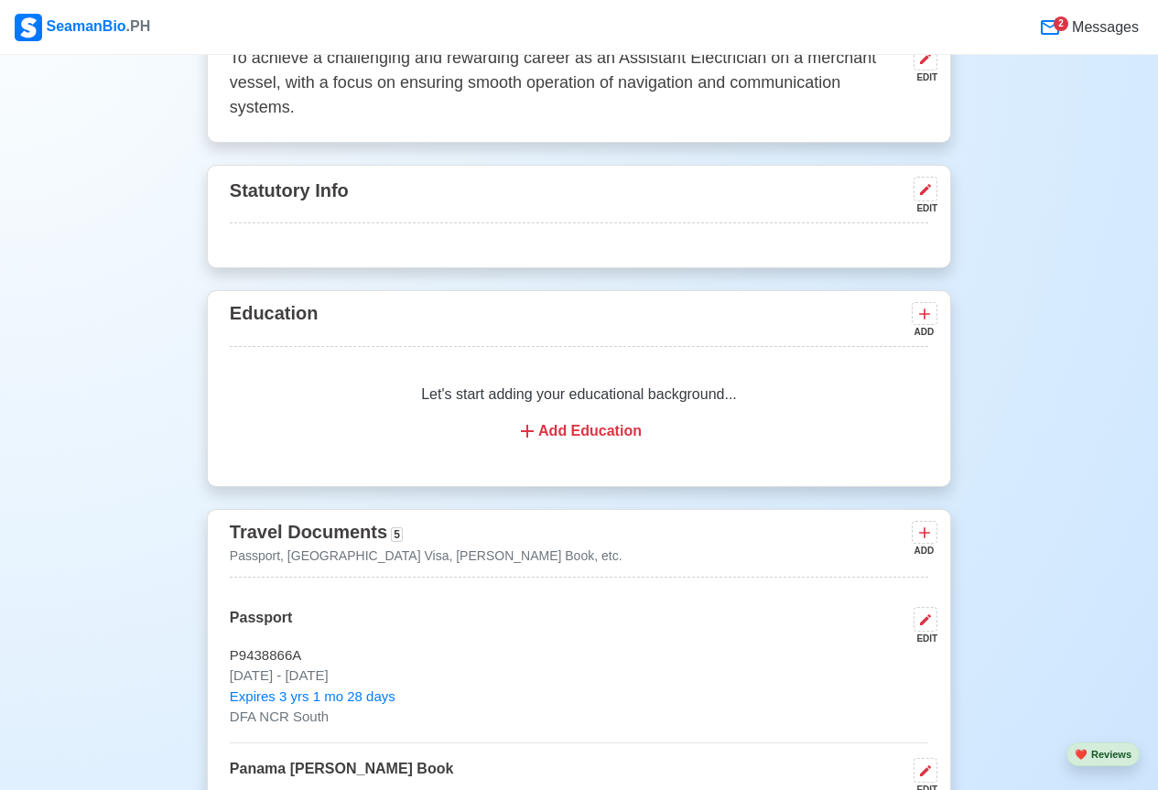
click at [598, 427] on div "Add Education" at bounding box center [579, 431] width 654 height 22
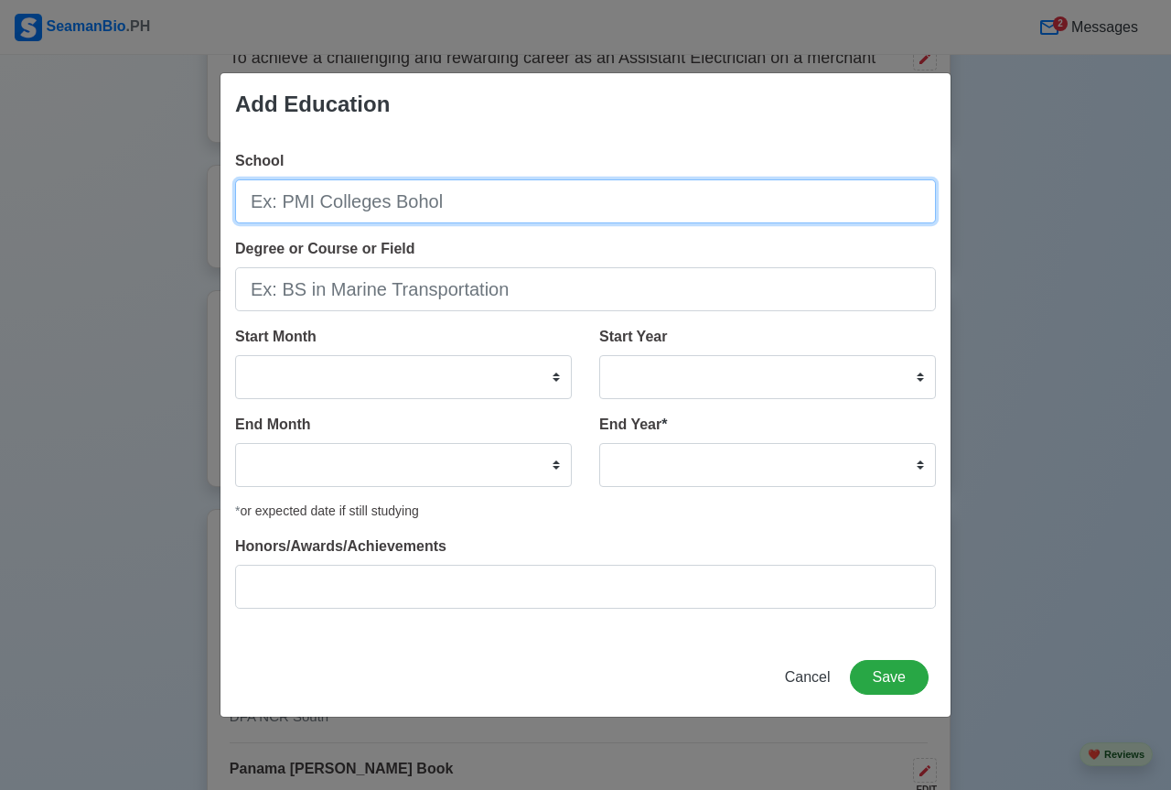
click at [491, 209] on input "School" at bounding box center [585, 201] width 701 height 44
type input "TRIMEX Computer School Binan Laguna"
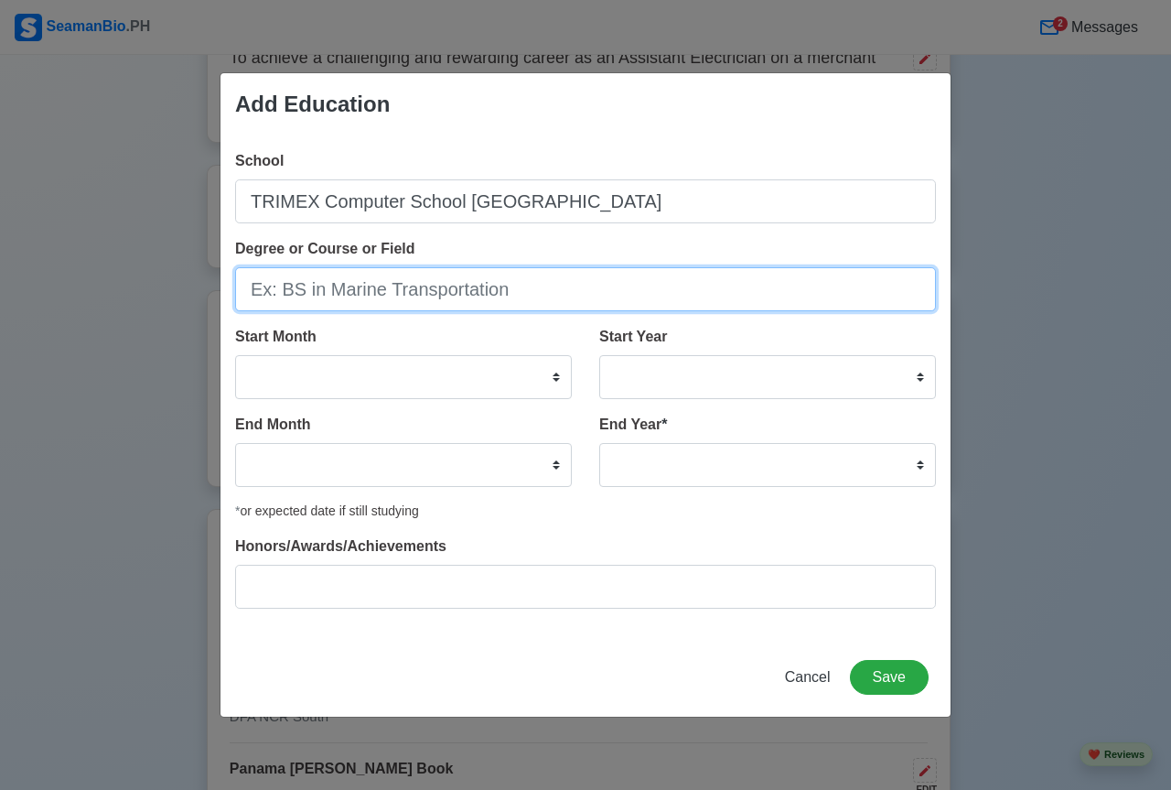
click at [415, 295] on input "Degree or Course or Field" at bounding box center [585, 289] width 701 height 44
type input "2-year Computer Hardware Technology"
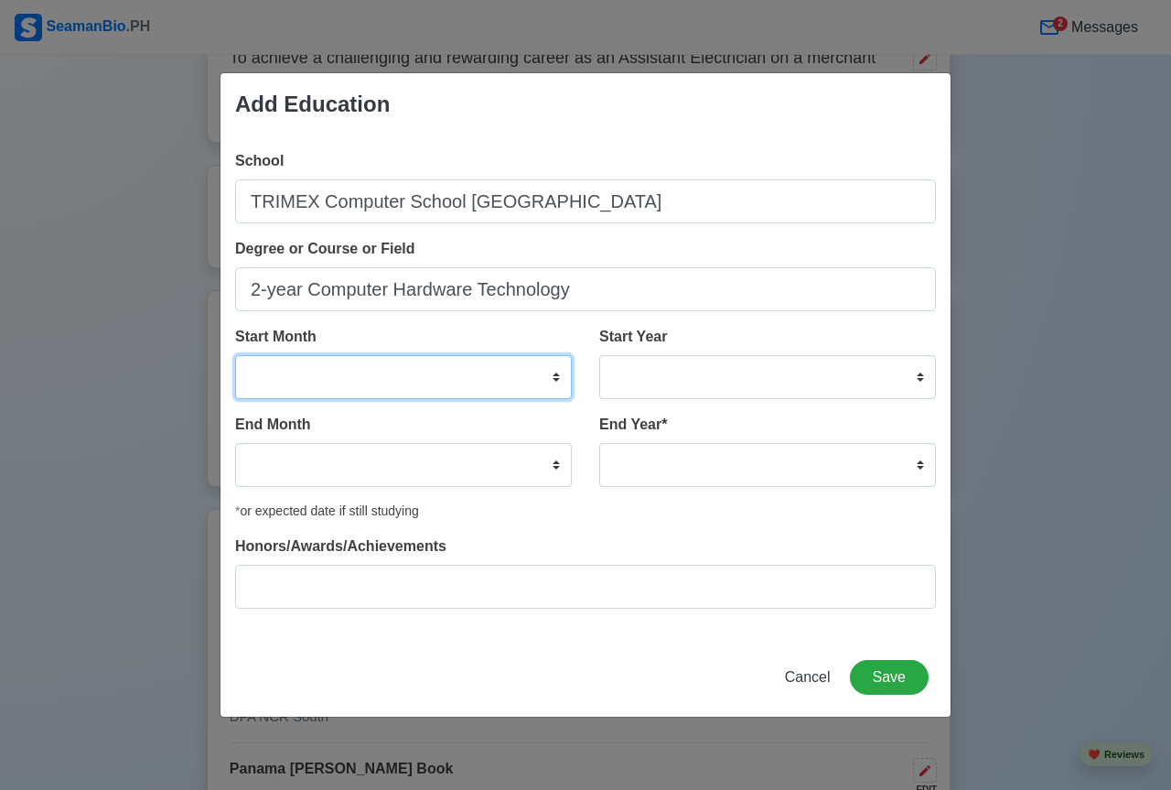
click at [458, 374] on select "January February March April May June July August September October November De…" at bounding box center [403, 377] width 337 height 44
click at [0, 368] on div "Add Education School TRIMEX Computer School Binan Laguna Degree or Course or Fi…" at bounding box center [585, 395] width 1171 height 790
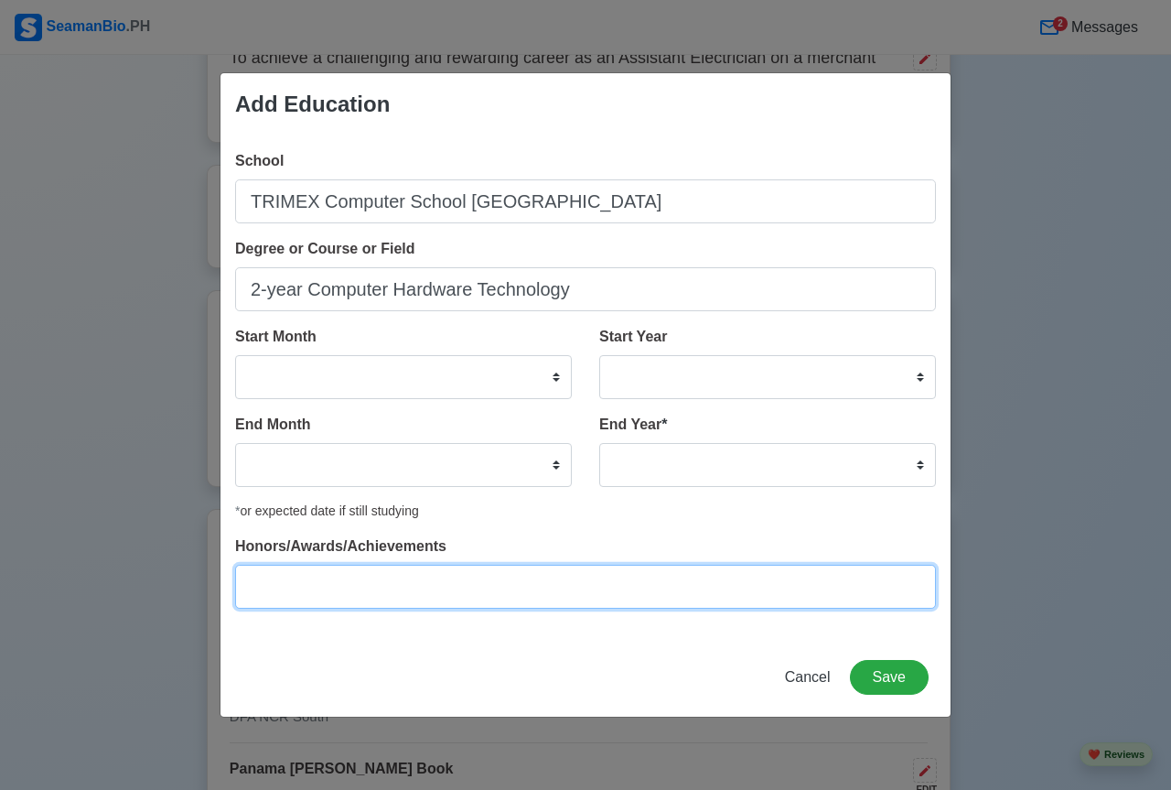
click at [366, 588] on input "Honors/Awards/Achievements" at bounding box center [585, 587] width 701 height 44
type input "N/A"
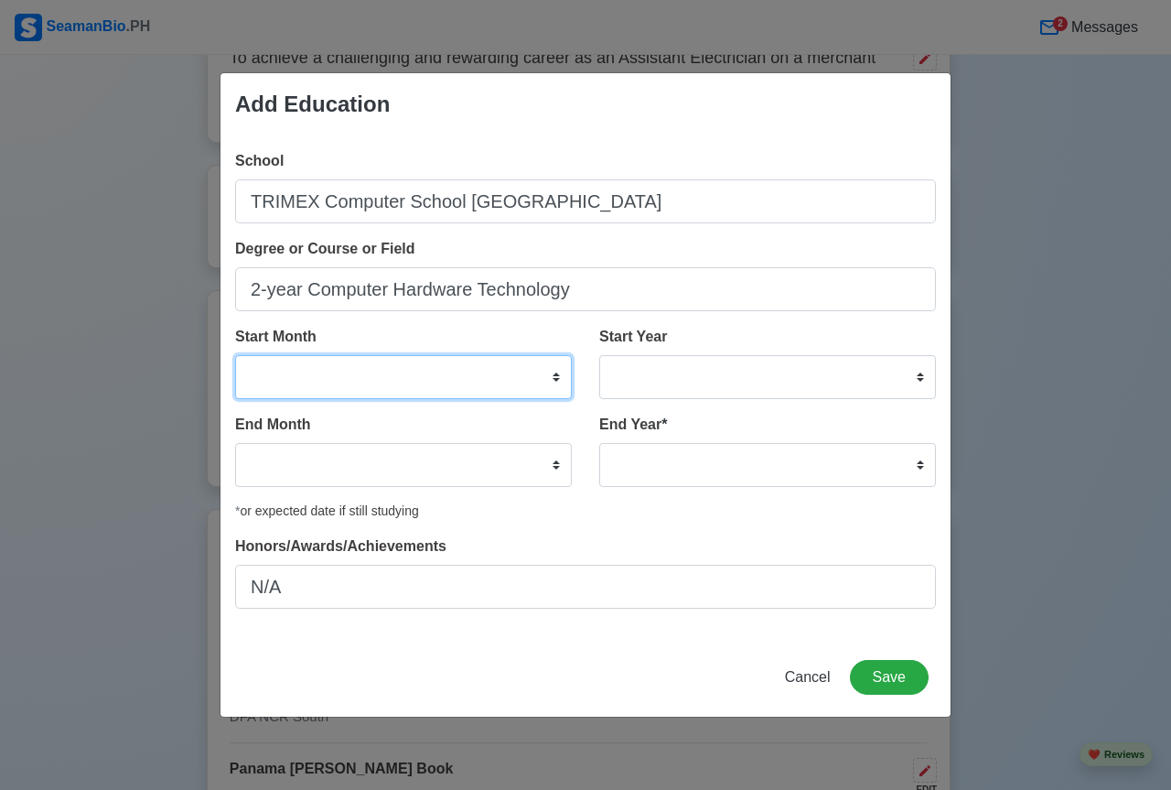
click at [511, 367] on select "January February March April May June July August September October November De…" at bounding box center [403, 377] width 337 height 44
select select "June"
click at [235, 355] on select "January February March April May June July August September October November De…" at bounding box center [403, 377] width 337 height 44
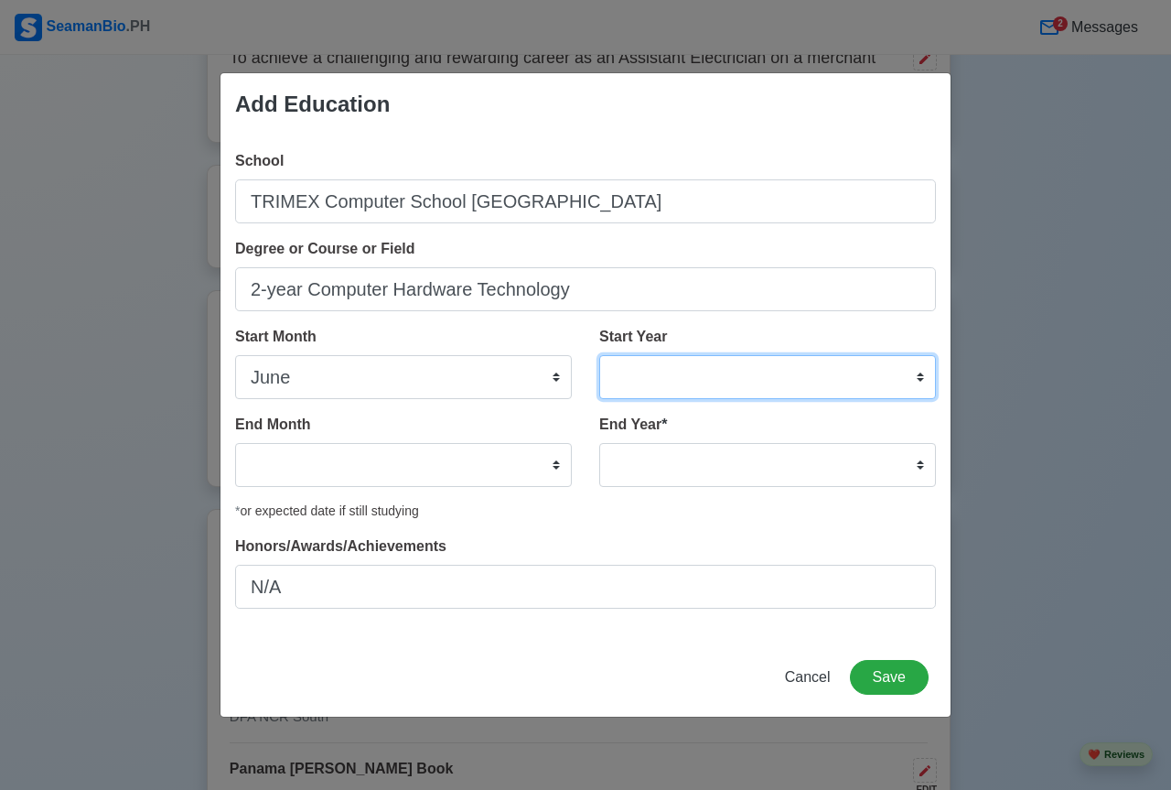
click at [709, 374] on select "2025 2024 2023 2022 2021 2020 2019 2018 2017 2016 2015 2014 2013 2012 2011 2010…" at bounding box center [767, 377] width 337 height 44
select select "1999"
click at [599, 355] on select "2025 2024 2023 2022 2021 2020 2019 2018 2017 2016 2015 2014 2013 2012 2011 2010…" at bounding box center [767, 377] width 337 height 44
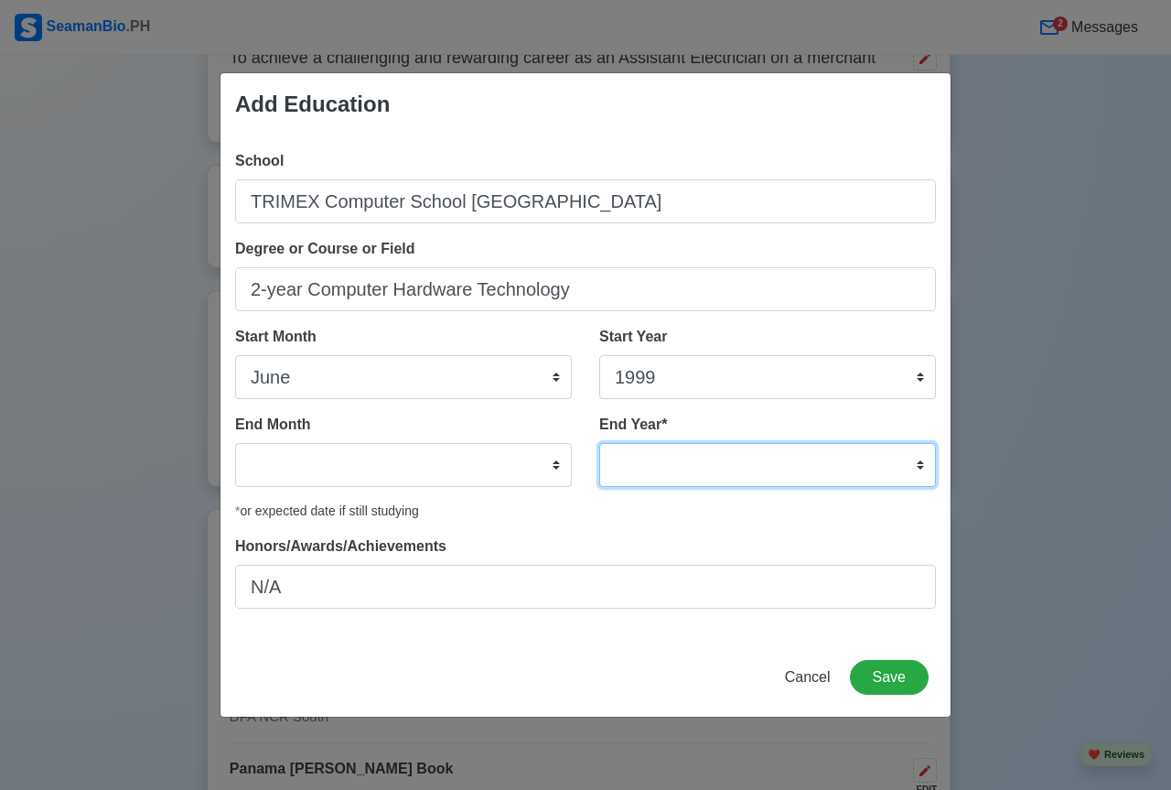
click at [665, 467] on select "2035 2034 2033 2032 2031 2030 2029 2028 2027 2026 2025 2024 2023 2022 2021 2020…" at bounding box center [767, 465] width 337 height 44
select select "2000"
click at [599, 443] on select "2035 2034 2033 2032 2031 2030 2029 2028 2027 2026 2025 2024 2023 2022 2021 2020…" at bounding box center [767, 465] width 337 height 44
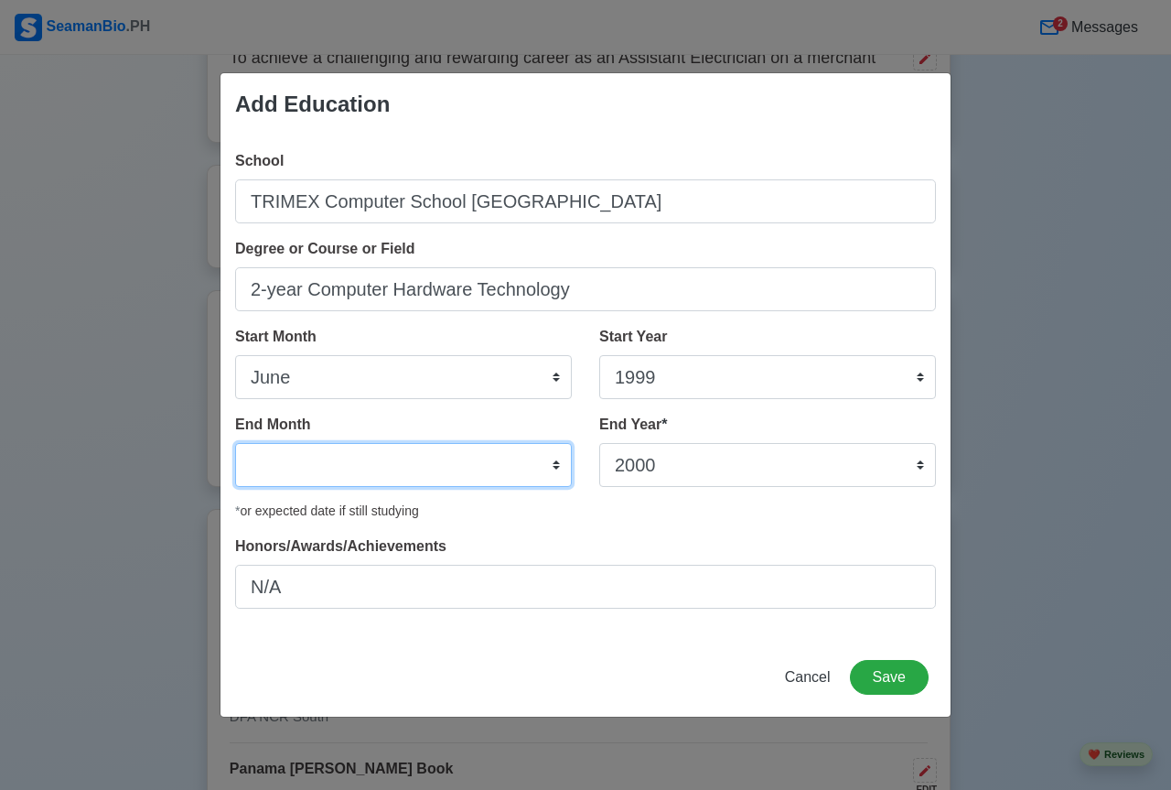
click at [420, 471] on select "January February March April May June July August September October November De…" at bounding box center [403, 465] width 337 height 44
select select "April"
click at [235, 443] on select "January February March April May June July August September October November De…" at bounding box center [403, 465] width 337 height 44
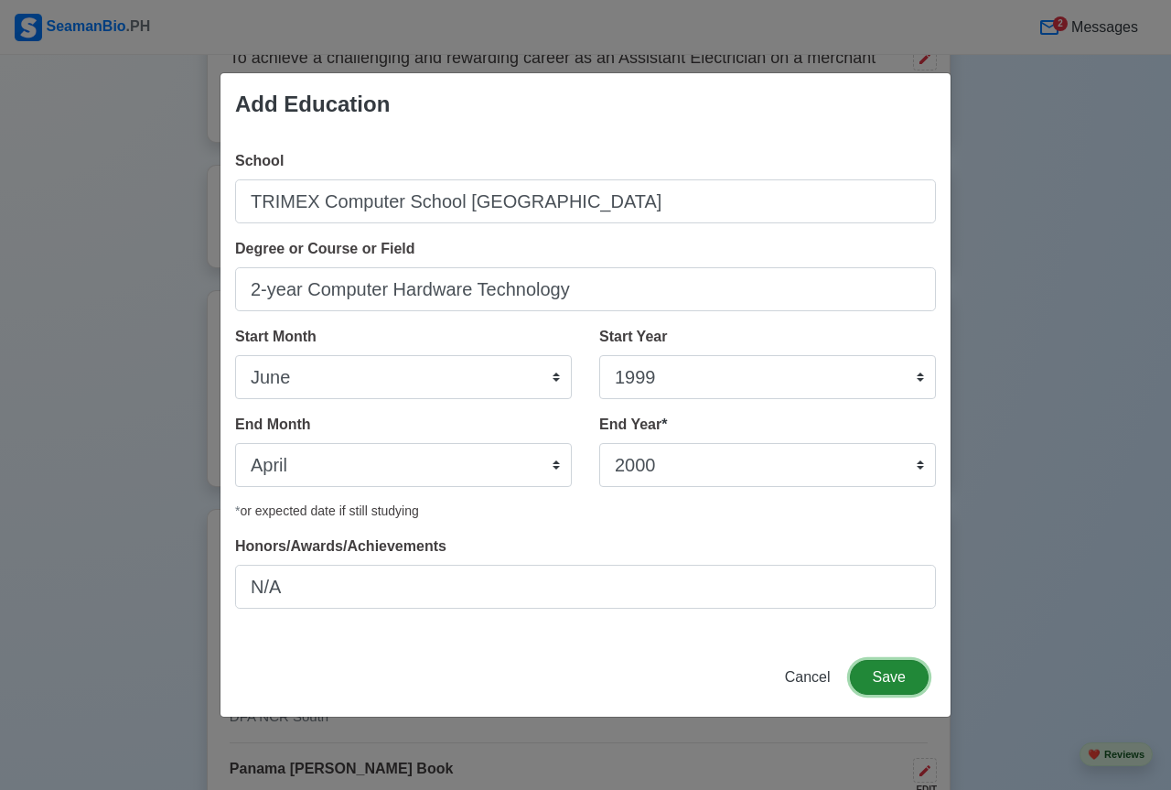
click at [888, 676] on button "Save" at bounding box center [889, 677] width 79 height 35
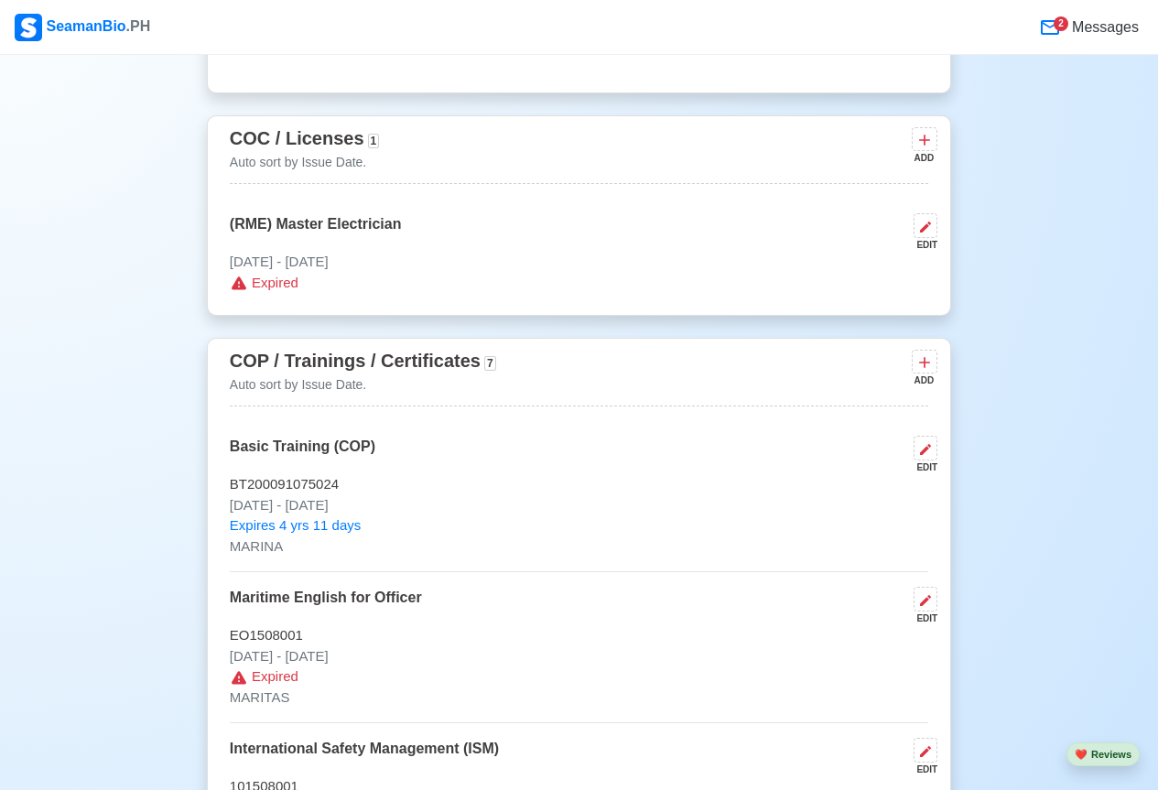
scroll to position [2654, 0]
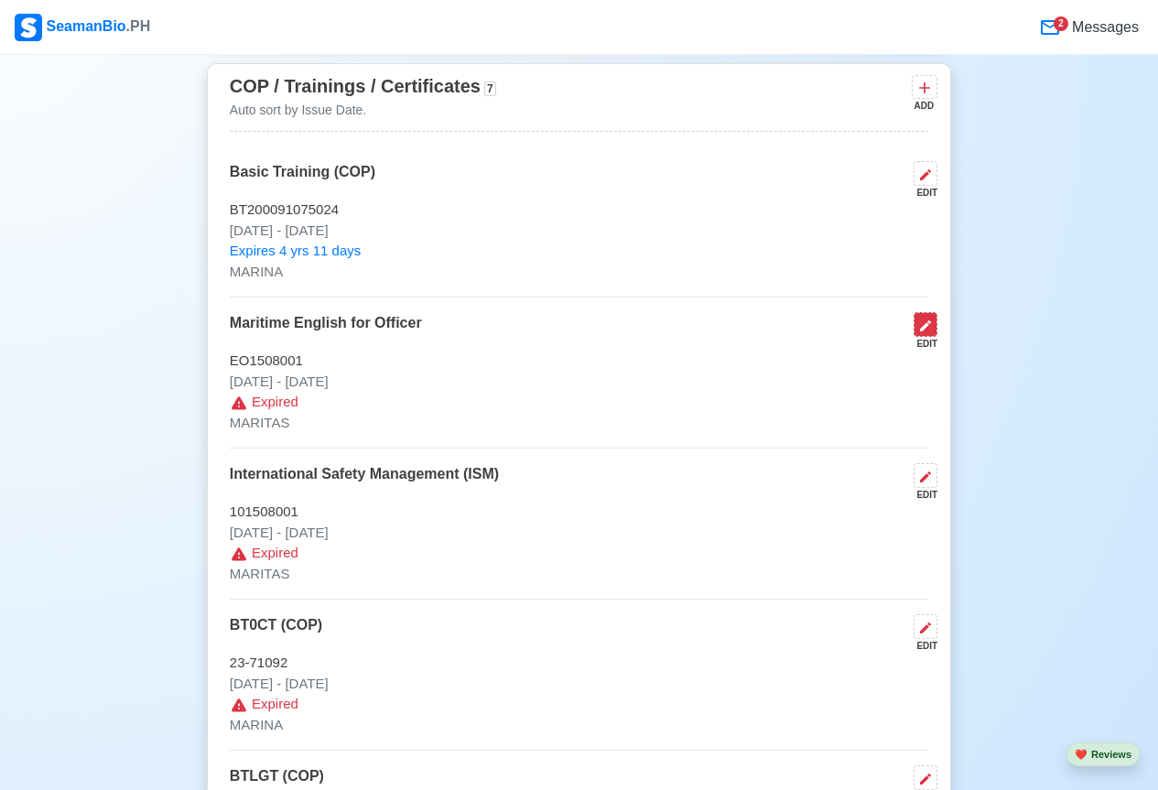
click at [926, 331] on icon at bounding box center [925, 325] width 11 height 11
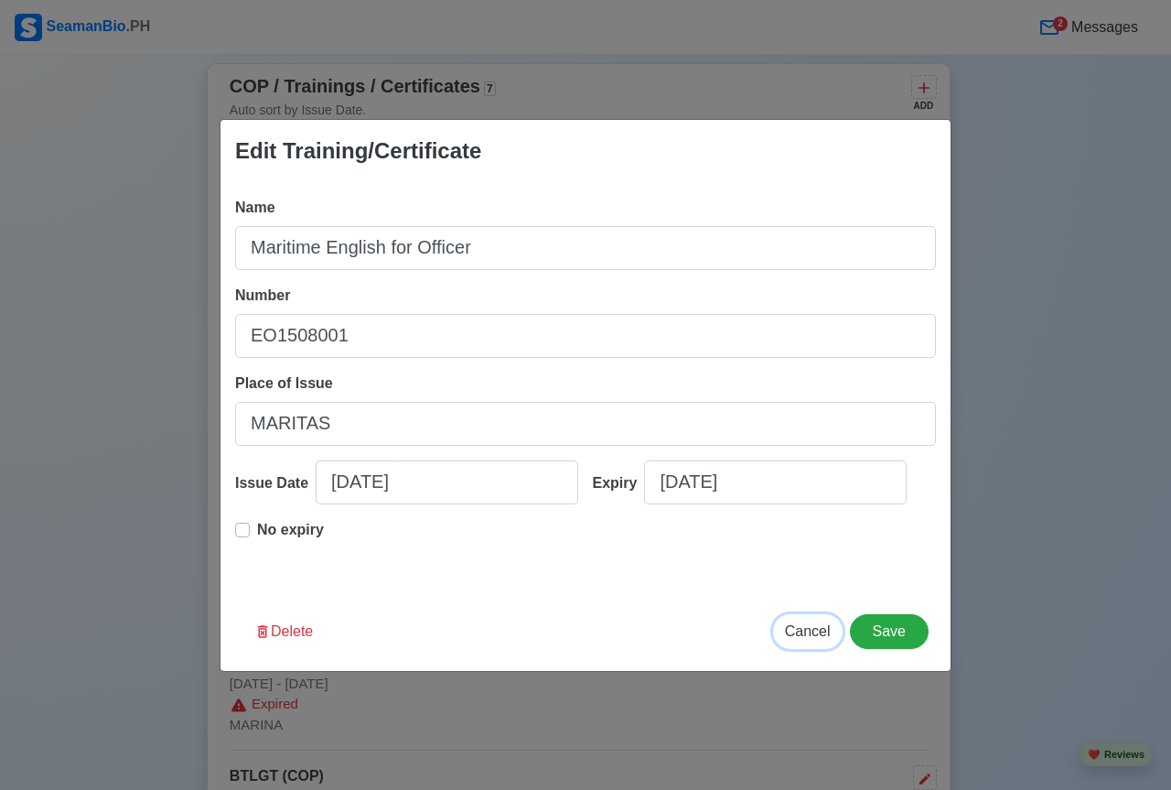
click at [807, 632] on span "Cancel" at bounding box center [808, 631] width 46 height 16
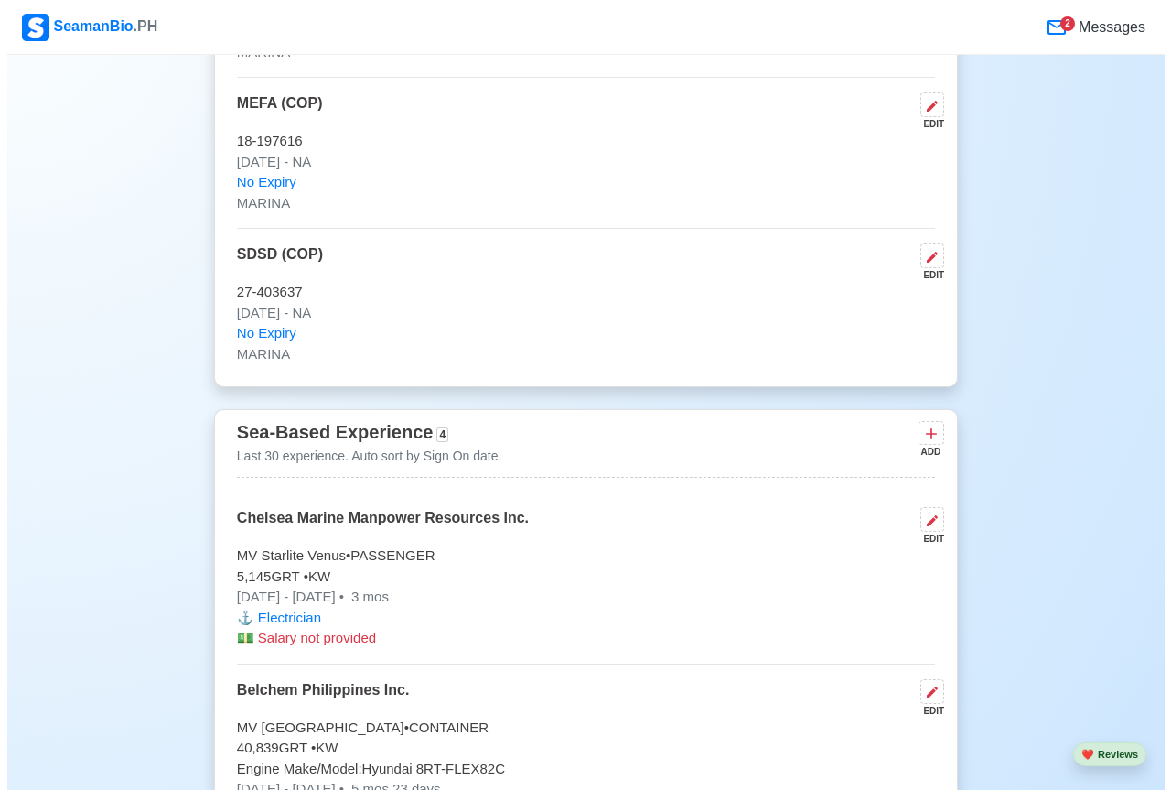
scroll to position [3844, 0]
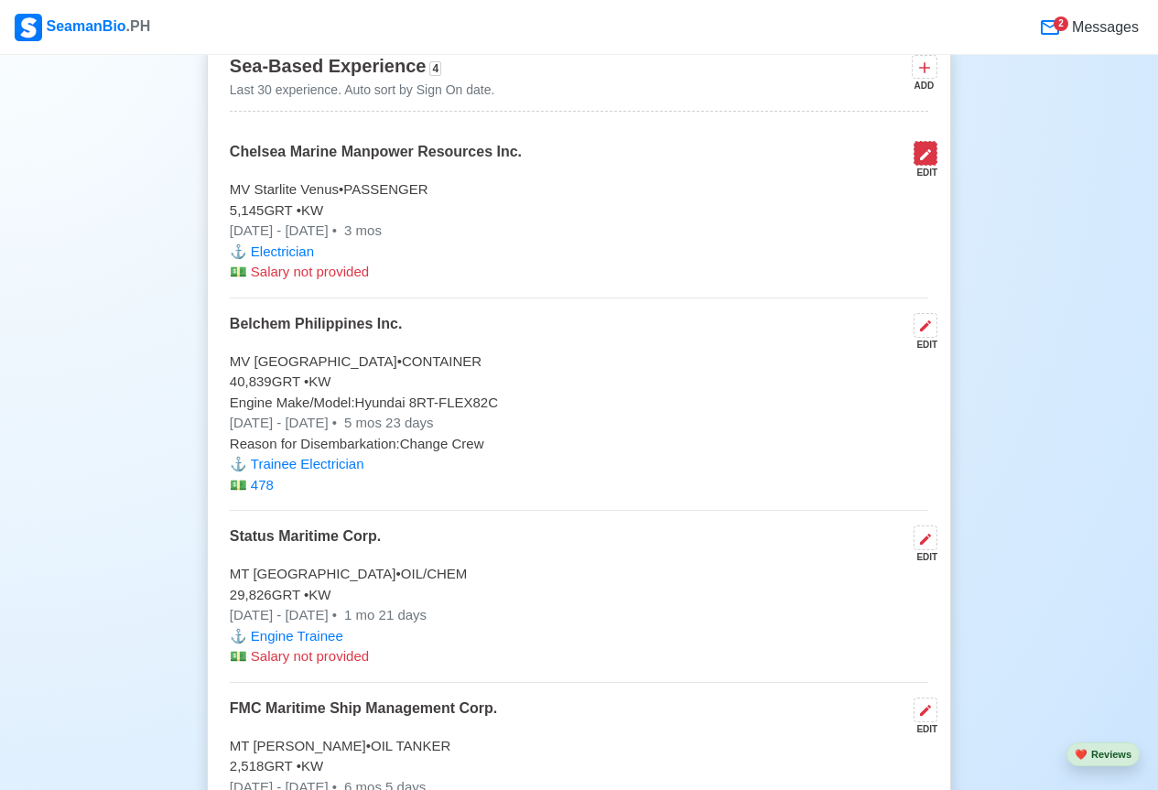
click at [937, 164] on button at bounding box center [925, 153] width 24 height 25
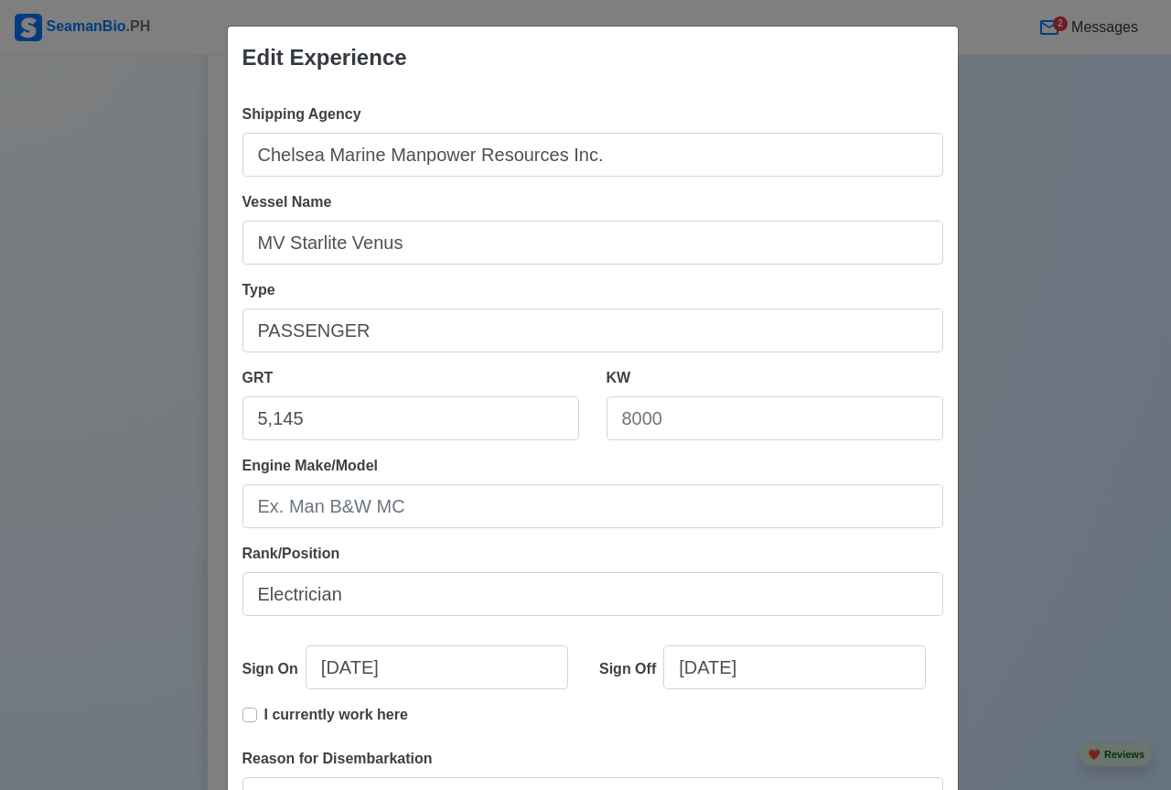
scroll to position [183, 0]
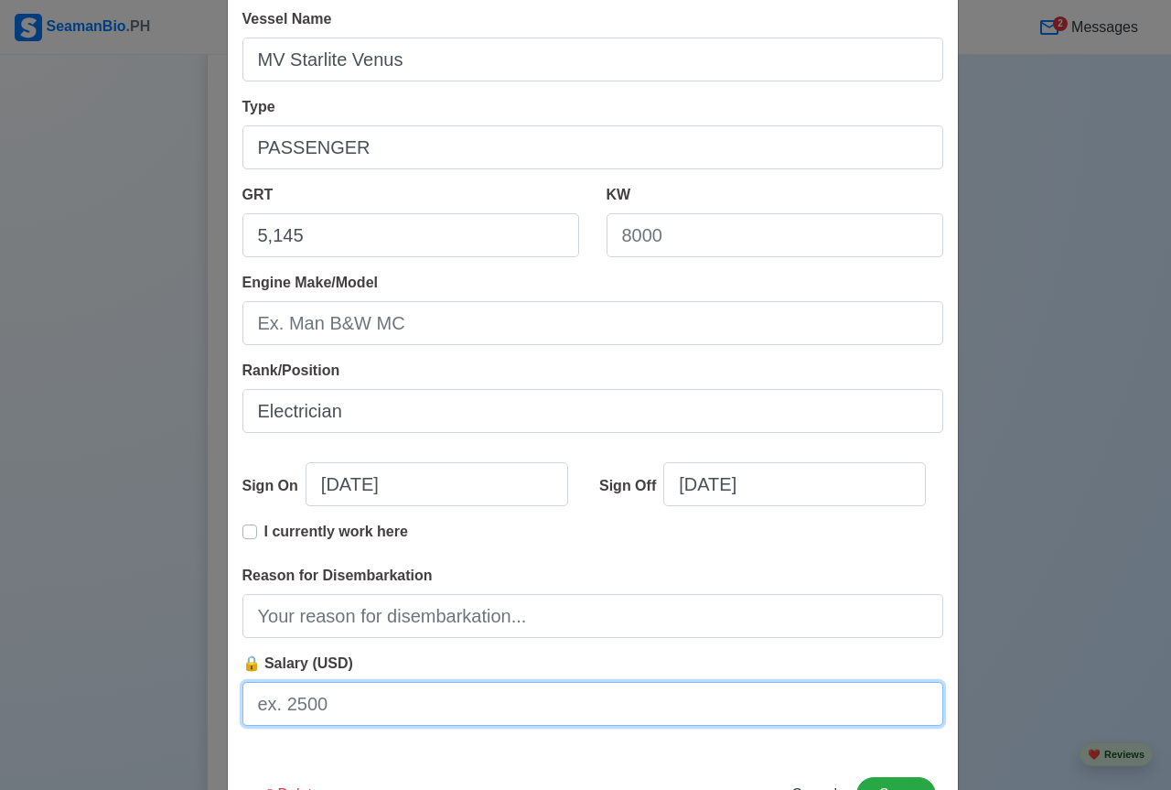
click at [332, 706] on input "🔒 Salary (USD)" at bounding box center [593, 704] width 701 height 44
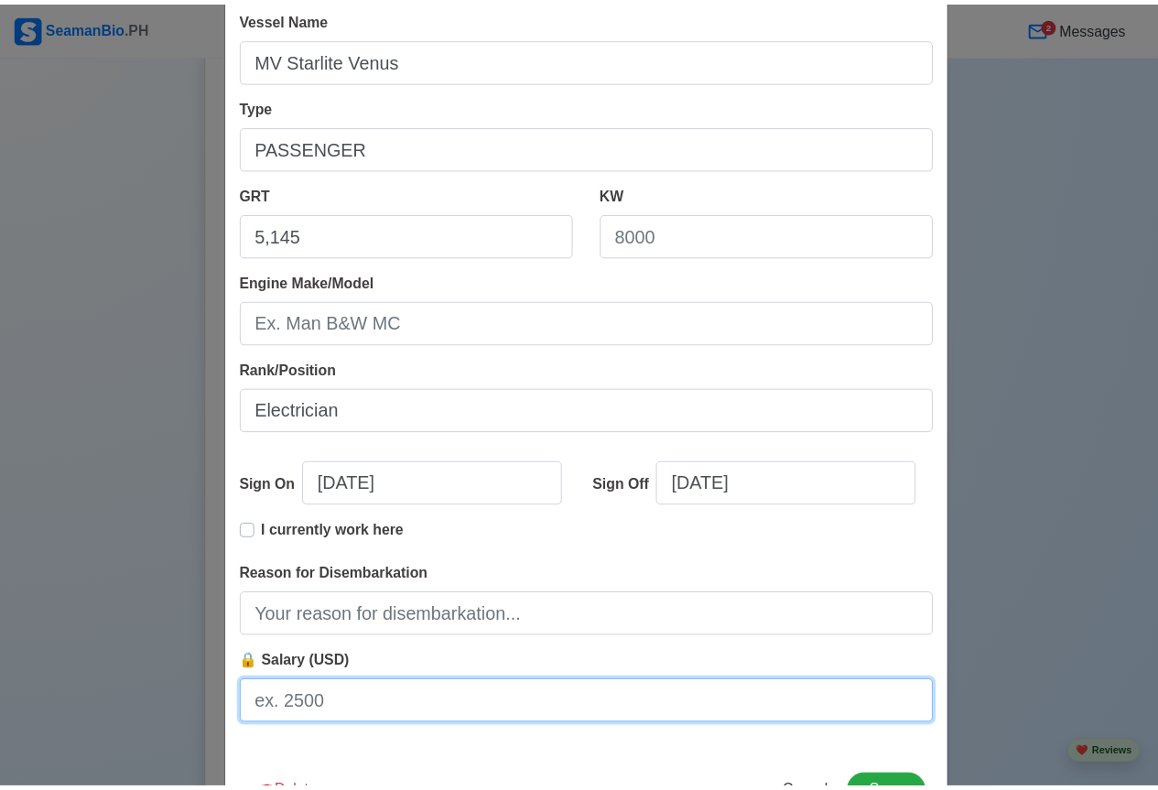
scroll to position [254, 0]
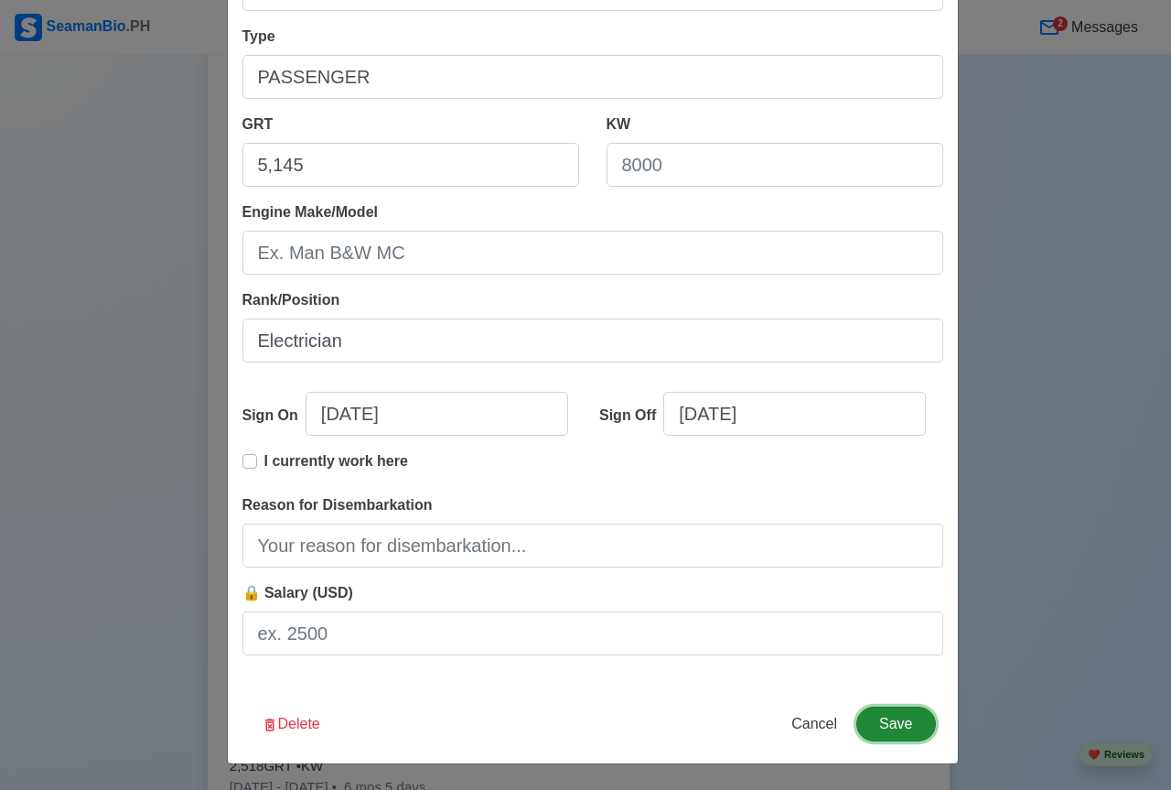
drag, startPoint x: 901, startPoint y: 720, endPoint x: 855, endPoint y: 658, distance: 77.2
click at [901, 720] on button "Save" at bounding box center [896, 724] width 79 height 35
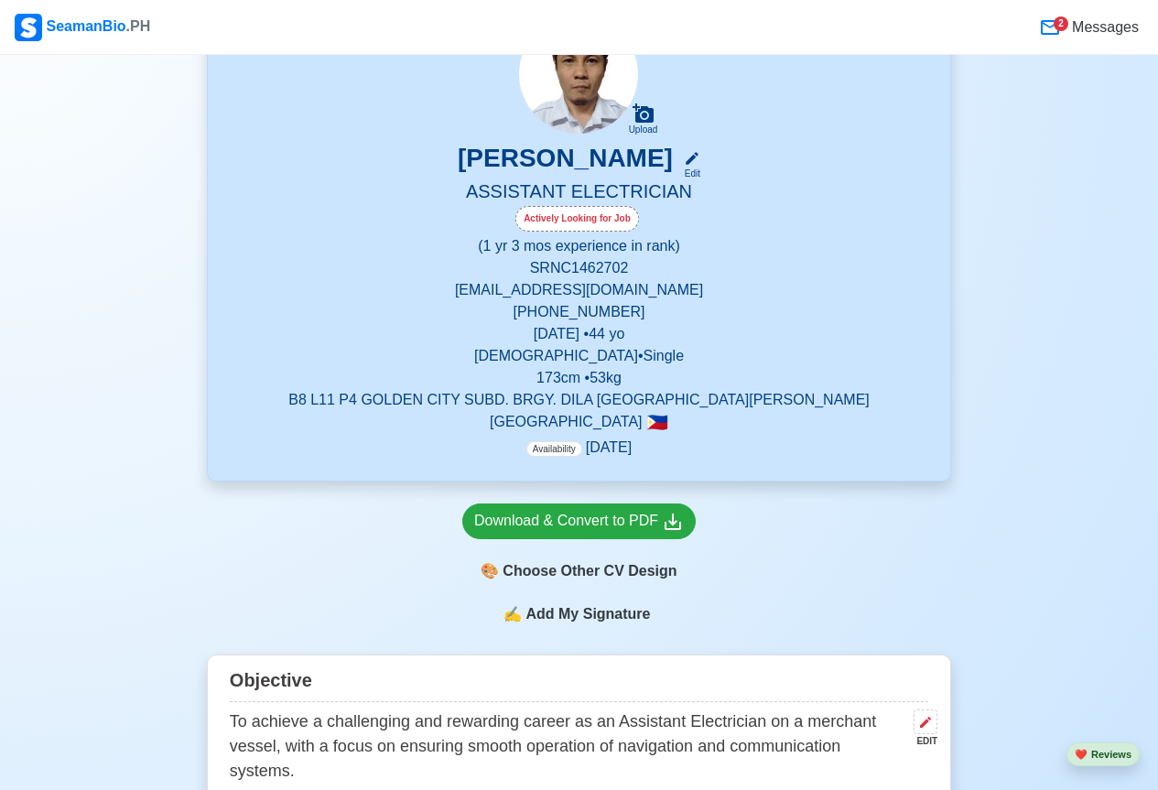
scroll to position [0, 0]
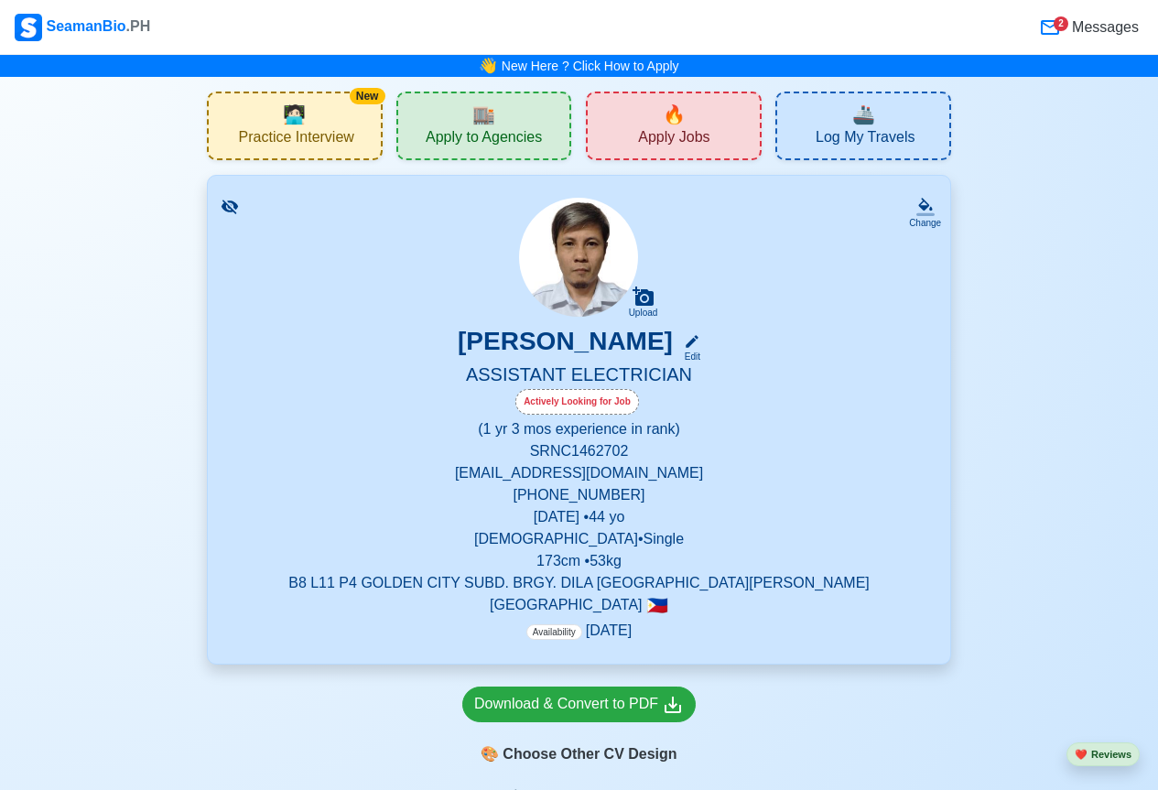
click at [1088, 29] on span "Messages" at bounding box center [1103, 27] width 70 height 22
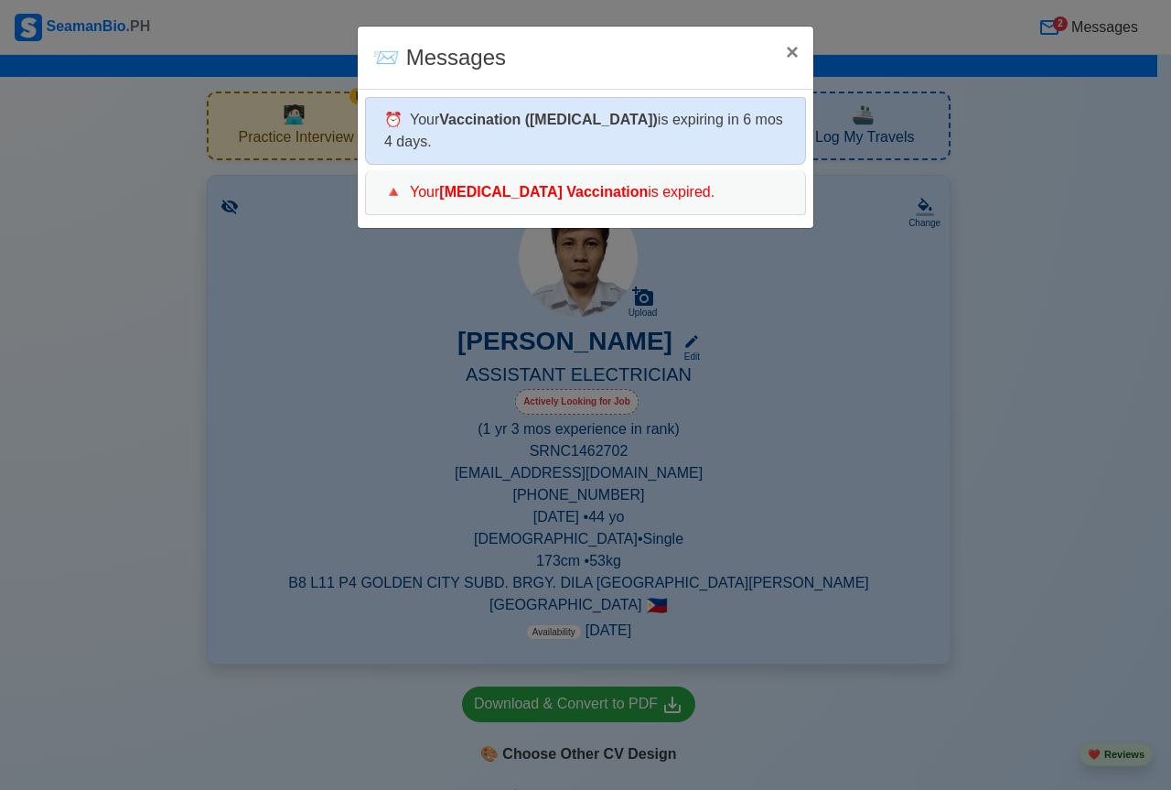
click at [641, 125] on div "⏰ Your Vaccination (Yellow Fever) is expiring in 6 mos 4 days." at bounding box center [585, 131] width 441 height 68
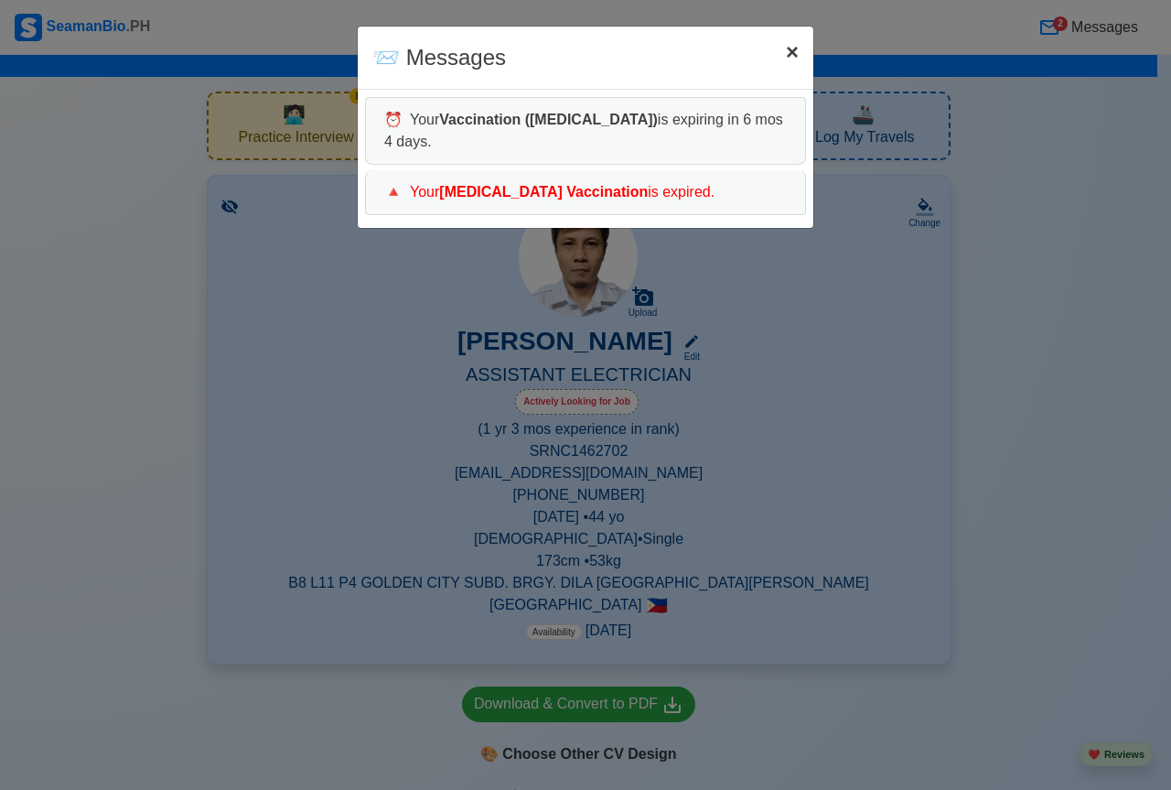
click at [795, 56] on span "×" at bounding box center [792, 51] width 13 height 25
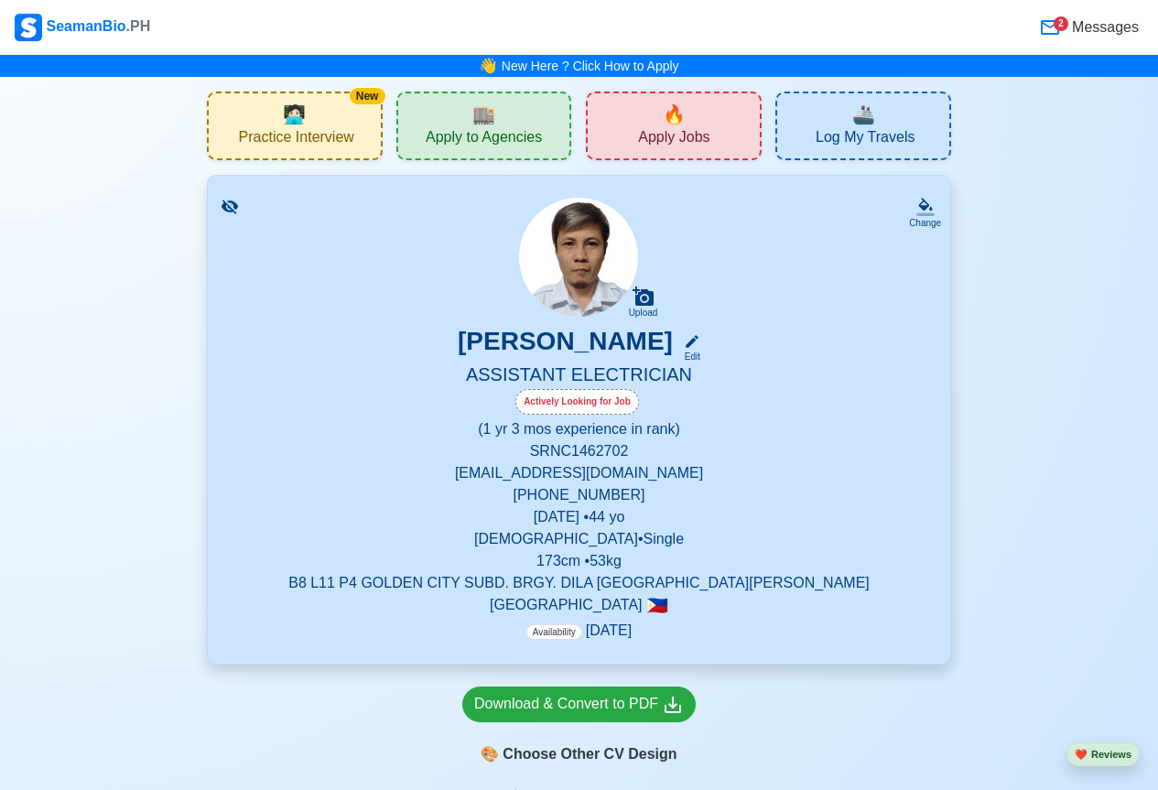
click at [1054, 26] on icon at bounding box center [1050, 27] width 18 height 15
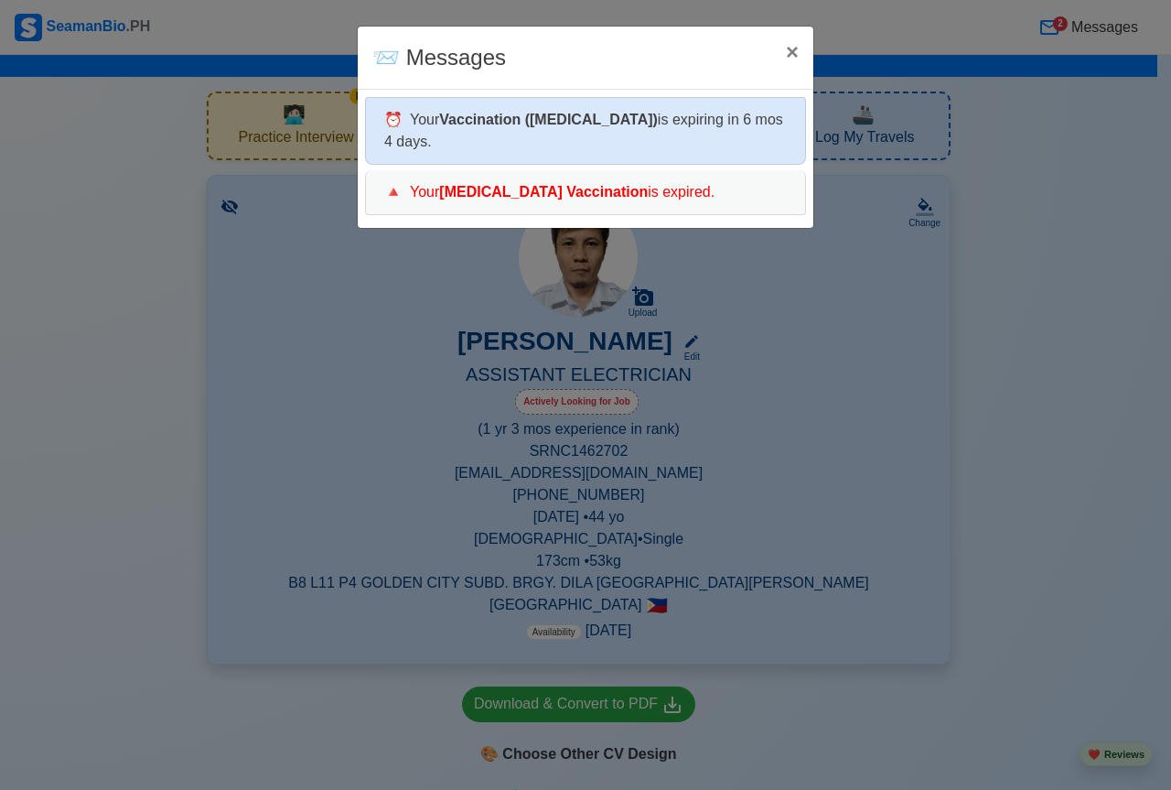
click at [402, 137] on div "⏰ Your Vaccination (Yellow Fever) is expiring in 6 mos 4 days." at bounding box center [585, 131] width 441 height 68
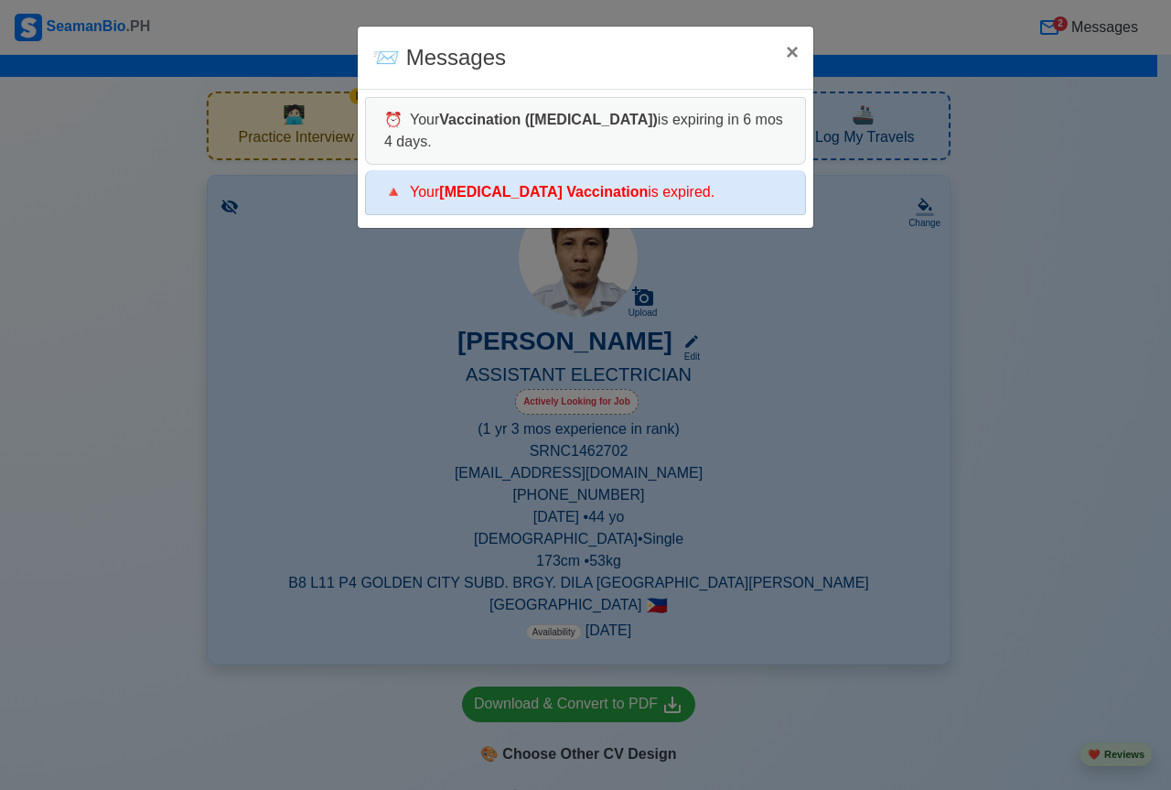
click at [410, 187] on div "🔺 Your COVID-19 Vaccination is expired." at bounding box center [585, 192] width 441 height 45
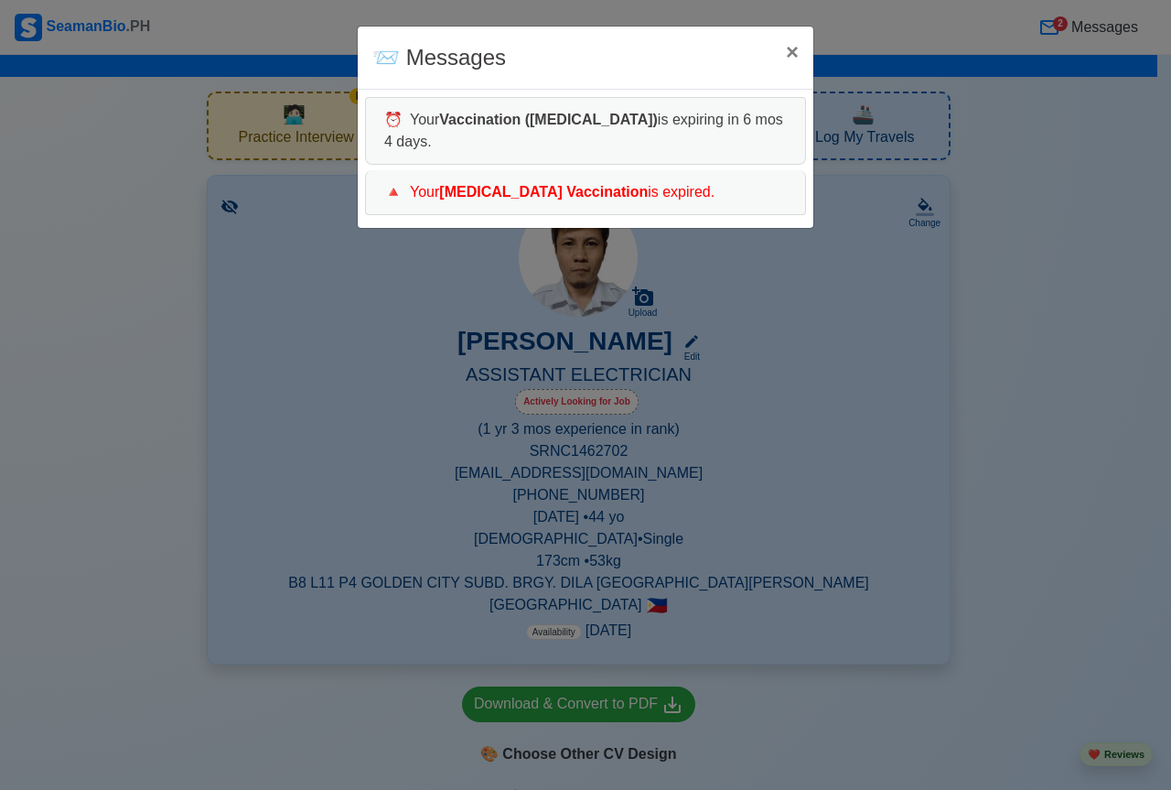
click at [941, 340] on div "📨 Messages × Close ⏰ Your Vaccination (Yellow Fever) is expiring in 6 mos 4 day…" at bounding box center [585, 395] width 1171 height 790
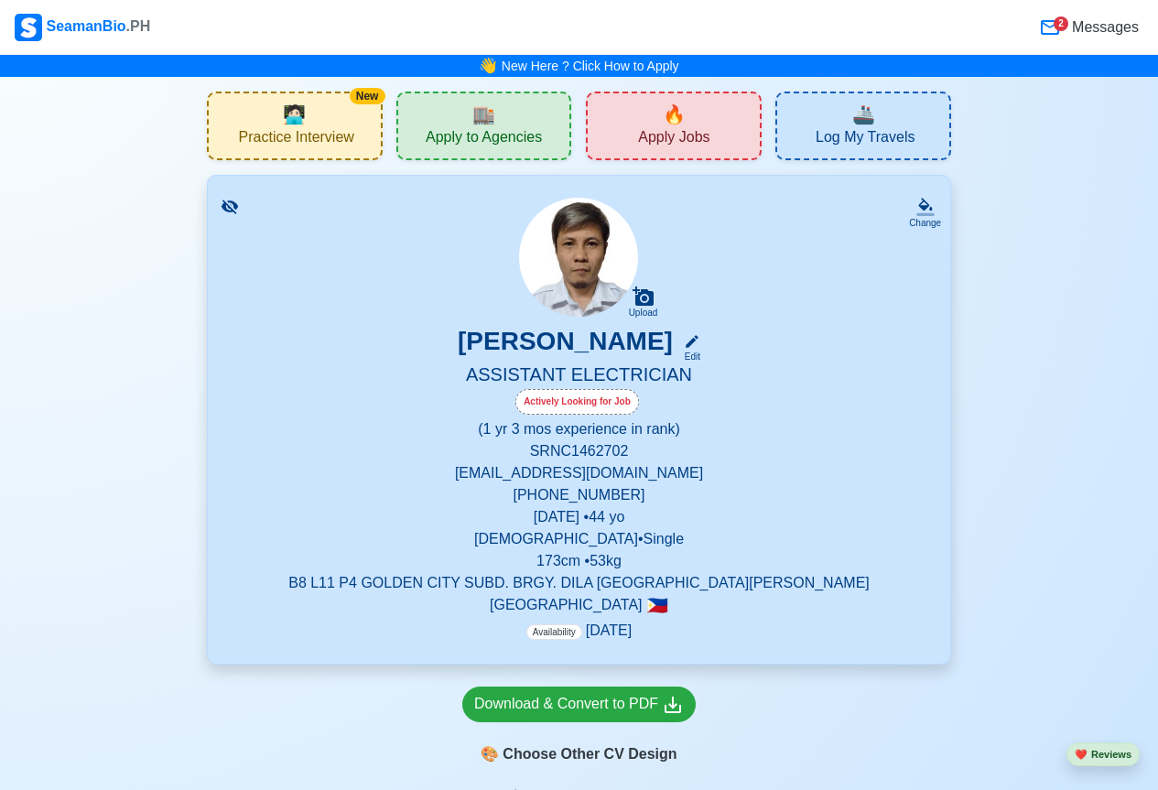
click at [675, 134] on span "Apply Jobs" at bounding box center [673, 139] width 71 height 23
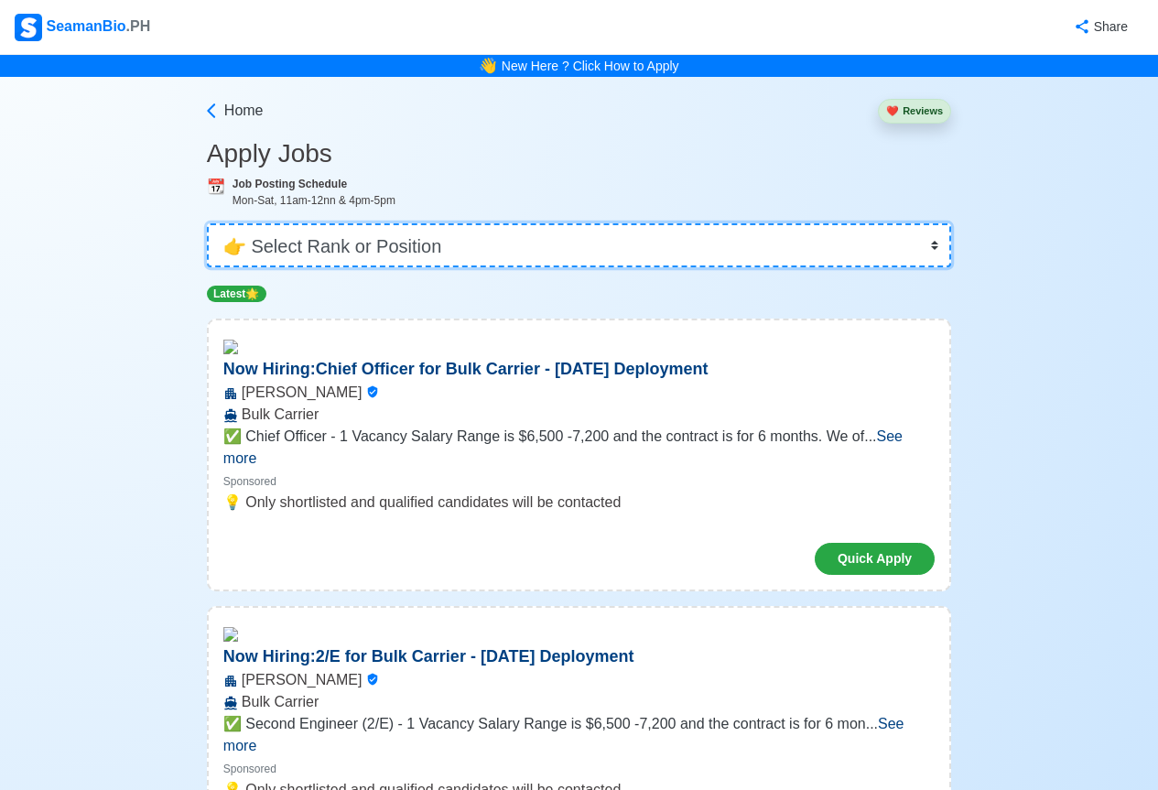
click at [484, 243] on select "👉 Select Rank or Position Master Chief Officer 2nd Officer 3rd Officer Junior O…" at bounding box center [579, 245] width 744 height 44
click at [321, 243] on select "👉 Select Rank or Position Master Chief Officer 2nd Officer 3rd Officer Junior O…" at bounding box center [579, 245] width 744 height 44
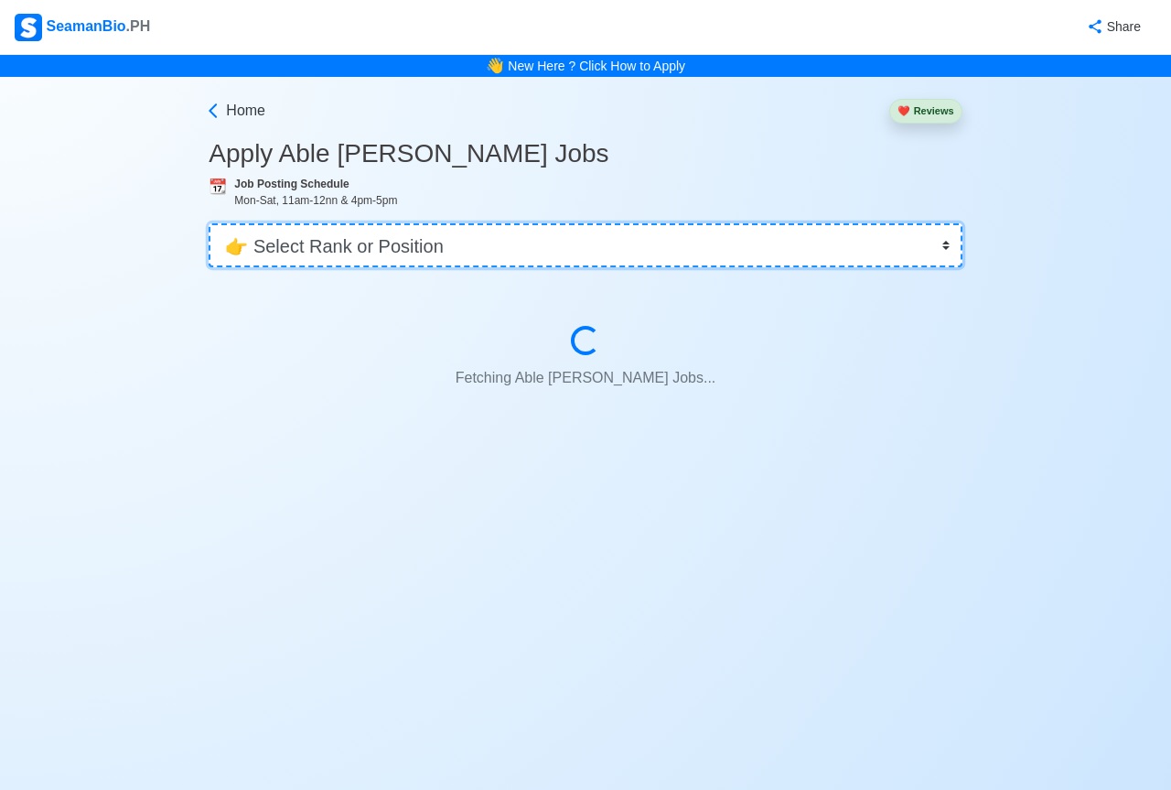
click at [312, 245] on select "👉 Select Rank or Position Master Chief Officer 2nd Officer 3rd Officer Junior O…" at bounding box center [585, 245] width 753 height 44
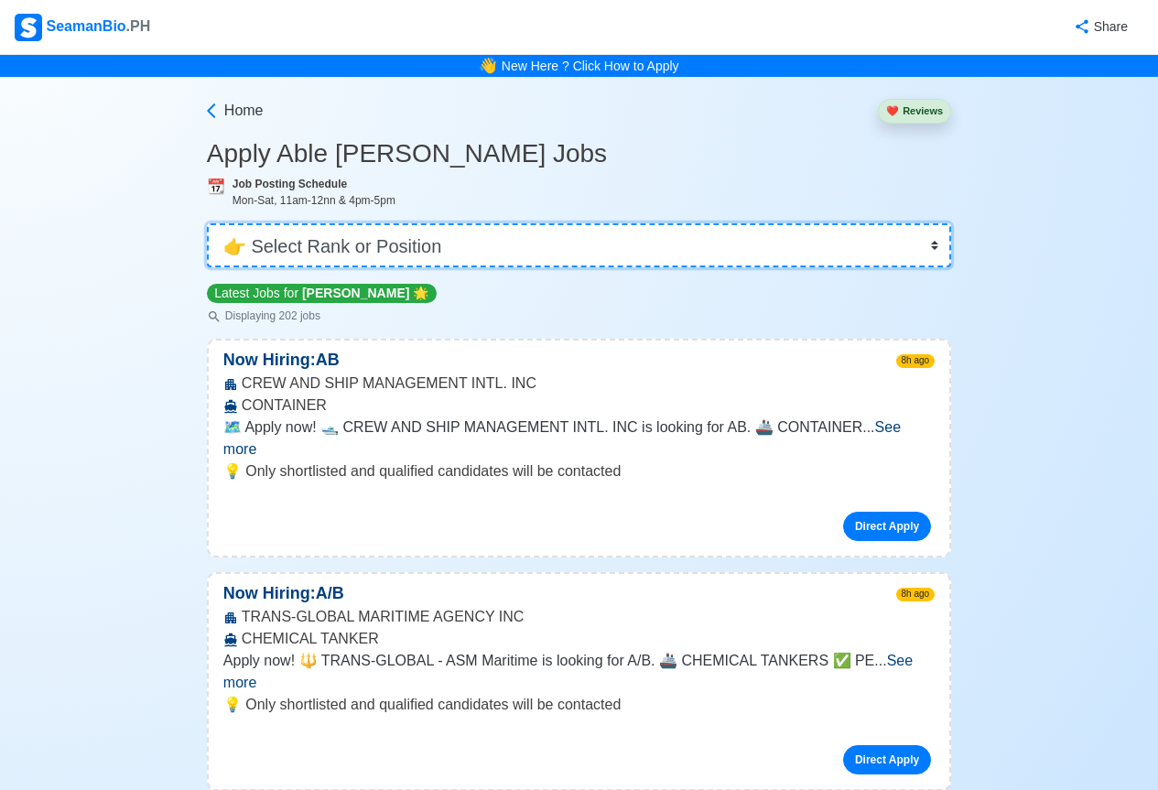
select select "Electrician"
click at [209, 223] on select "👉 Select Rank or Position Master Chief Officer 2nd Officer 3rd Officer Junior O…" at bounding box center [579, 245] width 744 height 44
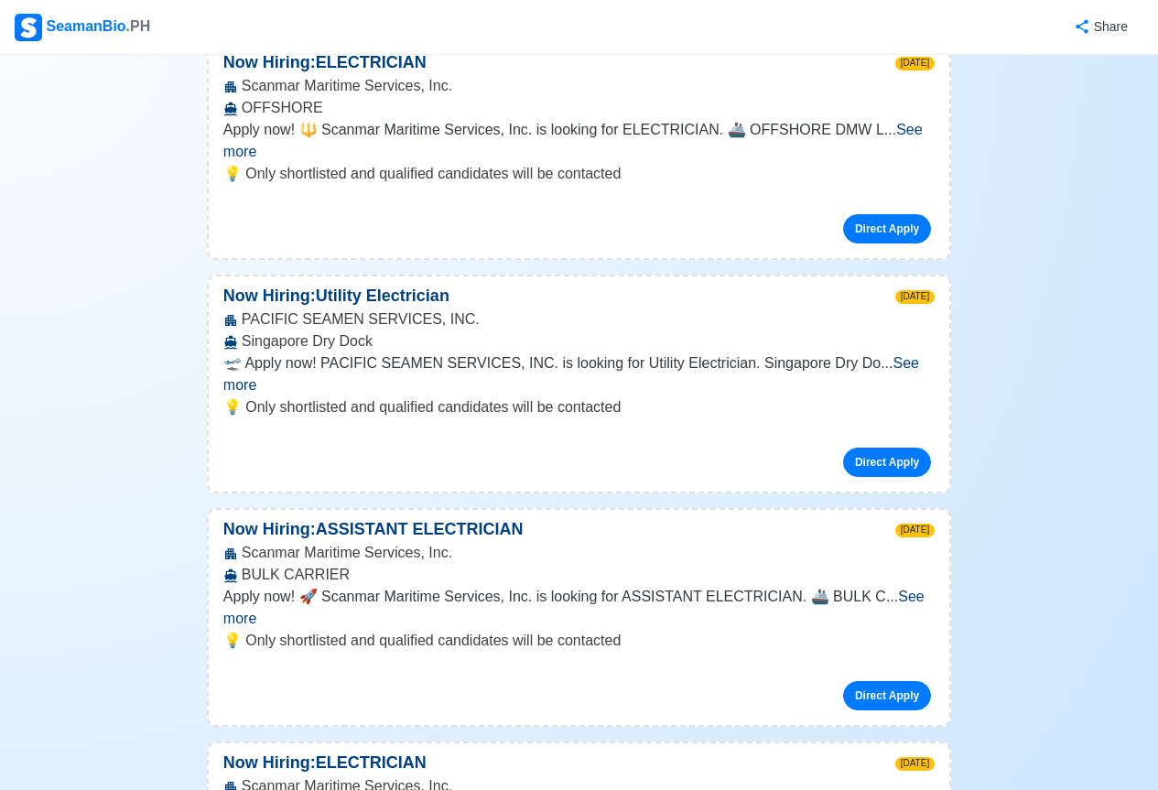
scroll to position [1281, 0]
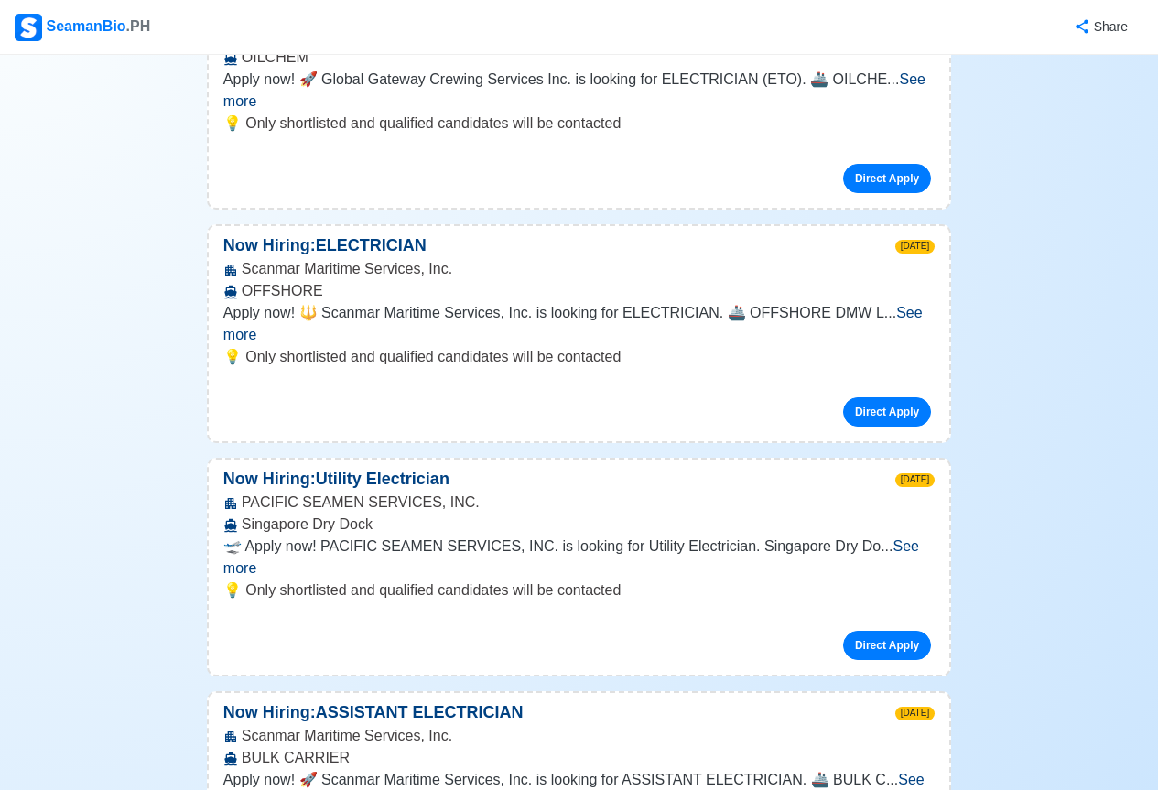
click at [286, 700] on p "Now Hiring: ASSISTANT ELECTRICIAN" at bounding box center [373, 712] width 329 height 25
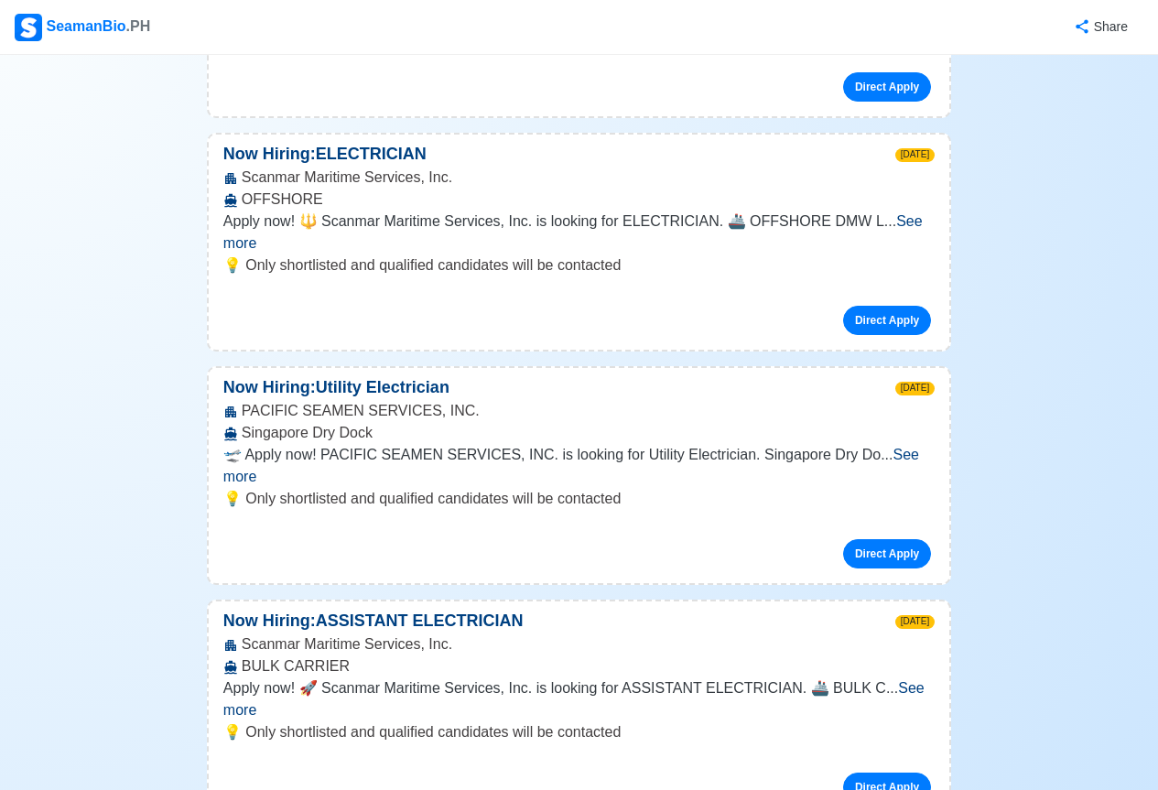
click at [905, 680] on span "See more" at bounding box center [573, 699] width 701 height 38
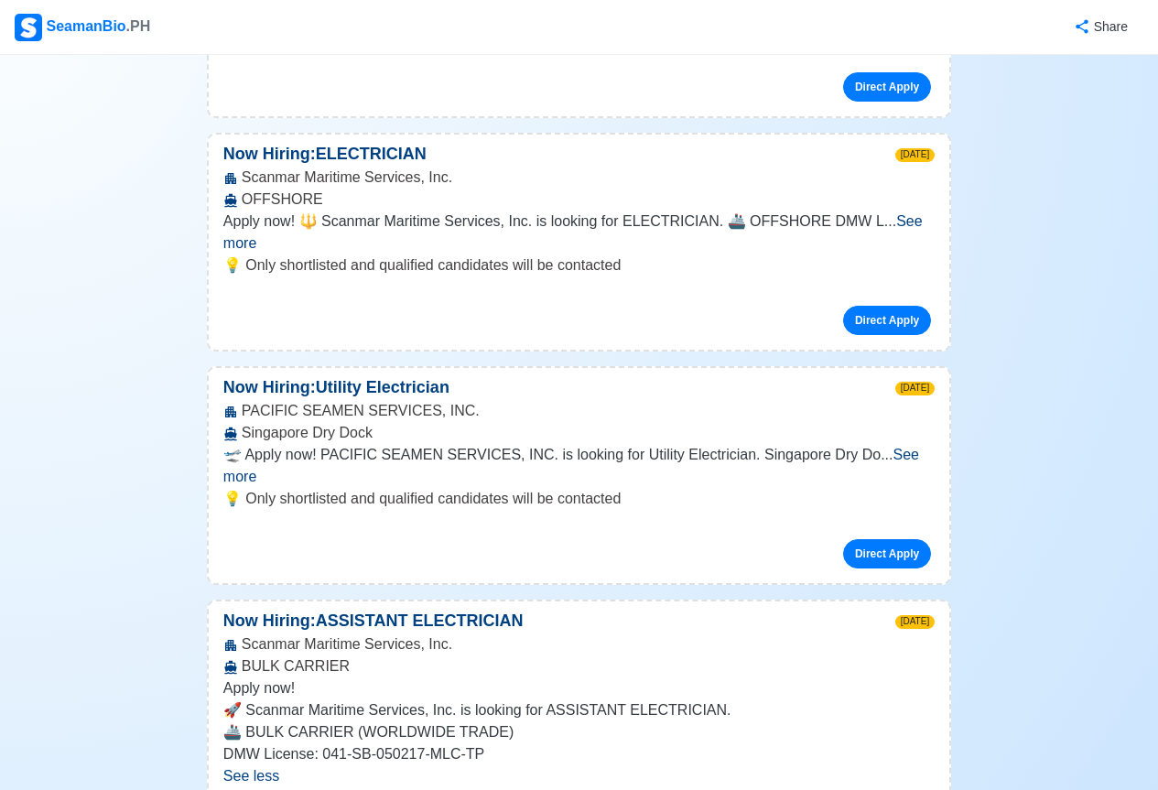
click at [904, 447] on span "See more" at bounding box center [571, 466] width 696 height 38
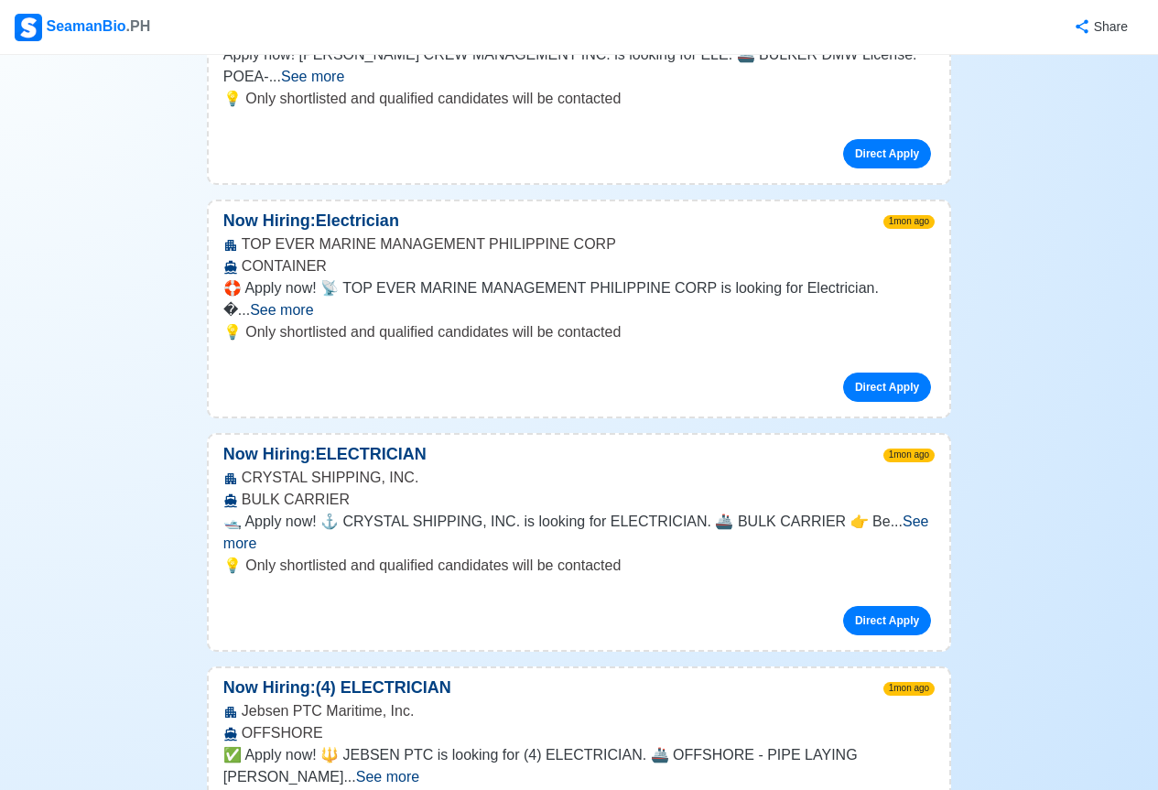
scroll to position [8878, 0]
